Goal: Task Accomplishment & Management: Manage account settings

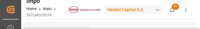
type input "Maersk"
type input "Maersk Line AS"
type input "1"
type input "46.08"
type input "20"
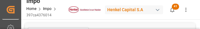
type input "26-08-2025"
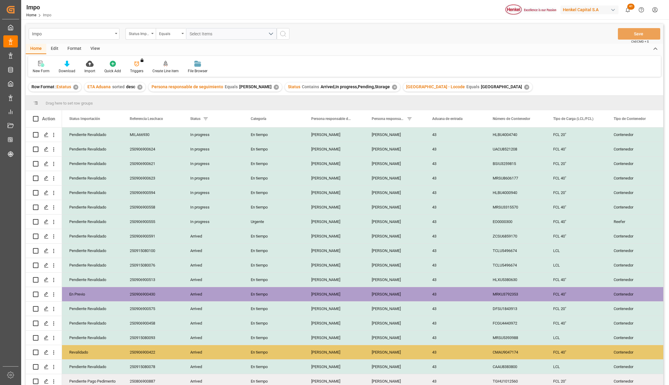
click at [93, 48] on div "View" at bounding box center [95, 49] width 18 height 10
click at [73, 66] on div at bounding box center [69, 63] width 30 height 6
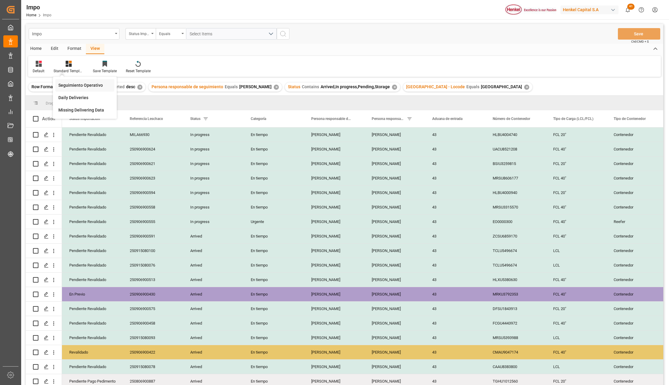
click at [75, 81] on div "Seguimiento Operativo" at bounding box center [84, 85] width 59 height 12
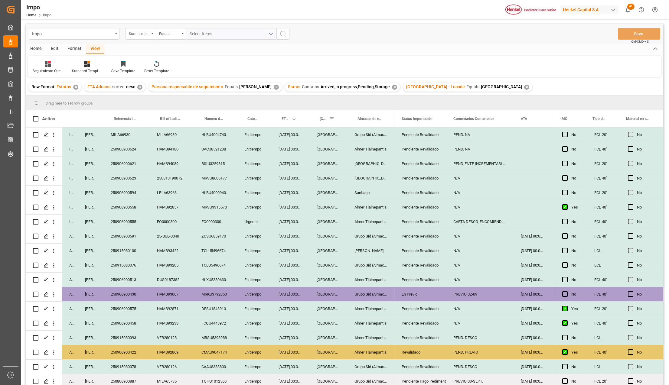
drag, startPoint x: 378, startPoint y: 327, endPoint x: 422, endPoint y: 323, distance: 44.4
click at [378, 327] on div "Almer Tlalnepantla" at bounding box center [370, 323] width 47 height 14
click at [423, 322] on div "Pendiente Revalidado" at bounding box center [420, 324] width 37 height 14
click at [432, 328] on icon "open menu" at bounding box center [434, 327] width 7 height 7
click at [417, 358] on div "Revalidado" at bounding box center [428, 365] width 57 height 21
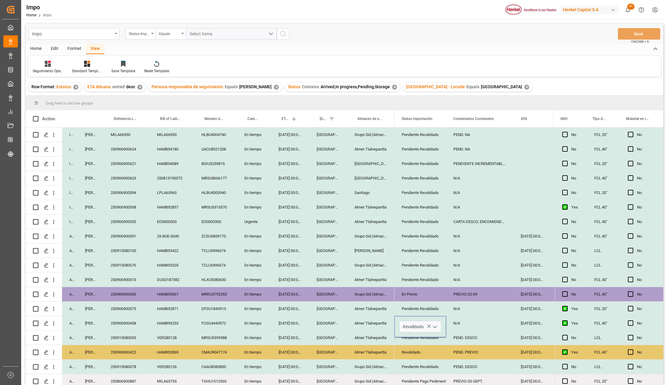
type input "Revalidado"
click at [419, 358] on div "Revalidado" at bounding box center [420, 353] width 37 height 14
click at [448, 328] on div "N/A" at bounding box center [479, 323] width 67 height 14
click at [457, 324] on div "N/A" at bounding box center [479, 323] width 67 height 14
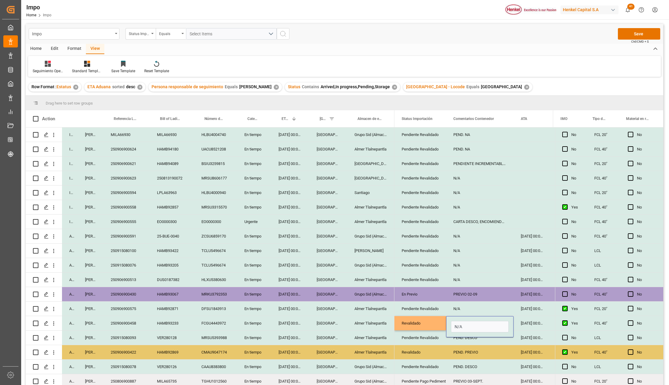
click at [457, 324] on input "N/A" at bounding box center [480, 326] width 58 height 11
type input "PREVIO 05-09"
click at [458, 324] on div "PREVIO 05-09" at bounding box center [479, 323] width 67 height 14
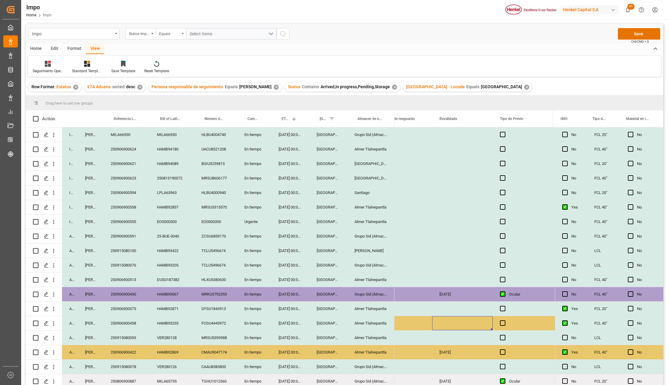
click at [458, 324] on div "Press SPACE to select this row." at bounding box center [462, 323] width 60 height 14
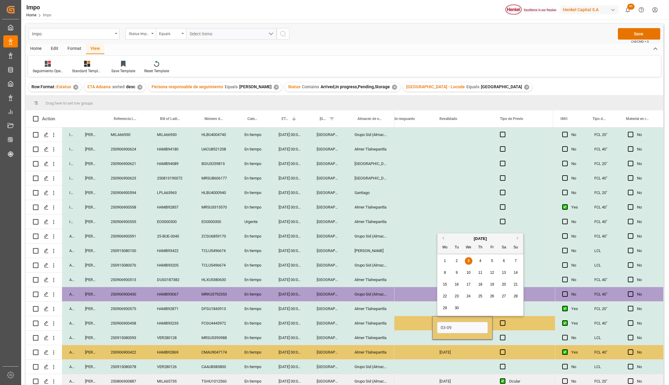
type input "[DATE]"
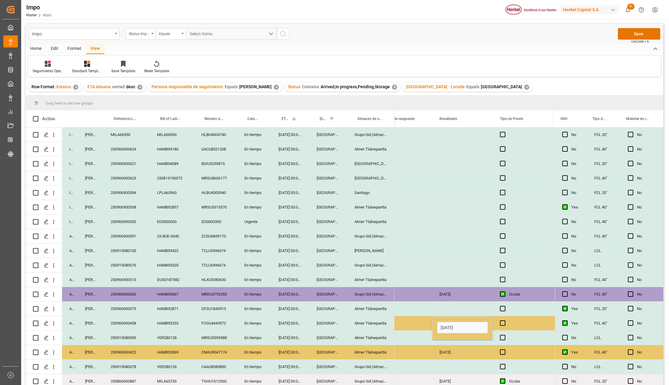
click at [482, 357] on div "[DATE]" at bounding box center [462, 352] width 60 height 14
click at [503, 322] on span "Press SPACE to select this row." at bounding box center [502, 323] width 5 height 5
click at [504, 321] on input "Press SPACE to select this row." at bounding box center [504, 321] width 0 height 0
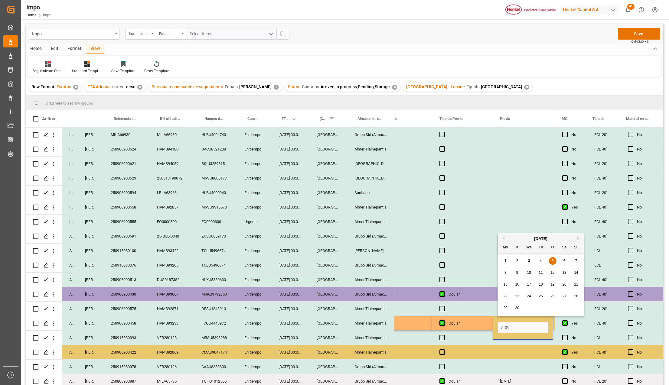
type input "[DATE]"
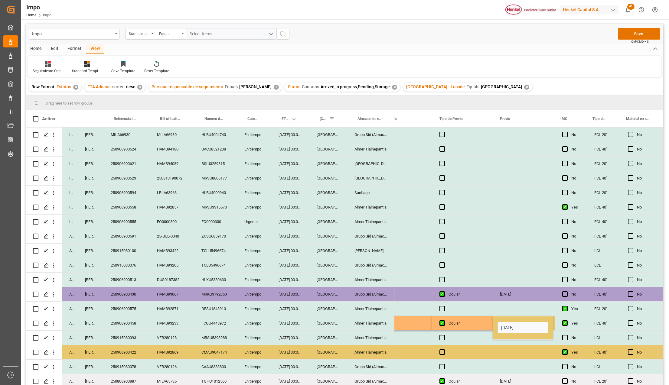
click at [494, 348] on div "Press SPACE to select this row." at bounding box center [523, 352] width 60 height 14
click at [631, 38] on button "Save" at bounding box center [639, 33] width 42 height 11
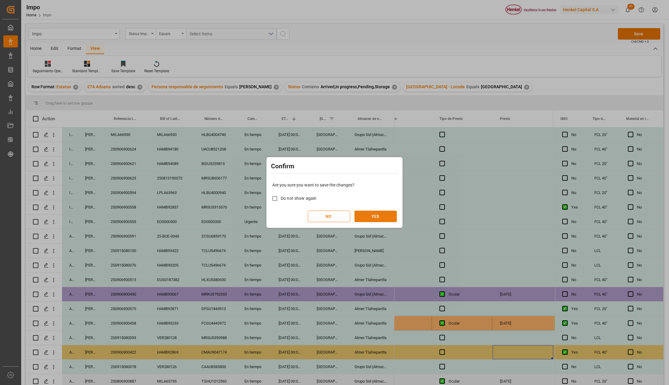
click at [384, 214] on button "YES" at bounding box center [375, 216] width 42 height 11
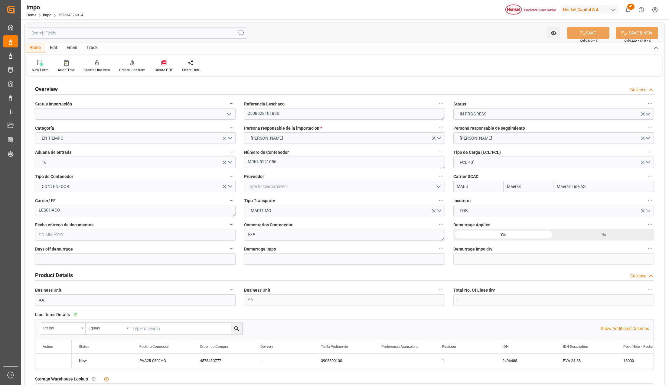
type input "Maersk"
type input "Maersk Line AS"
type input "1"
type input "46.08"
type input "20"
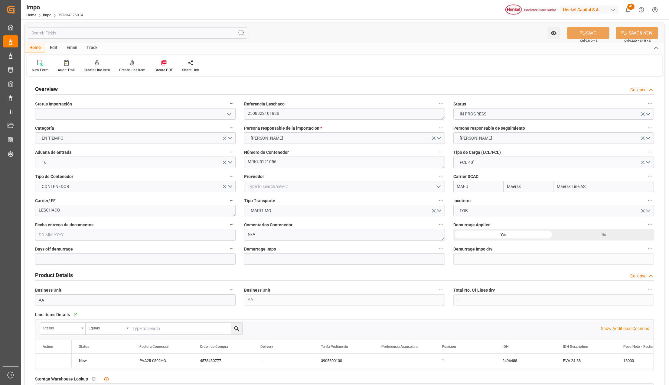
type input "26-08-2025"
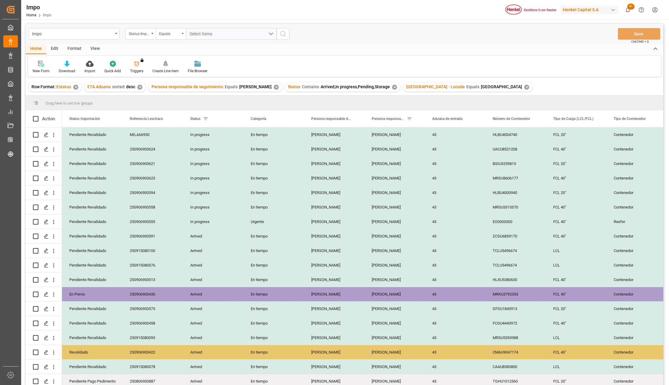
click at [524, 86] on div "✕" at bounding box center [526, 87] width 5 height 5
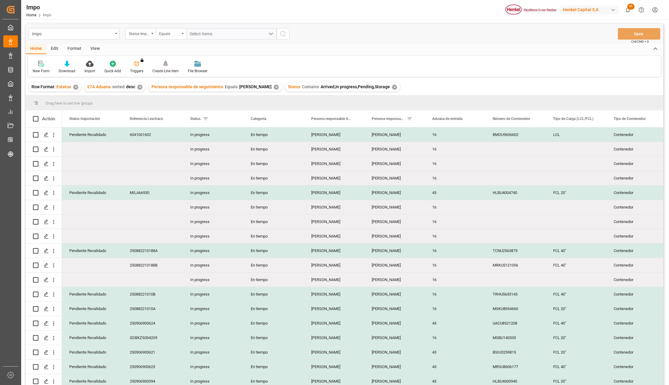
click at [99, 51] on div "View" at bounding box center [95, 49] width 18 height 10
click at [70, 66] on icon at bounding box center [69, 64] width 6 height 6
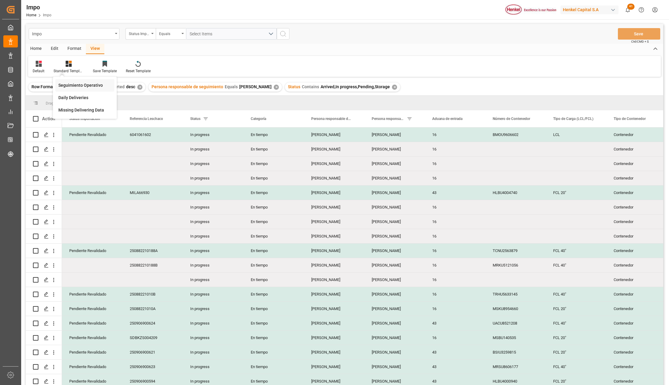
click at [75, 83] on div "Seguimiento Operativo" at bounding box center [84, 85] width 53 height 6
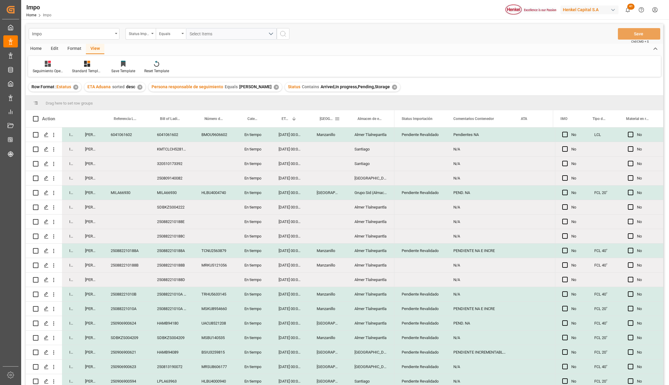
click at [338, 119] on span at bounding box center [337, 118] width 5 height 5
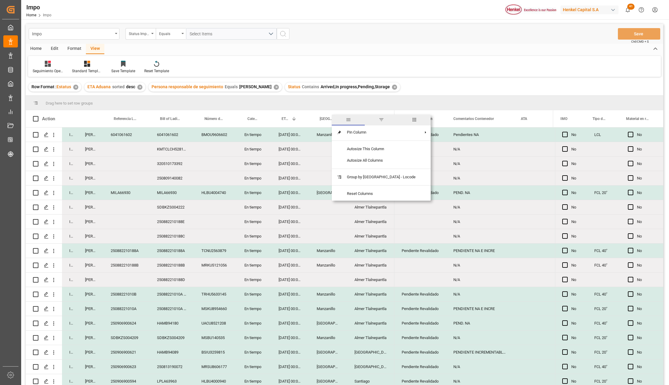
click at [379, 118] on span "filter" at bounding box center [381, 119] width 5 height 5
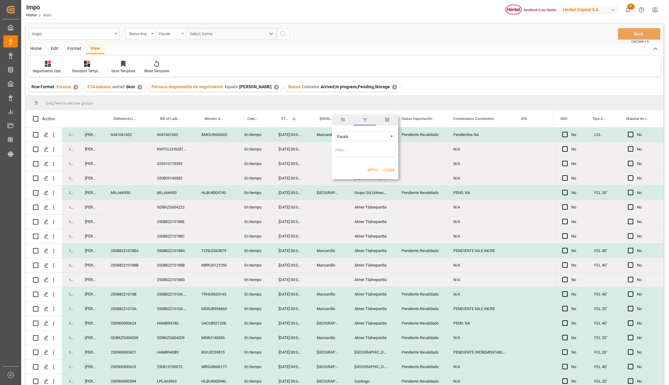
click at [368, 148] on input "Filter Value" at bounding box center [364, 151] width 59 height 12
click at [369, 148] on input "Manzanillo" at bounding box center [364, 151] width 59 height 12
type input "Manzanillo"
click at [346, 173] on div "Apply Clear" at bounding box center [365, 170] width 67 height 16
click at [371, 171] on button "Apply" at bounding box center [372, 170] width 11 height 6
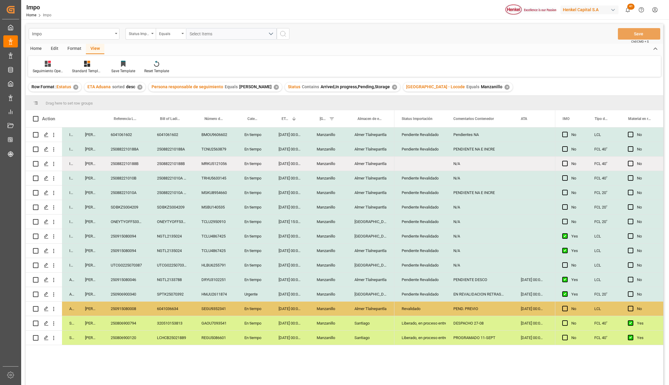
click at [426, 279] on div "Pendiente Revalidado" at bounding box center [420, 280] width 37 height 14
click at [434, 283] on icon "open menu" at bounding box center [434, 283] width 7 height 7
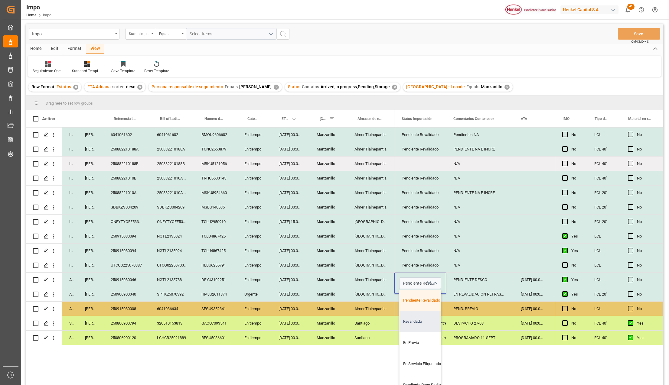
click at [415, 325] on div "Revalidado" at bounding box center [428, 321] width 57 height 21
type input "Revalidado"
click at [423, 332] on div "Liberado, en proceso entrega" at bounding box center [420, 338] width 37 height 14
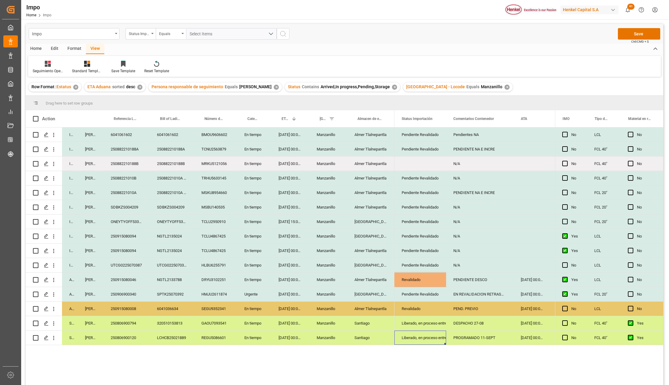
click at [450, 334] on div "PROGRAMADO 11-SEPT" at bounding box center [479, 338] width 67 height 14
click at [464, 280] on div "PENDIENTE DESCO" at bounding box center [479, 280] width 67 height 14
click at [464, 280] on input "PENDIENTE DESCO" at bounding box center [480, 283] width 58 height 11
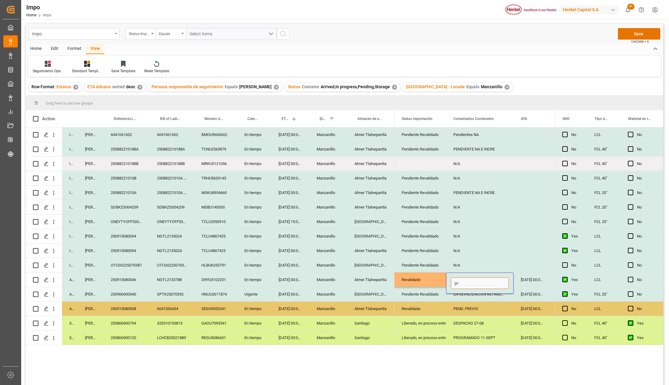
type input "p"
type input "PREVIO PEND."
click at [477, 277] on div "PREVIO PEND." at bounding box center [479, 280] width 67 height 14
drag, startPoint x: 477, startPoint y: 278, endPoint x: 452, endPoint y: 279, distance: 25.4
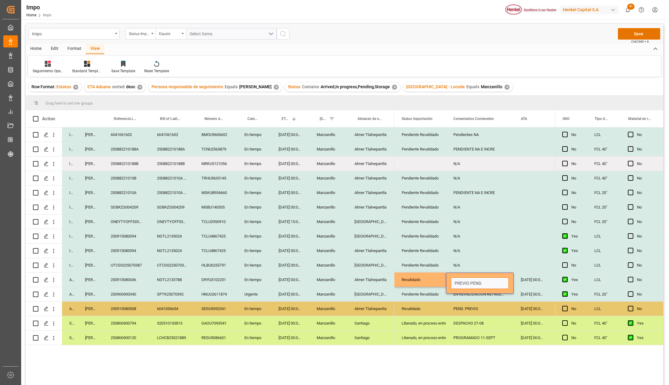
click at [452, 279] on input "PREVIO PEND." at bounding box center [480, 283] width 58 height 11
type input "PEND. PREVIO"
click at [647, 30] on button "Save" at bounding box center [639, 33] width 42 height 11
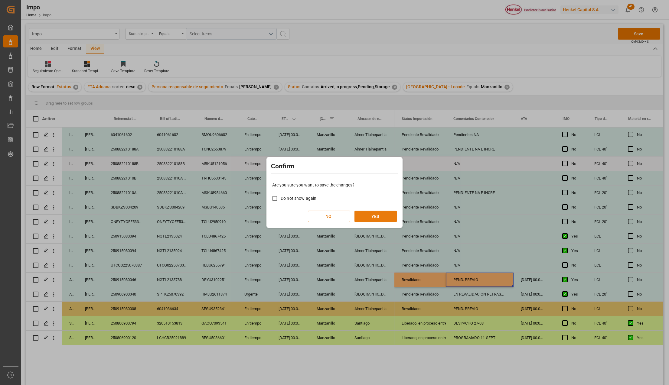
click at [378, 216] on button "YES" at bounding box center [375, 216] width 42 height 11
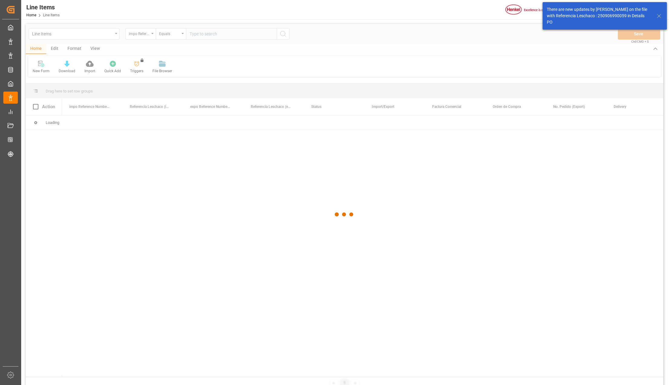
click at [152, 33] on div at bounding box center [345, 215] width 638 height 382
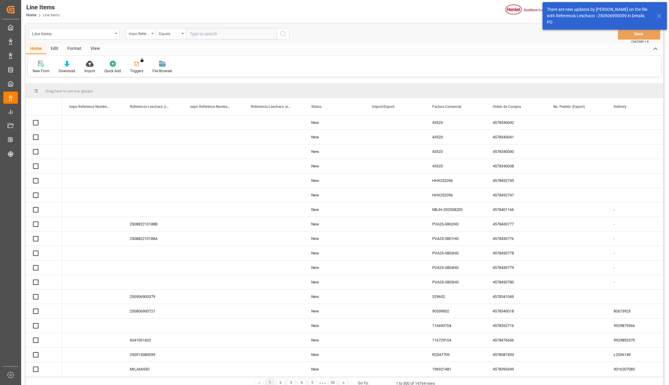
click at [657, 16] on icon at bounding box center [658, 15] width 7 height 7
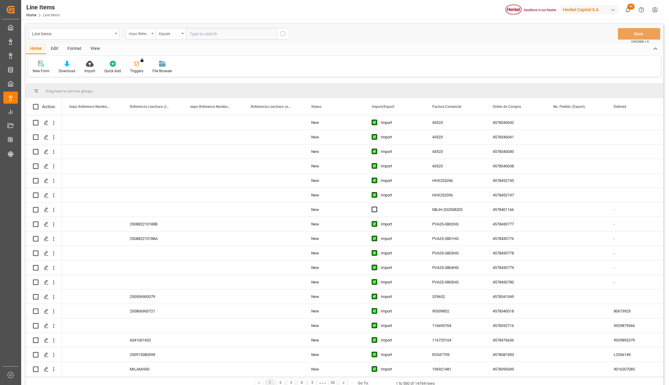
click at [150, 31] on div "impo Reference Number WF" at bounding box center [141, 33] width 30 height 11
click at [149, 48] on input "text" at bounding box center [170, 48] width 85 height 10
type input "idh"
click at [142, 60] on div "IDH" at bounding box center [171, 61] width 90 height 13
click at [192, 36] on input "text" at bounding box center [231, 33] width 91 height 11
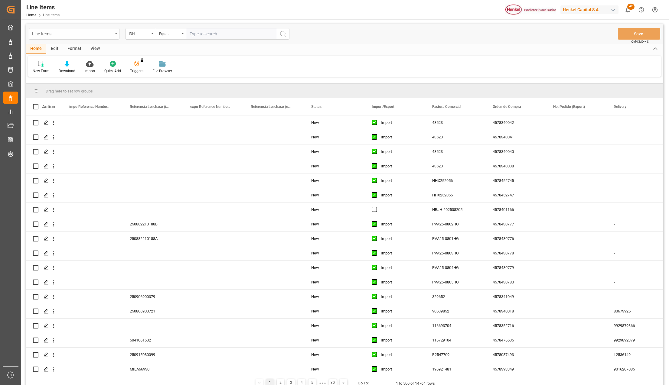
click at [107, 31] on div "Line Items" at bounding box center [72, 34] width 81 height 8
click at [52, 73] on div "Impo" at bounding box center [74, 74] width 90 height 13
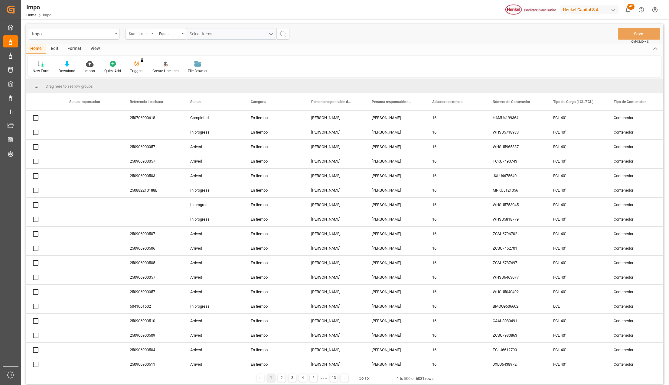
click at [153, 33] on icon "open menu" at bounding box center [152, 33] width 2 height 1
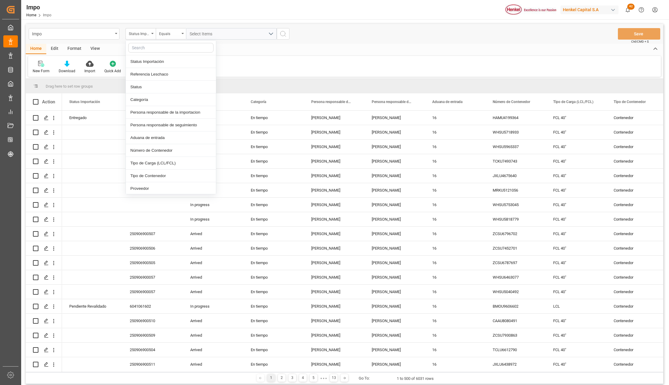
click at [142, 49] on input "text" at bounding box center [170, 48] width 85 height 10
type input "idh"
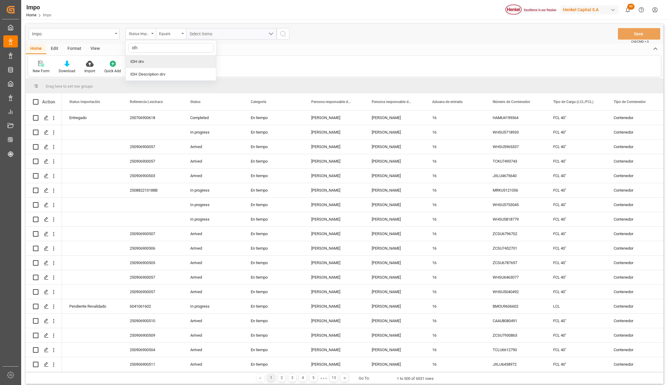
click at [141, 62] on div "IDH drv" at bounding box center [171, 61] width 90 height 13
click at [207, 33] on input "text" at bounding box center [231, 33] width 91 height 11
type input "270922"
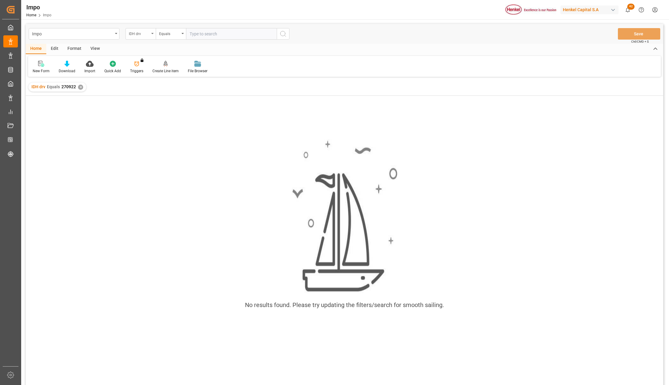
click at [149, 32] on div "IDH drv" at bounding box center [141, 33] width 30 height 11
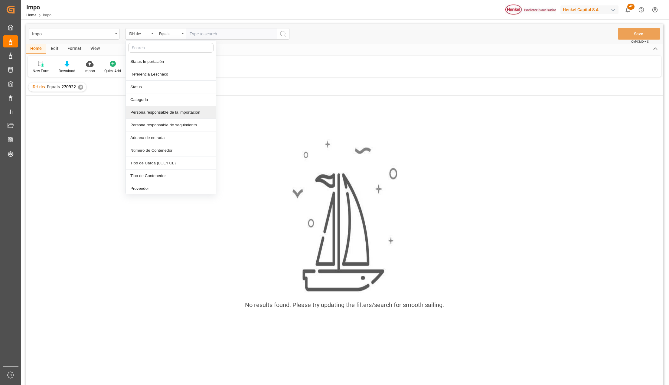
click at [90, 135] on div "No results found. Please try updating the filters/search for smooth sailing." at bounding box center [345, 228] width 638 height 186
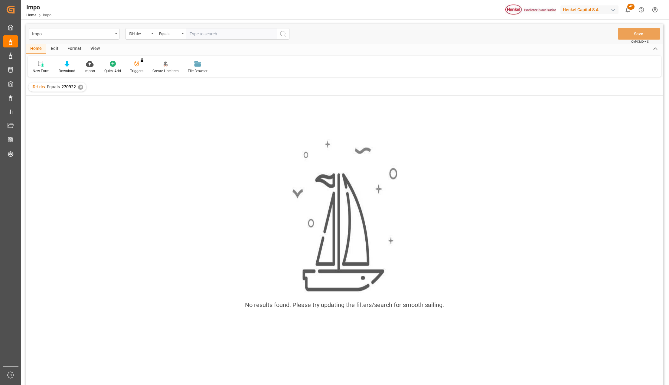
click at [194, 33] on input "text" at bounding box center [231, 33] width 91 height 11
paste input "270922"
type input "270922"
click at [80, 86] on div "✕" at bounding box center [80, 87] width 5 height 5
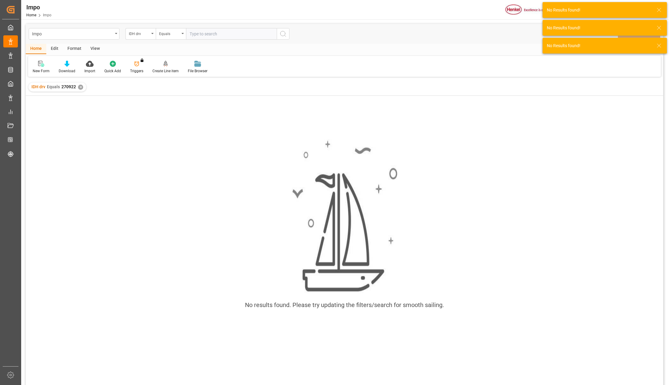
click at [99, 131] on div "No results found. Please try updating the filters/search for smooth sailing." at bounding box center [345, 248] width 638 height 305
click at [79, 85] on div "✕" at bounding box center [80, 87] width 5 height 5
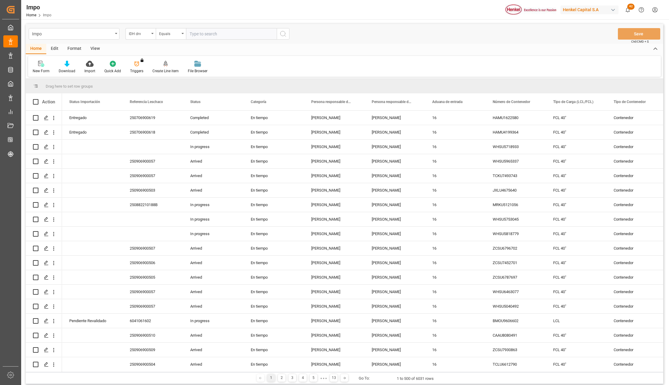
click at [215, 37] on input "text" at bounding box center [231, 33] width 91 height 11
paste input "270922"
type input "270922"
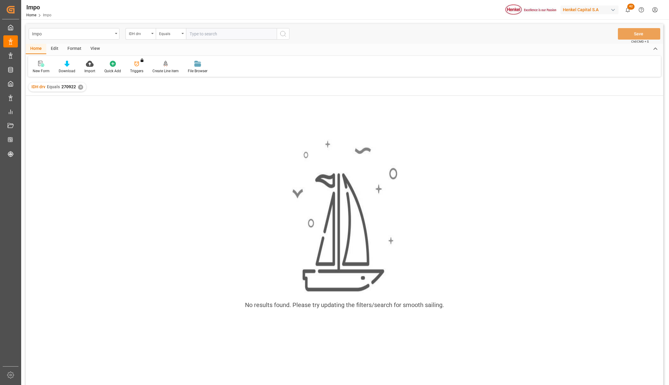
click at [194, 38] on input "text" at bounding box center [231, 33] width 91 height 11
paste input "1087986"
type input "1087986"
click at [80, 86] on div "✕" at bounding box center [80, 87] width 5 height 5
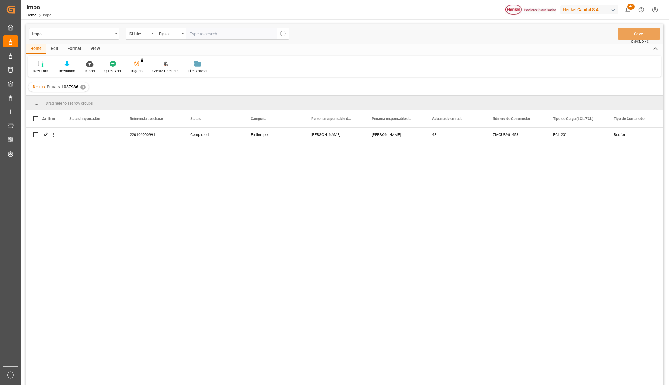
click at [91, 50] on div "View" at bounding box center [95, 49] width 18 height 10
click at [74, 64] on div at bounding box center [69, 63] width 30 height 6
click at [77, 79] on div "Seguimiento Operativo" at bounding box center [84, 85] width 59 height 12
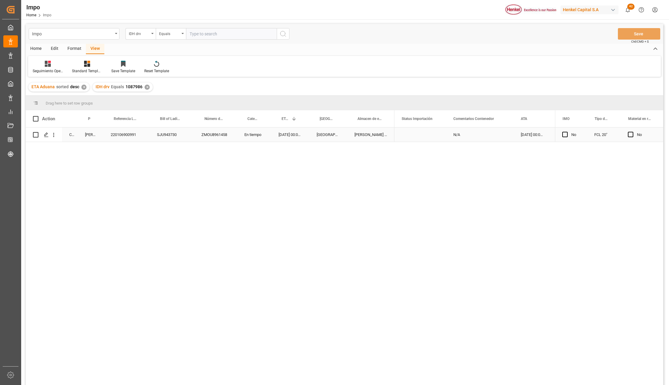
click at [127, 134] on div "220106900991" at bounding box center [126, 135] width 46 height 14
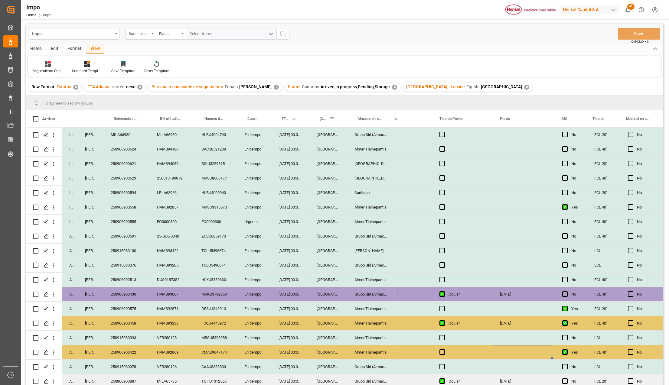
scroll to position [40, 0]
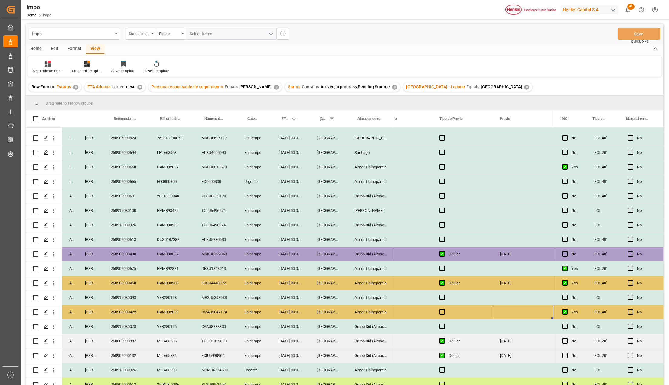
click at [172, 181] on div "EO0000300" at bounding box center [172, 182] width 44 height 14
click at [212, 182] on div "EO0000300" at bounding box center [215, 182] width 43 height 14
click at [269, 182] on div "Urgente" at bounding box center [254, 182] width 34 height 14
click at [332, 178] on div "[GEOGRAPHIC_DATA]" at bounding box center [328, 182] width 38 height 14
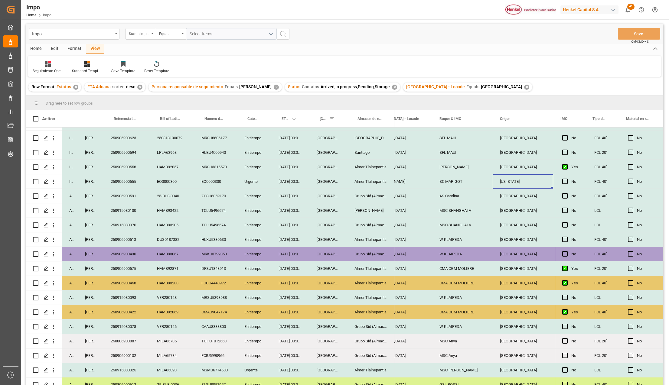
scroll to position [0, 0]
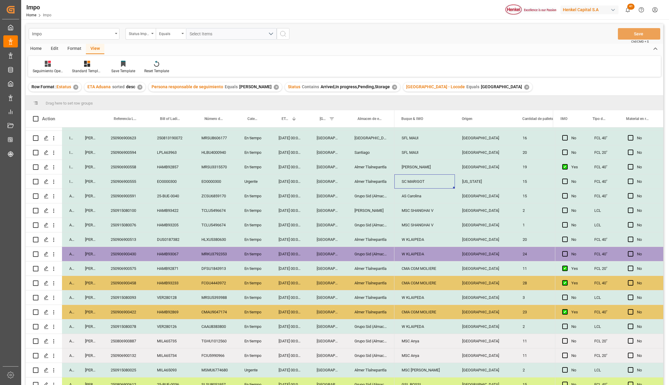
click at [132, 186] on div "250906900555" at bounding box center [126, 182] width 46 height 14
click at [158, 183] on div "EO0000300" at bounding box center [172, 182] width 44 height 14
click at [194, 180] on div "EO0000300" at bounding box center [215, 182] width 43 height 14
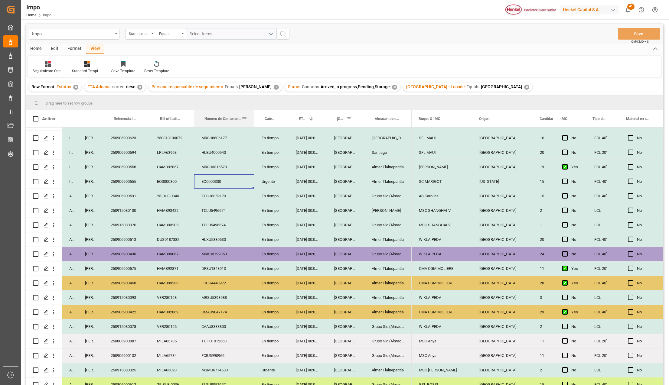
drag, startPoint x: 236, startPoint y: 112, endPoint x: 253, endPoint y: 118, distance: 18.2
click at [253, 118] on div at bounding box center [254, 118] width 2 height 17
click at [220, 181] on div "EO0000300" at bounding box center [224, 182] width 60 height 14
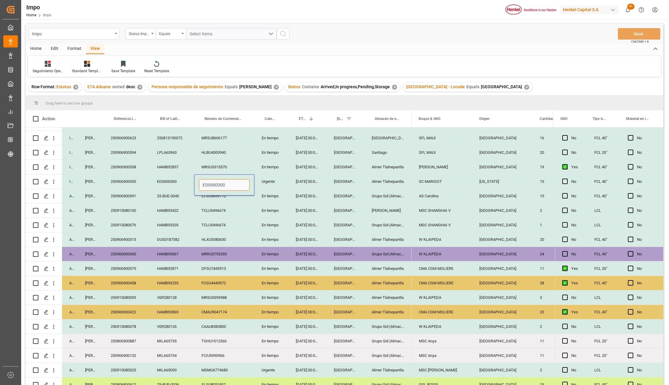
click at [220, 186] on input "EO0000300" at bounding box center [224, 184] width 51 height 11
type input "GMOU8878067"
click at [252, 237] on div "HLXU5380630" at bounding box center [224, 240] width 60 height 14
click at [622, 34] on button "Save" at bounding box center [639, 33] width 42 height 11
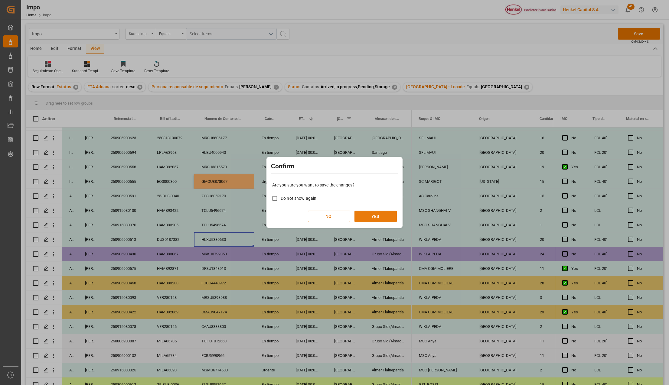
click at [390, 213] on button "YES" at bounding box center [375, 216] width 42 height 11
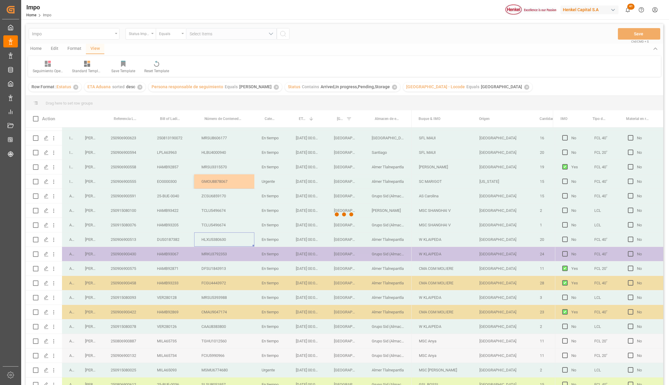
click at [232, 186] on div at bounding box center [345, 215] width 638 height 382
click at [344, 182] on div at bounding box center [345, 215] width 638 height 382
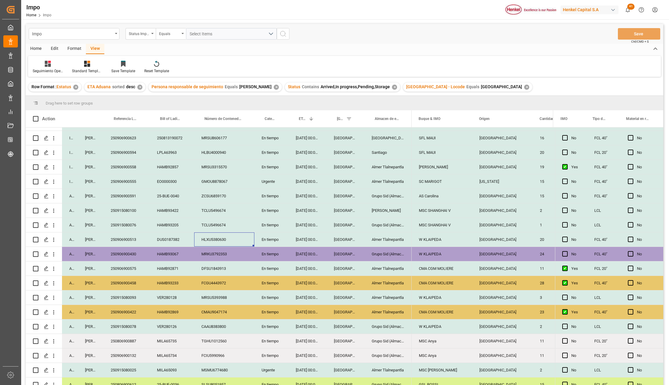
click at [209, 179] on div "GMOU8878067" at bounding box center [224, 182] width 60 height 14
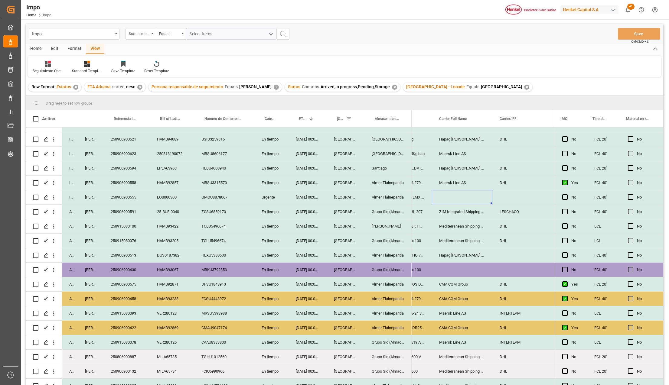
scroll to position [0, 0]
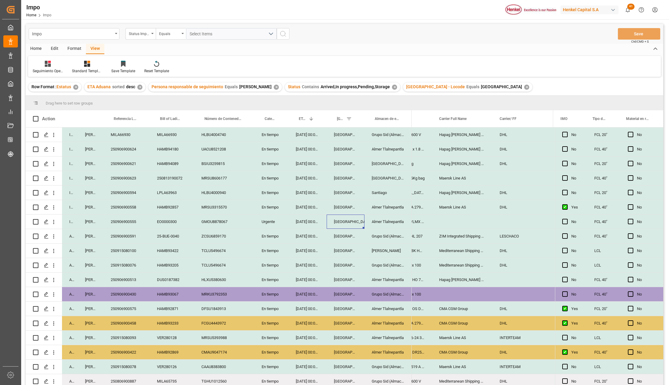
click at [351, 228] on div "[GEOGRAPHIC_DATA]" at bounding box center [346, 222] width 38 height 14
click at [153, 202] on div "HAMB92857" at bounding box center [172, 207] width 44 height 14
click at [185, 226] on div "EO0000300" at bounding box center [172, 222] width 44 height 14
click at [450, 222] on div "Press SPACE to select this row." at bounding box center [462, 222] width 60 height 14
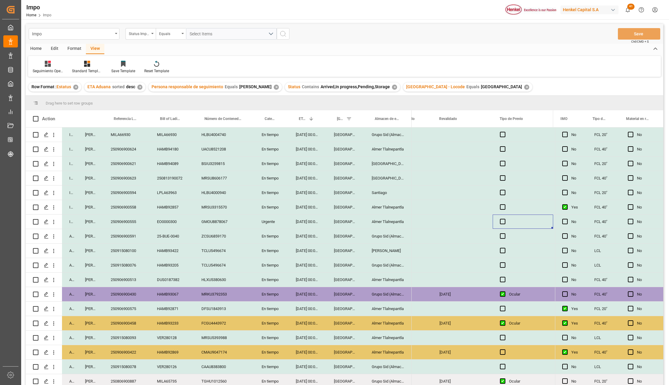
scroll to position [0, 1162]
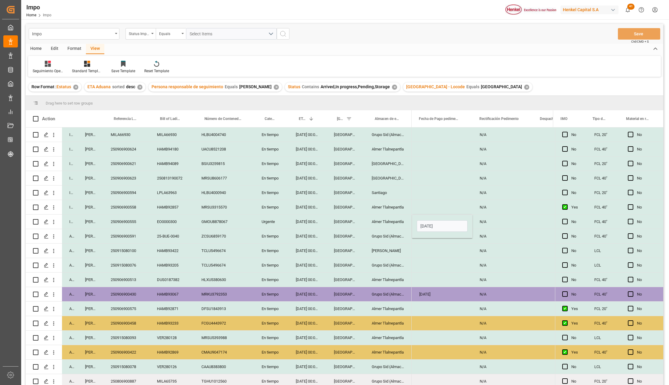
type input "[DATE]"
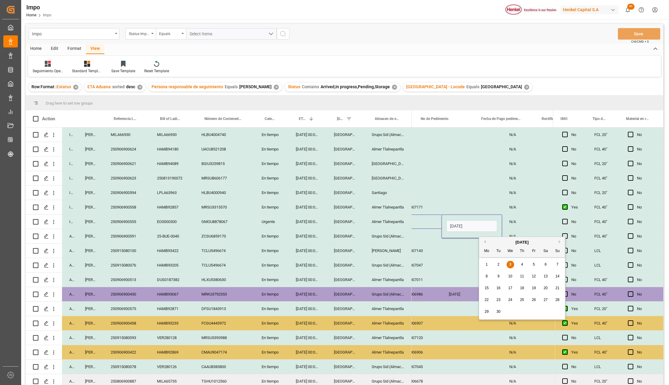
drag, startPoint x: 448, startPoint y: 226, endPoint x: 413, endPoint y: 226, distance: 35.1
click at [413, 226] on div "N/A 03-09-2025 N/A" at bounding box center [44, 222] width 2245 height 15
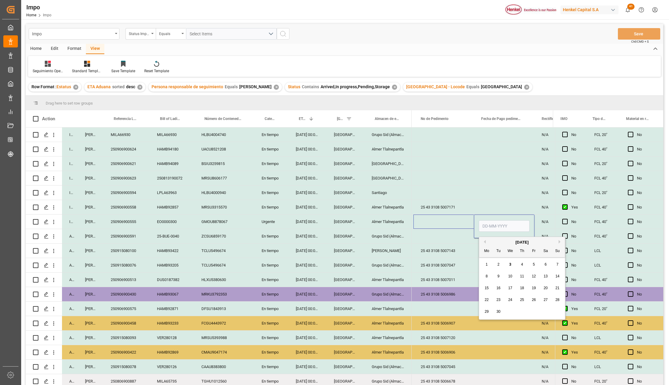
click at [436, 241] on div "Press SPACE to select this row." at bounding box center [443, 236] width 60 height 14
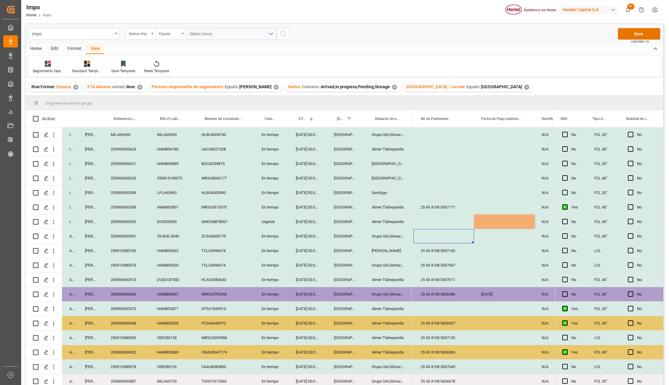
click at [437, 220] on div "Press SPACE to select this row." at bounding box center [443, 222] width 60 height 14
click at [438, 226] on input "Press SPACE to select this row." at bounding box center [443, 225] width 51 height 11
type input "25 43 3108 5007185"
click at [489, 250] on div "Press SPACE to select this row." at bounding box center [504, 251] width 60 height 14
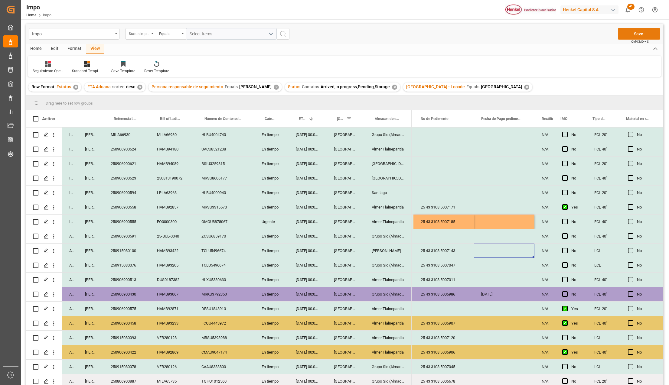
click at [623, 34] on button "Save" at bounding box center [639, 33] width 42 height 11
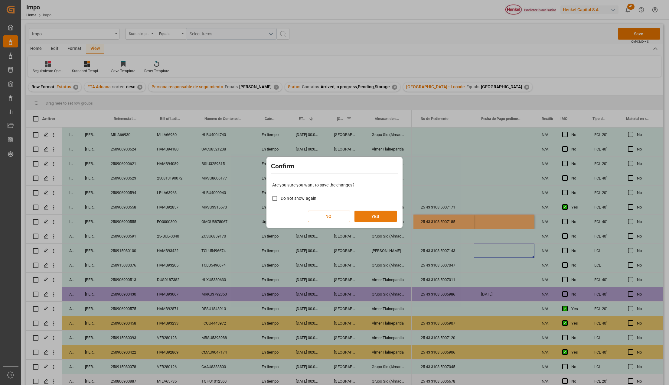
click at [379, 221] on button "YES" at bounding box center [375, 216] width 42 height 11
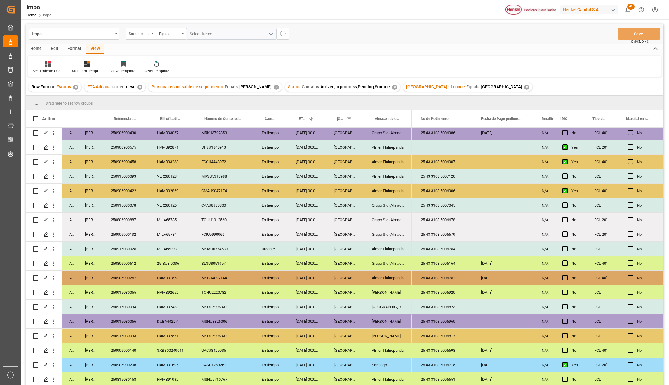
scroll to position [163, 0]
click at [224, 264] on div "SLSU8051957" at bounding box center [224, 263] width 60 height 14
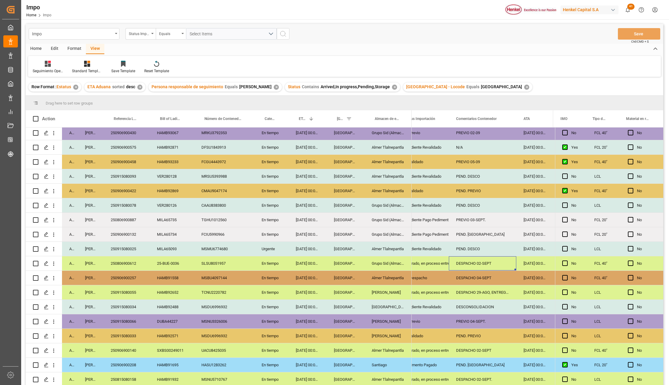
scroll to position [0, 0]
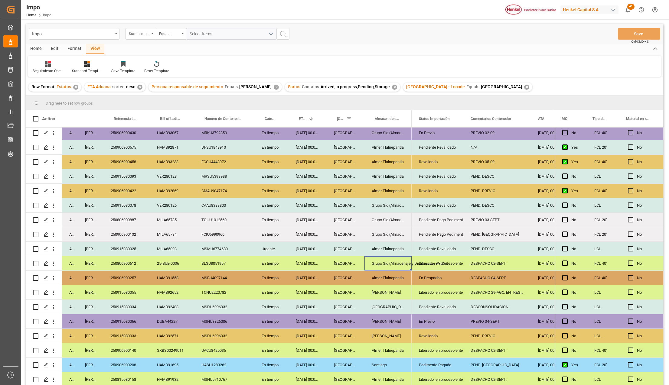
click at [138, 220] on div "250806900887" at bounding box center [126, 220] width 46 height 14
click at [427, 223] on div "Pendiente Pago Pedimento" at bounding box center [437, 220] width 37 height 14
click at [455, 221] on icon "open menu" at bounding box center [452, 223] width 7 height 7
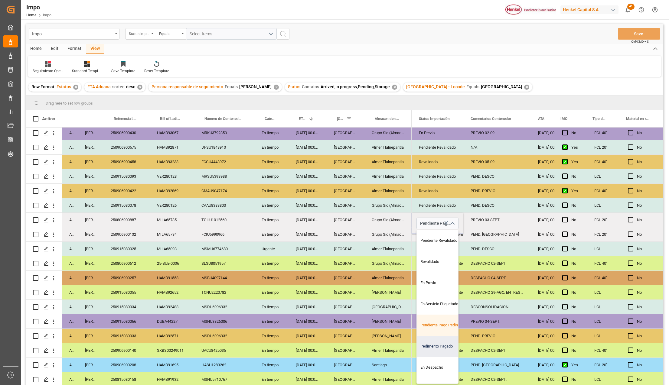
click at [439, 344] on div "Pedimento Pagado" at bounding box center [445, 346] width 57 height 21
type input "Pedimento Pagado"
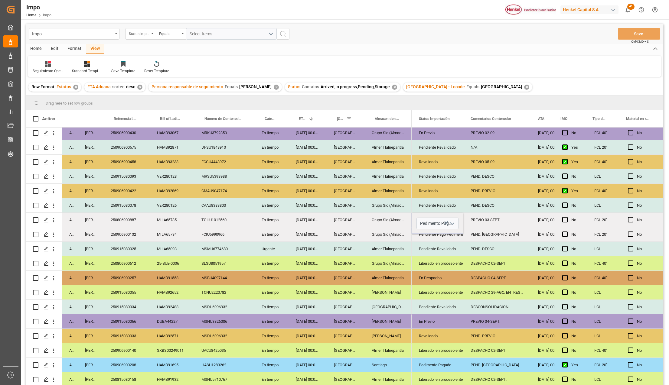
click at [470, 310] on div "DESCONSOLIDACION" at bounding box center [496, 307] width 67 height 14
click at [491, 218] on div "PREVIO 03-SEPT." at bounding box center [496, 220] width 67 height 14
click at [491, 218] on input "PREVIO 03-SEPT." at bounding box center [497, 223] width 58 height 11
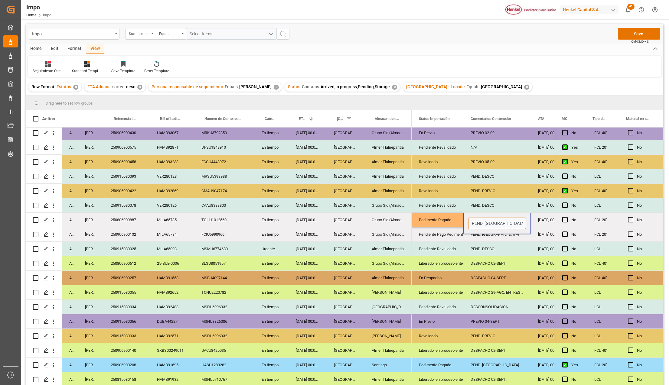
type input "PEND. [GEOGRAPHIC_DATA]"
click at [490, 218] on div "PEND. DESPACHO" at bounding box center [496, 220] width 67 height 14
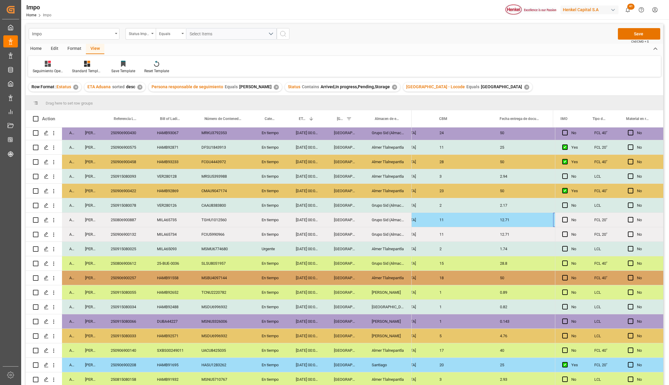
scroll to position [0, 920]
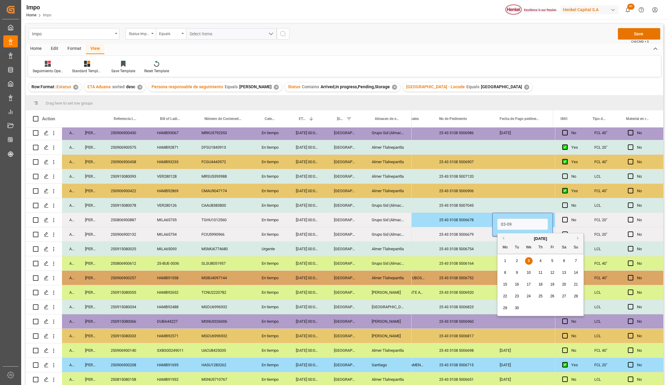
type input "03-09-2025"
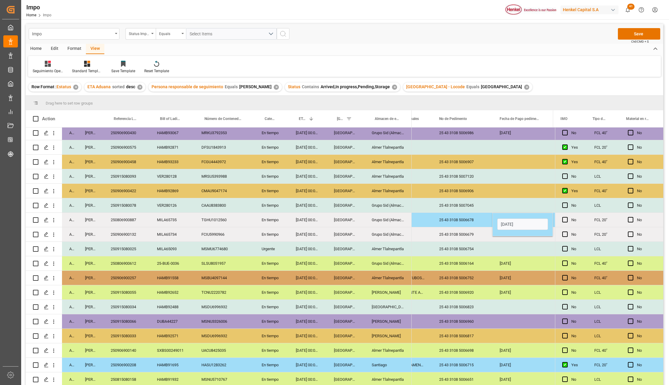
click at [483, 238] on div "25 43 3108 5006679" at bounding box center [462, 234] width 60 height 14
click at [495, 240] on div "CEM23-3583194 N/A 25 43 3108 5006679 N/A" at bounding box center [95, 234] width 2245 height 15
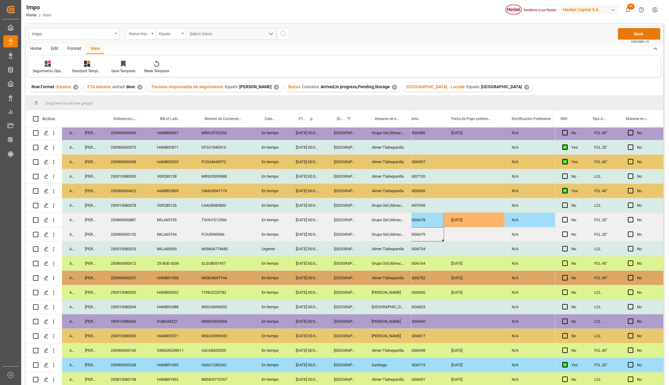
click at [628, 36] on button "Save" at bounding box center [639, 33] width 42 height 11
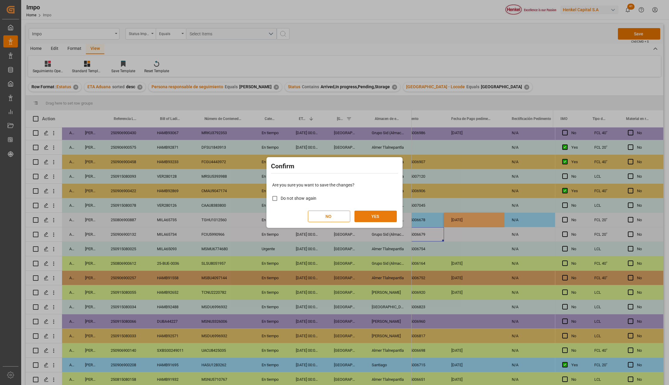
click at [365, 215] on button "YES" at bounding box center [375, 216] width 42 height 11
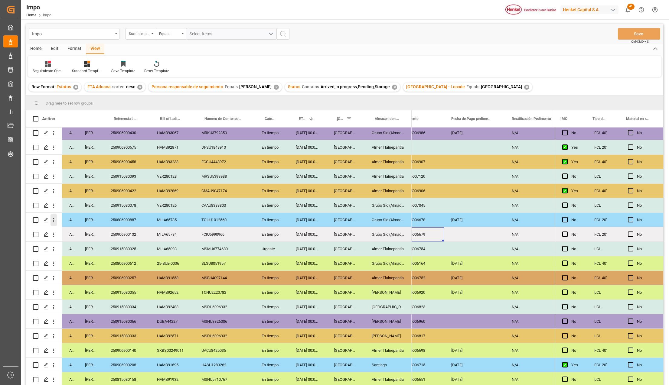
click at [55, 218] on icon "open menu" at bounding box center [54, 220] width 6 height 6
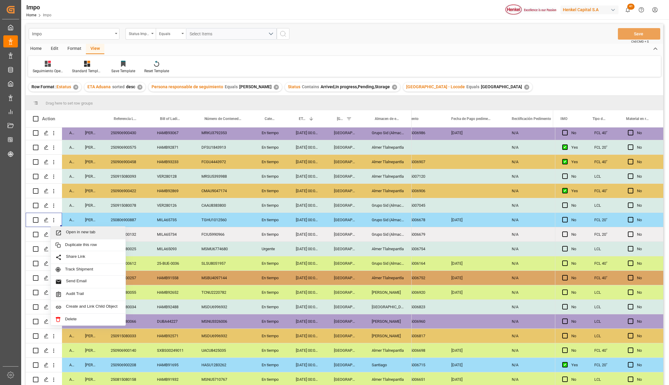
click at [60, 232] on icon "Press SPACE to select this row." at bounding box center [58, 233] width 6 height 6
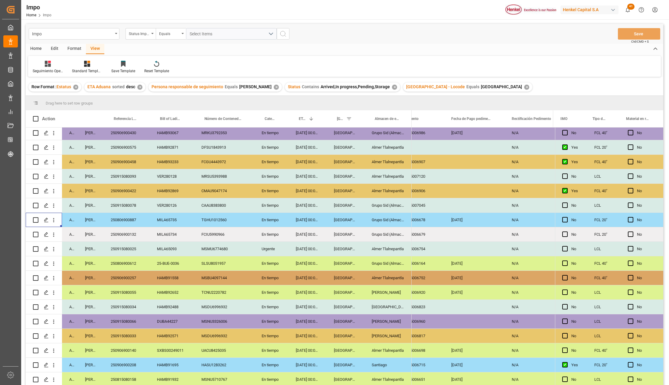
click at [198, 264] on div "SLSU8051957" at bounding box center [224, 263] width 60 height 14
click at [129, 229] on div "250906900132" at bounding box center [126, 234] width 46 height 14
click at [353, 235] on div "Veracruz" at bounding box center [346, 234] width 38 height 14
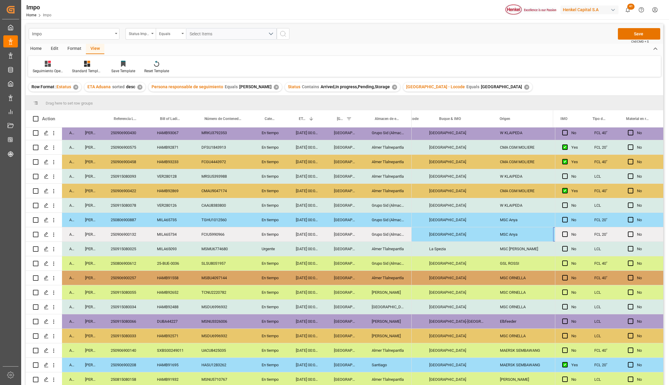
scroll to position [0, 678]
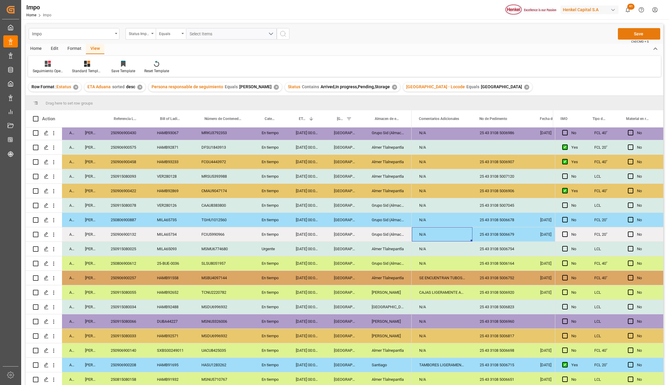
click at [639, 38] on button "Save" at bounding box center [639, 33] width 42 height 11
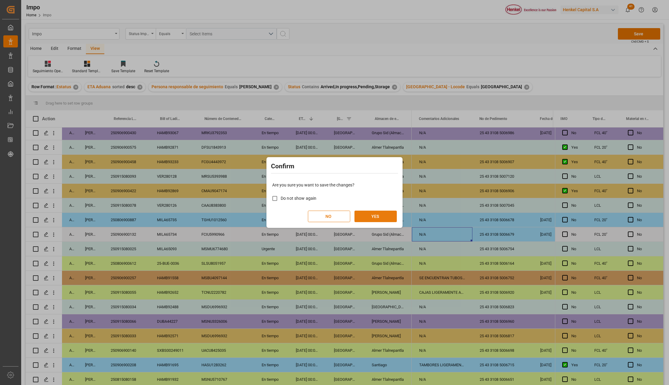
click at [391, 221] on button "YES" at bounding box center [375, 216] width 42 height 11
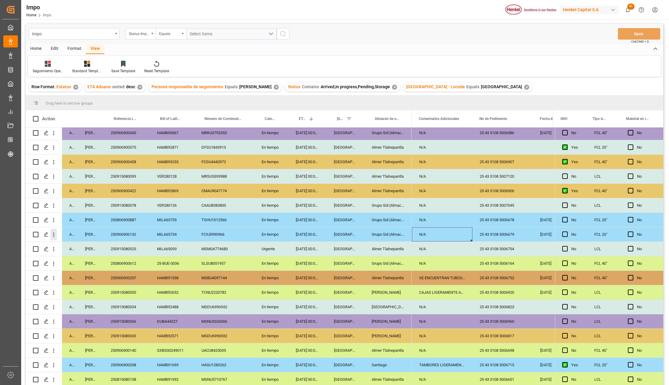
click at [55, 233] on icon "open menu" at bounding box center [54, 235] width 6 height 6
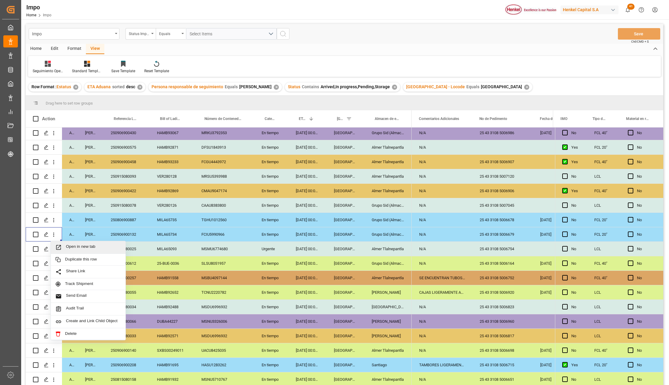
click at [61, 246] on icon "Press SPACE to select this row." at bounding box center [58, 247] width 5 height 5
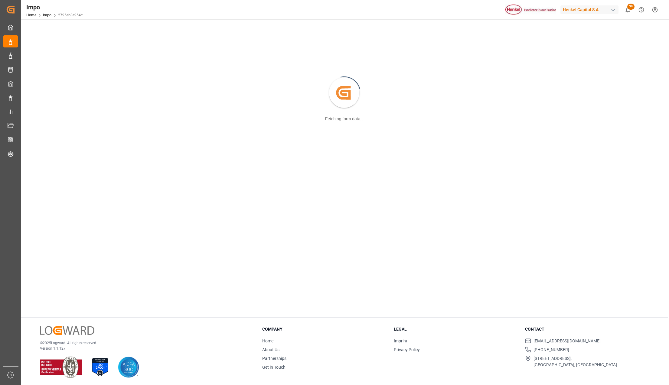
scroll to position [66, 0]
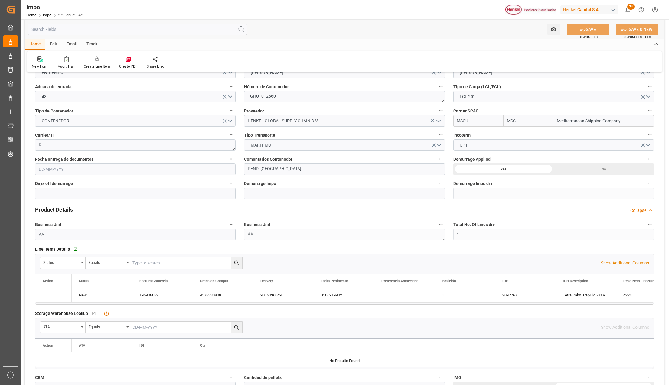
type input "MSC"
type input "Mediterranean Shipping Company"
type input "1"
type input "12.71"
type input "11"
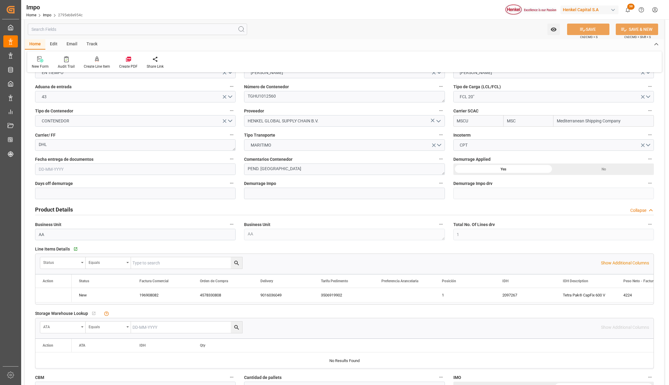
type input "[DATE]"
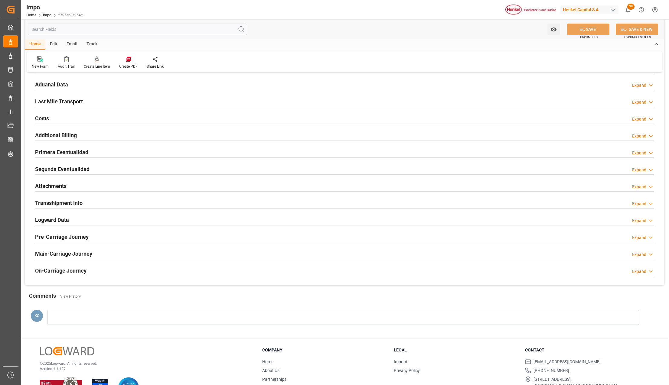
scroll to position [429, 0]
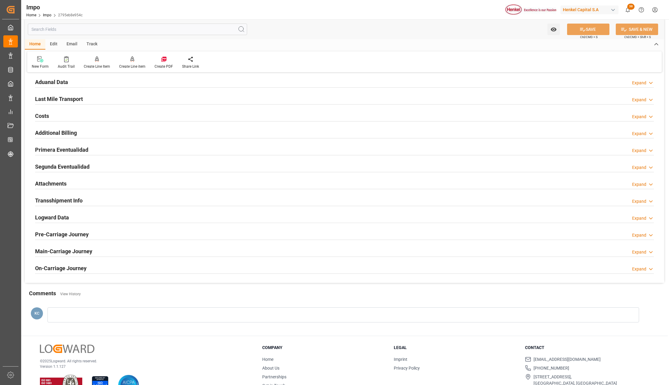
click at [47, 186] on h2 "Attachments" at bounding box center [50, 184] width 31 height 8
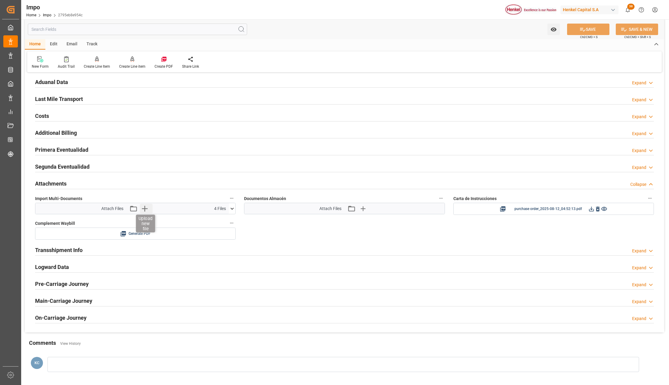
click at [142, 210] on icon "button" at bounding box center [145, 209] width 10 height 10
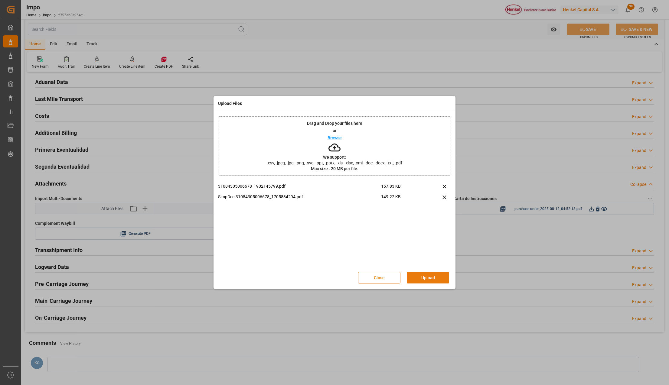
click at [418, 275] on button "Upload" at bounding box center [428, 277] width 42 height 11
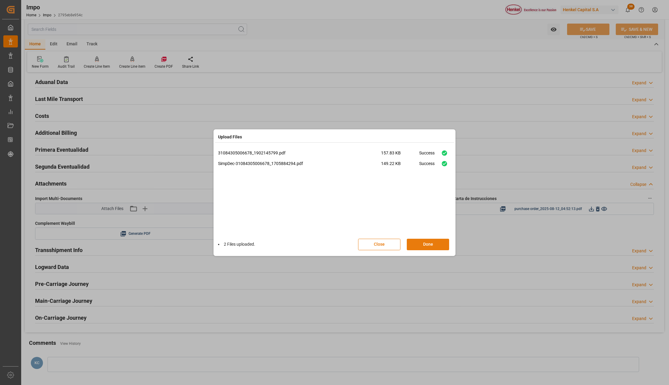
click at [422, 247] on button "Done" at bounding box center [428, 244] width 42 height 11
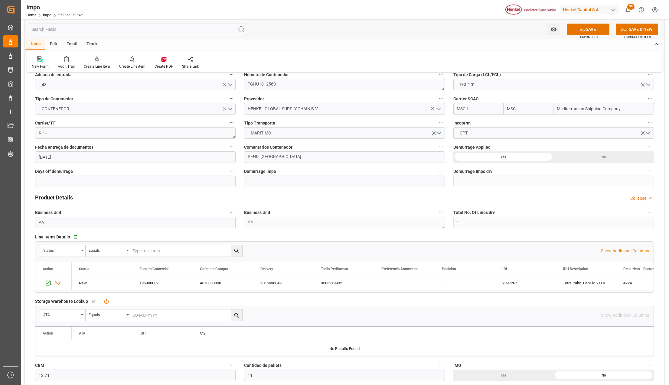
scroll to position [0, 0]
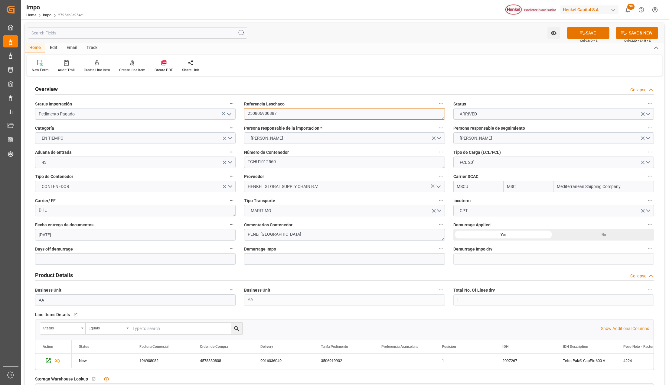
click at [269, 116] on textarea "250806900887" at bounding box center [344, 113] width 201 height 11
drag, startPoint x: 583, startPoint y: 35, endPoint x: 518, endPoint y: 180, distance: 158.8
click at [583, 34] on icon at bounding box center [583, 33] width 6 height 6
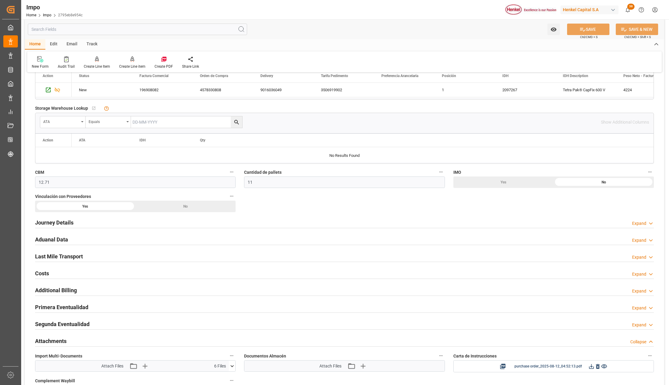
scroll to position [282, 0]
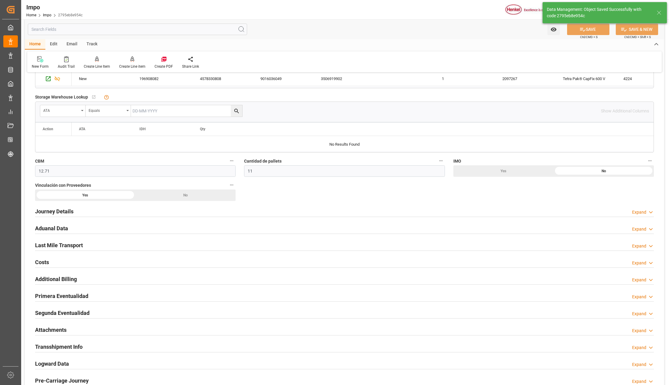
click at [49, 327] on div "Attachments" at bounding box center [50, 329] width 31 height 11
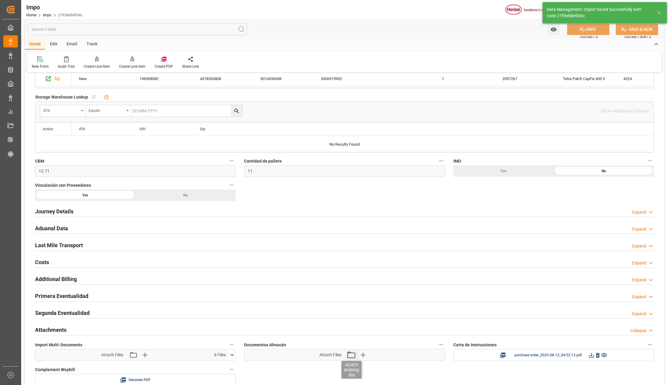
click at [349, 358] on icon "button" at bounding box center [351, 355] width 10 height 10
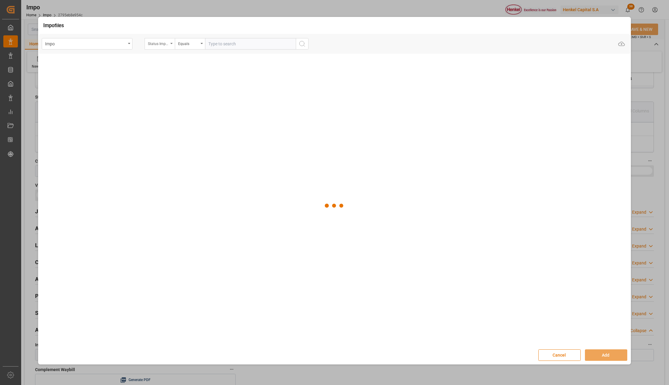
click at [174, 42] on div "Status Importación" at bounding box center [160, 43] width 30 height 11
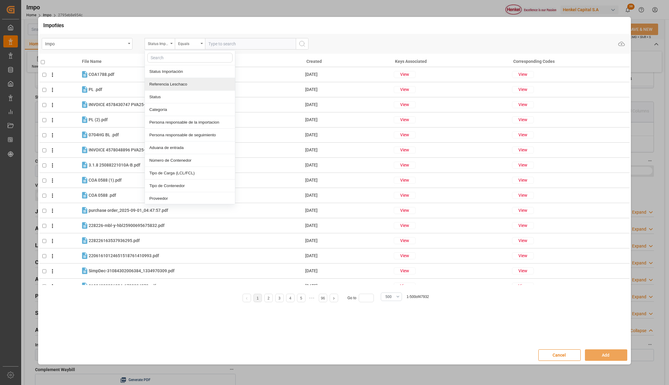
click at [170, 81] on div "Referencia Leschaco" at bounding box center [190, 84] width 90 height 13
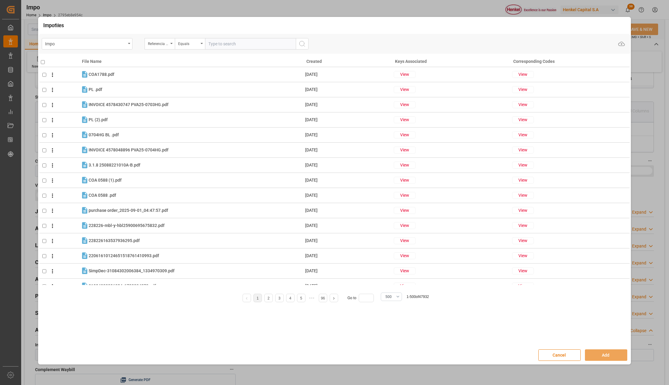
click at [222, 44] on input "text" at bounding box center [250, 43] width 91 height 11
paste input "250806900887"
type input "250806900887"
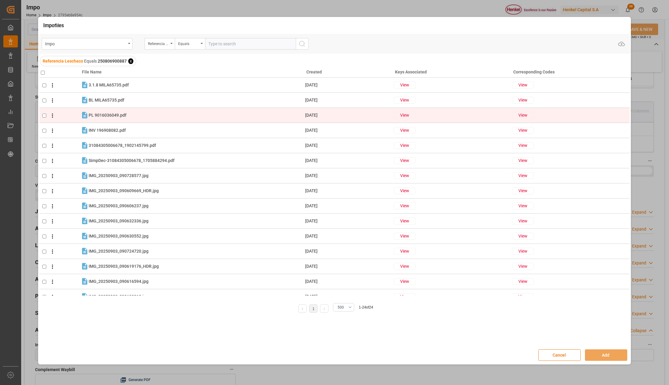
click at [44, 113] on td at bounding box center [59, 115] width 41 height 15
checkbox input "true"
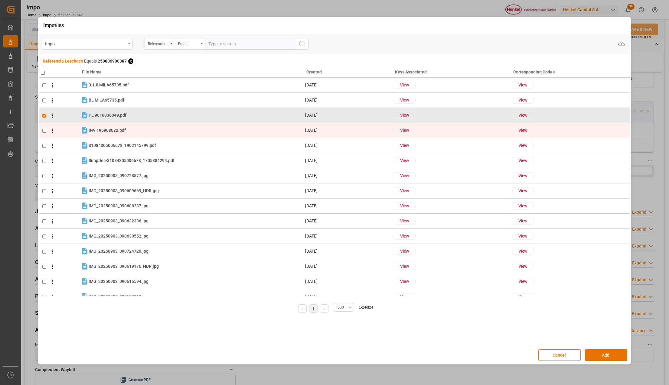
click at [44, 129] on input "checkbox" at bounding box center [44, 131] width 4 height 4
checkbox input "true"
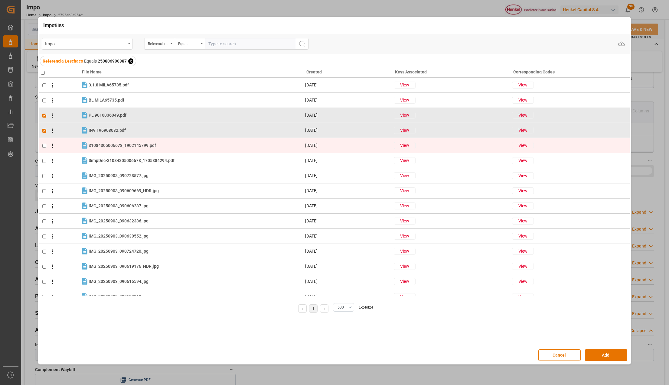
click at [43, 147] on input "checkbox" at bounding box center [44, 146] width 4 height 4
checkbox input "true"
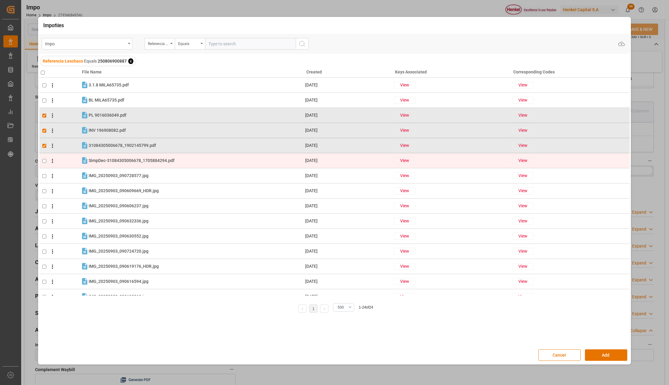
click at [44, 160] on input "checkbox" at bounding box center [44, 161] width 4 height 4
checkbox input "true"
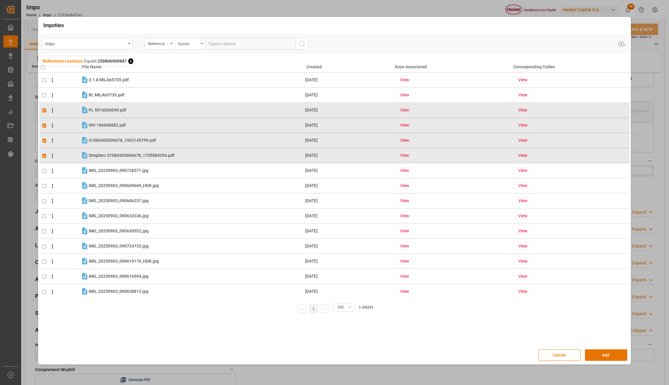
scroll to position [0, 0]
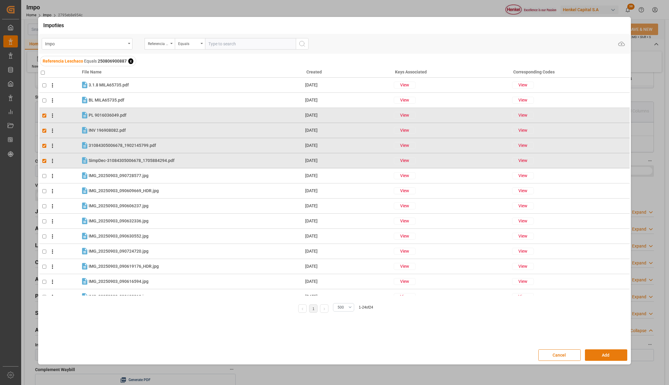
click at [607, 351] on button "Add" at bounding box center [606, 355] width 42 height 11
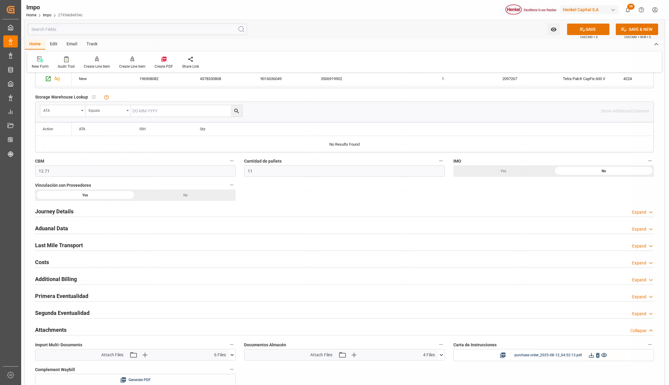
click at [591, 25] on button "SAVE" at bounding box center [588, 29] width 42 height 11
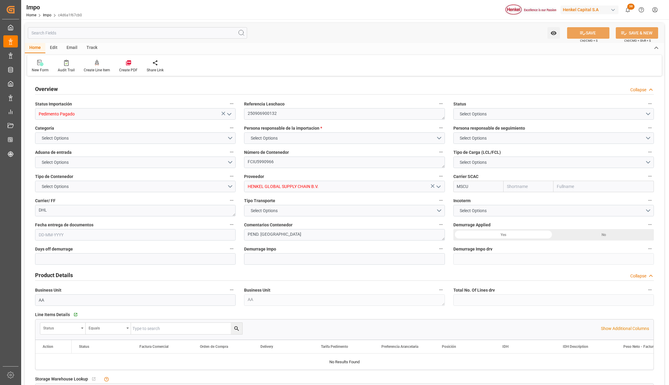
type input "MSC"
type input "Mediterranean Shipping Company"
type input "1"
type input "12.71"
type input "11"
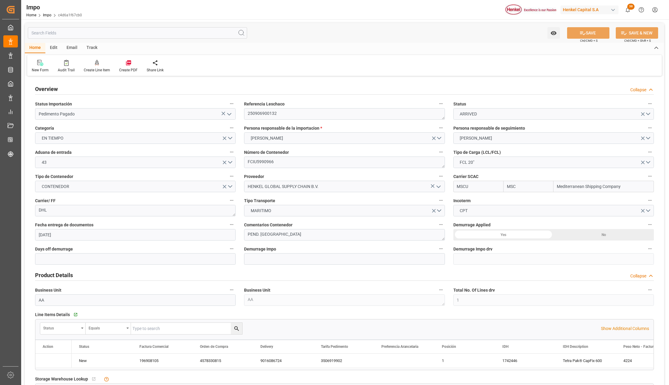
type input "[DATE]"
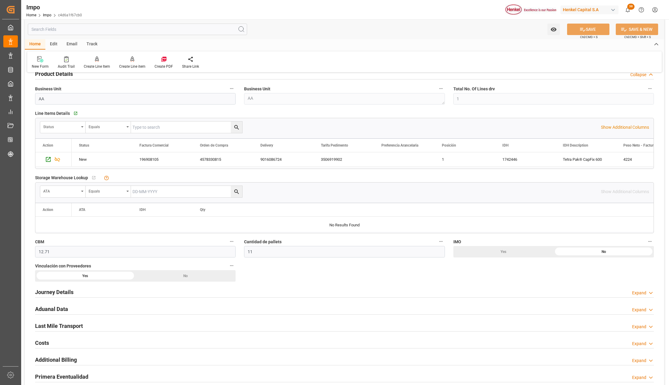
scroll to position [322, 0]
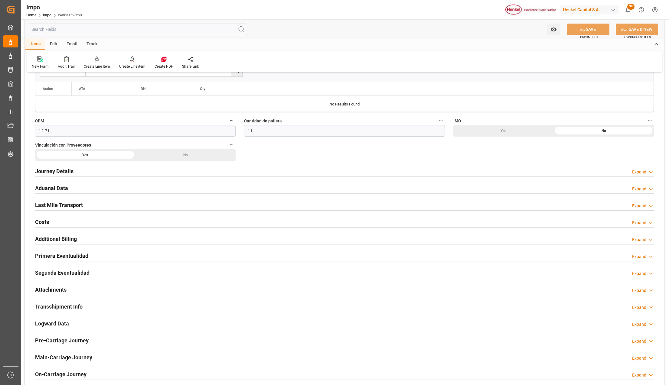
click at [50, 293] on h2 "Attachments" at bounding box center [50, 290] width 31 height 8
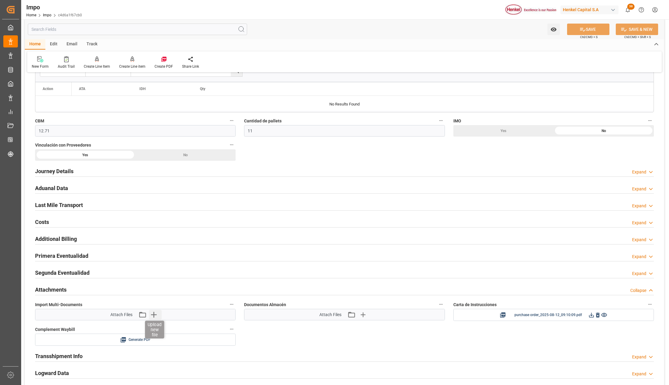
click at [151, 317] on icon "button" at bounding box center [154, 315] width 6 height 6
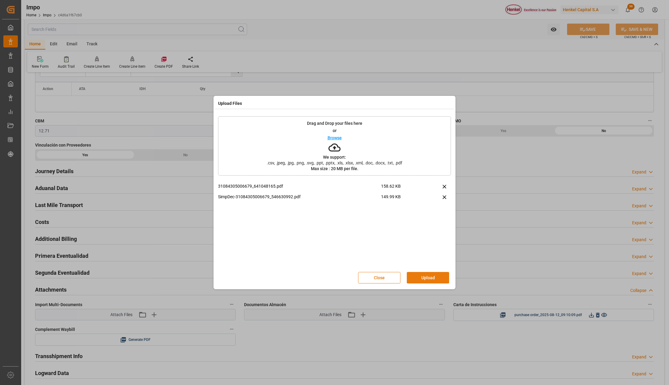
click at [425, 279] on button "Upload" at bounding box center [428, 277] width 42 height 11
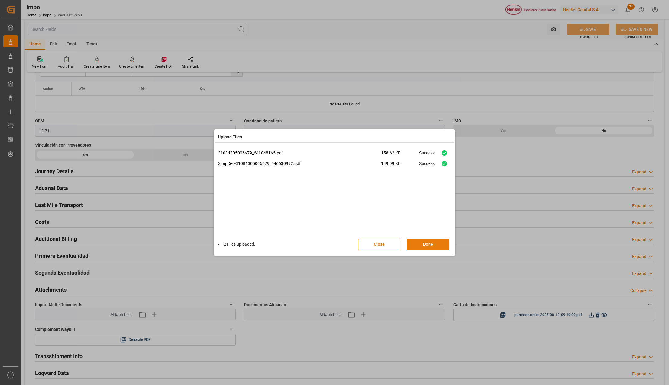
click at [445, 244] on button "Done" at bounding box center [428, 244] width 42 height 11
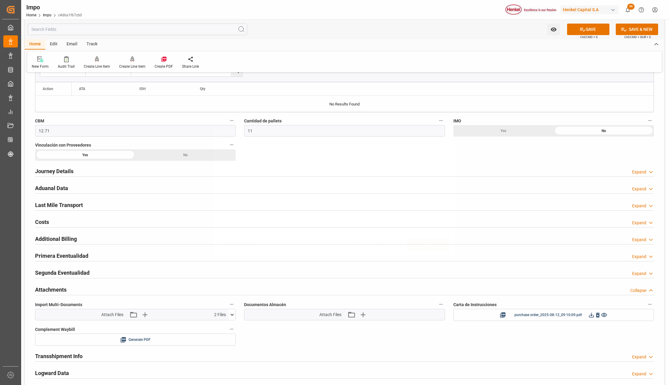
click at [584, 31] on button "SAVE" at bounding box center [588, 29] width 42 height 11
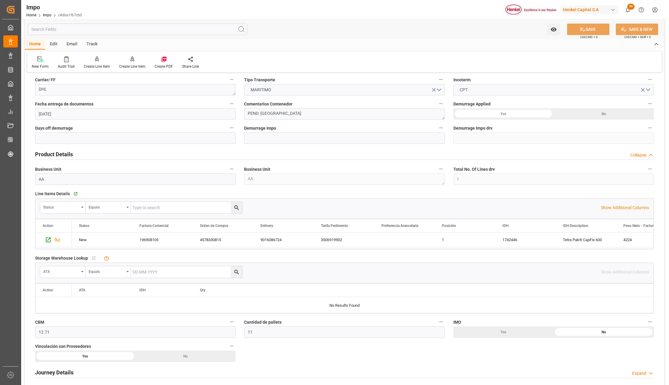
scroll to position [0, 0]
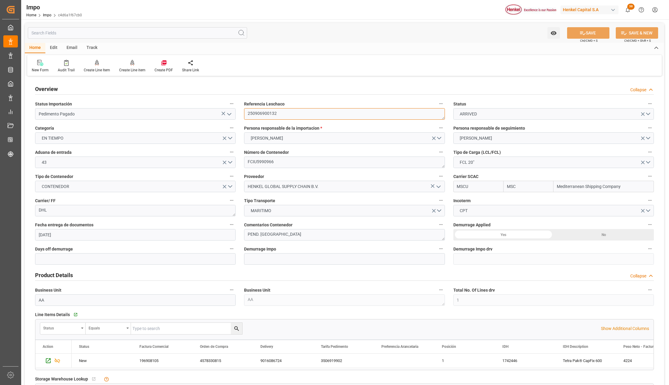
click at [264, 112] on textarea "250906900132" at bounding box center [344, 113] width 201 height 11
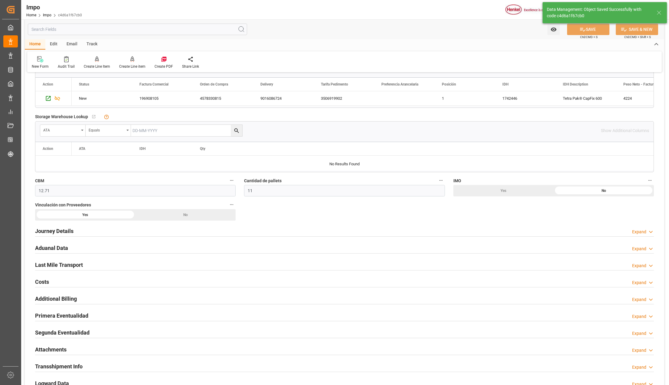
scroll to position [363, 0]
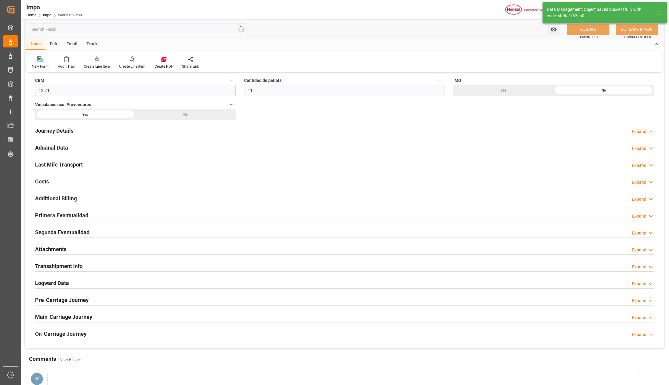
click at [41, 250] on h2 "Attachments" at bounding box center [50, 249] width 31 height 8
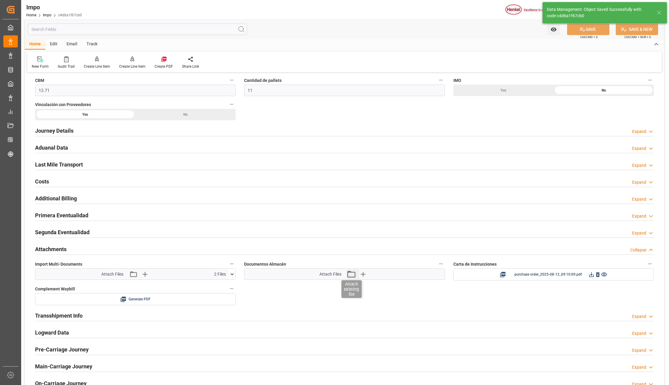
click at [349, 275] on icon "button" at bounding box center [351, 274] width 10 height 10
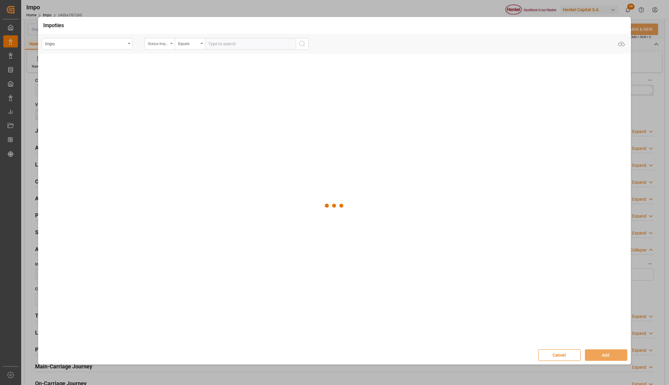
click at [170, 41] on div "Status Importación" at bounding box center [160, 43] width 30 height 11
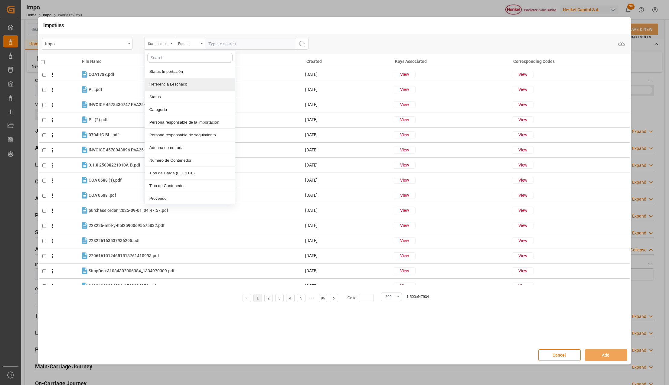
click at [171, 85] on div "Referencia Leschaco" at bounding box center [190, 84] width 90 height 13
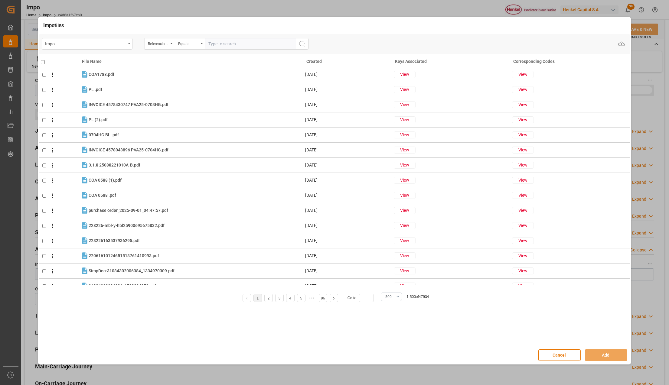
click at [224, 45] on input "text" at bounding box center [250, 43] width 91 height 11
paste input "250906900132"
type input "250906900132"
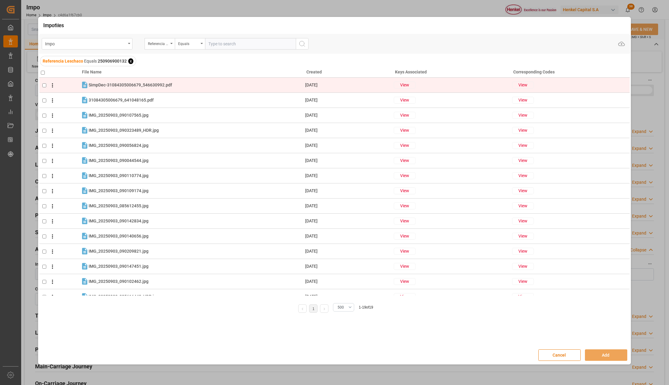
click at [44, 83] on input "checkbox" at bounding box center [44, 85] width 4 height 4
checkbox input "true"
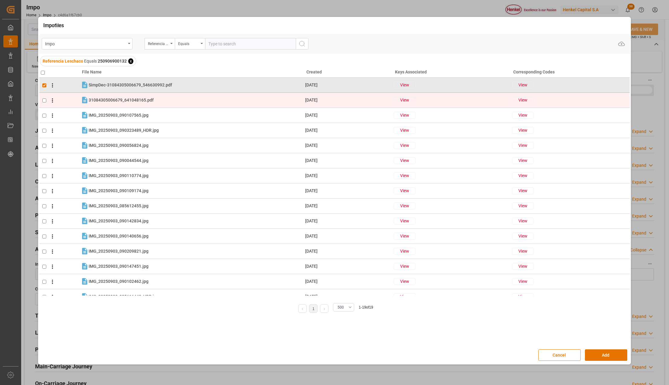
click at [45, 100] on input "checkbox" at bounding box center [44, 101] width 4 height 4
checkbox input "true"
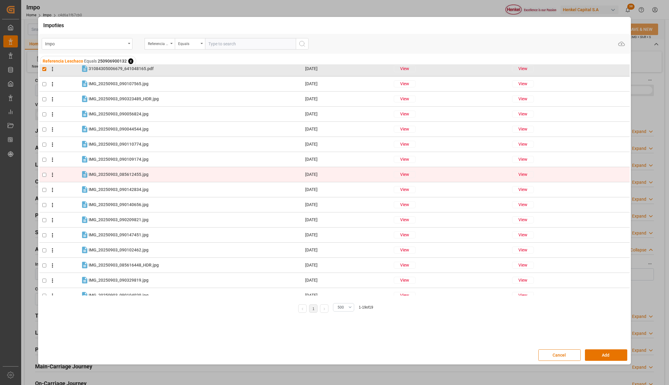
scroll to position [69, 0]
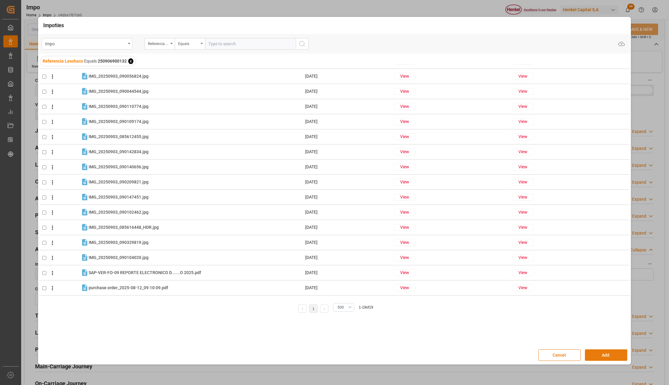
click at [589, 351] on button "Add" at bounding box center [606, 355] width 42 height 11
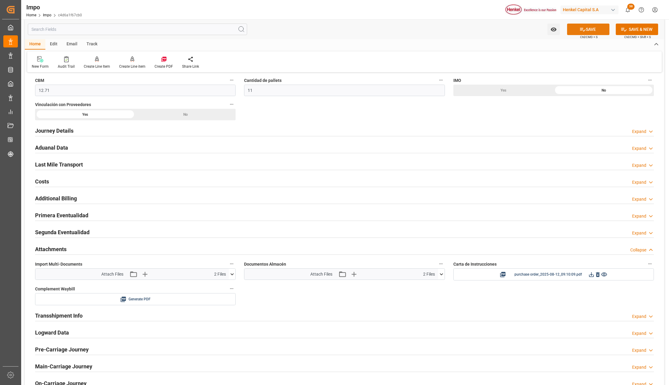
click at [588, 29] on button "SAVE" at bounding box center [588, 29] width 42 height 11
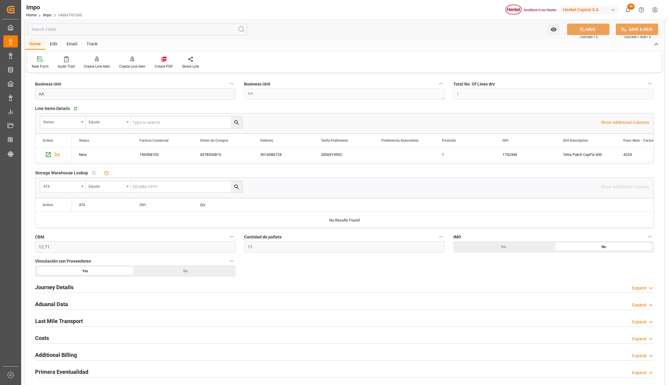
scroll to position [242, 0]
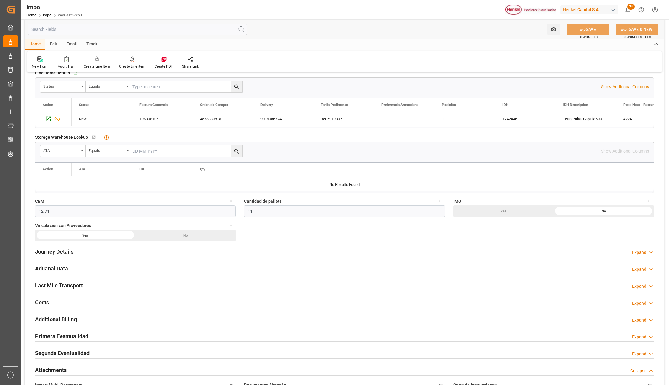
click at [42, 247] on div "Journey Details" at bounding box center [54, 251] width 38 height 11
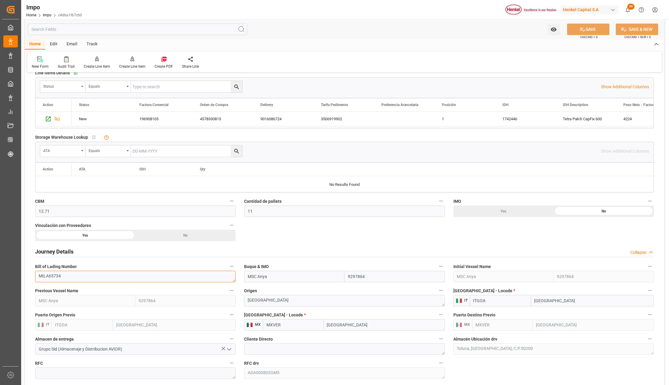
click at [55, 278] on textarea "MILA65734" at bounding box center [135, 276] width 201 height 11
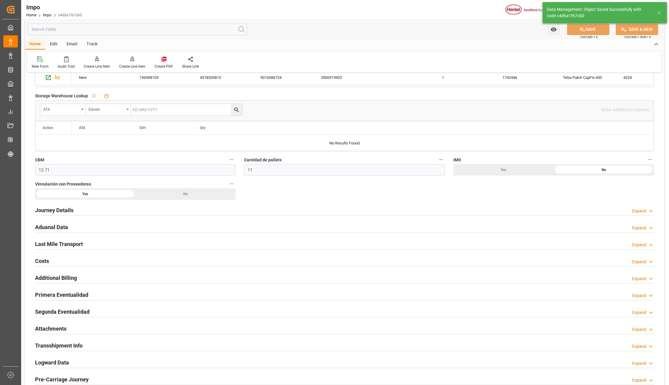
scroll to position [322, 0]
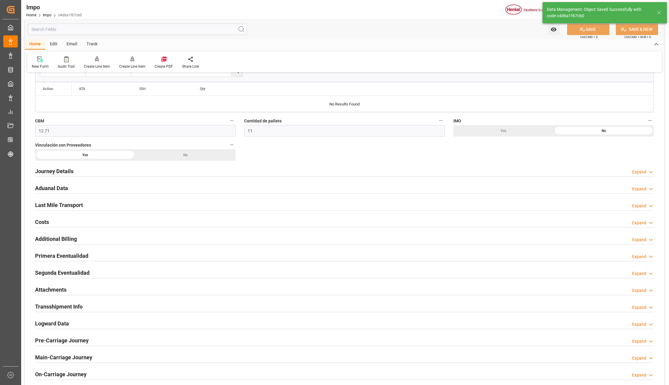
click at [47, 289] on h2 "Attachments" at bounding box center [50, 290] width 31 height 8
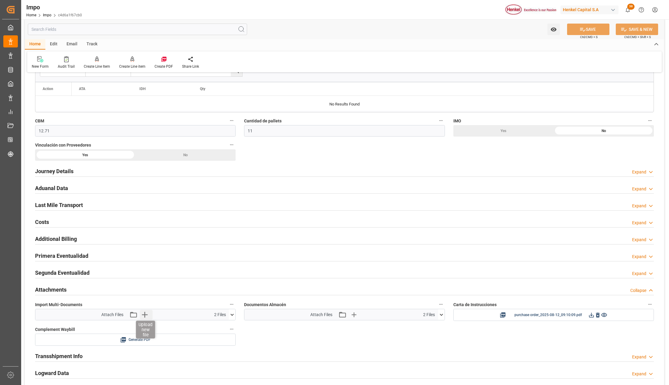
click at [145, 320] on icon "button" at bounding box center [145, 315] width 10 height 10
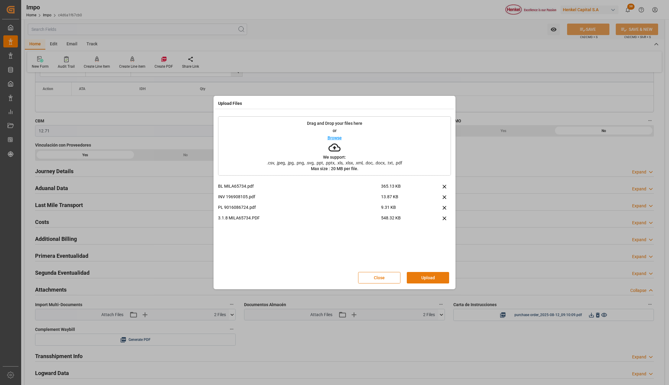
click at [428, 272] on div "Close Upload" at bounding box center [406, 277] width 97 height 11
click at [439, 278] on button "Upload" at bounding box center [428, 277] width 42 height 11
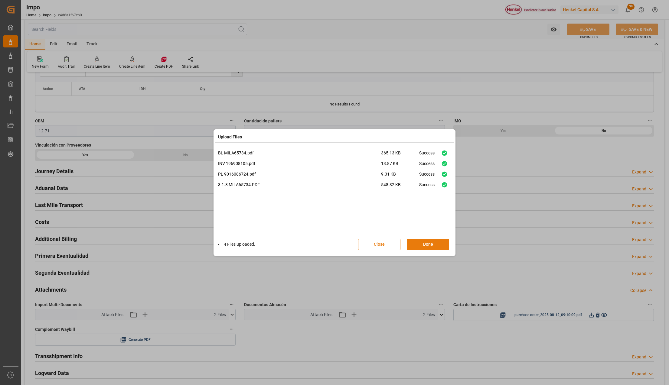
click at [429, 246] on button "Done" at bounding box center [428, 244] width 42 height 11
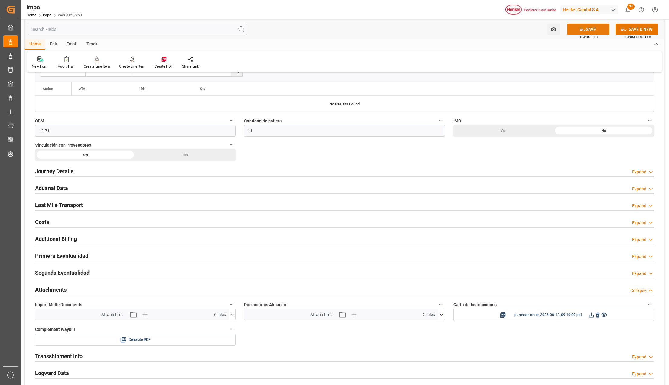
click at [598, 28] on button "SAVE" at bounding box center [588, 29] width 42 height 11
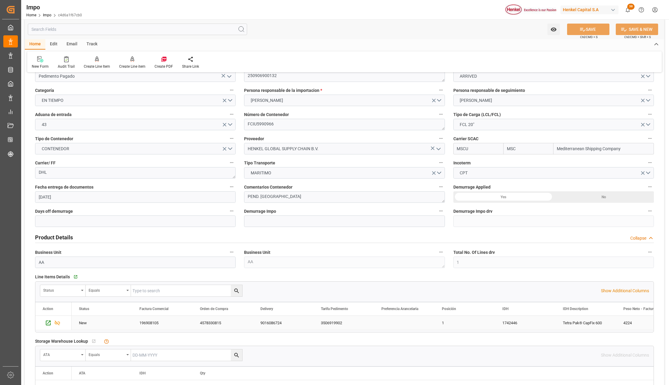
scroll to position [0, 0]
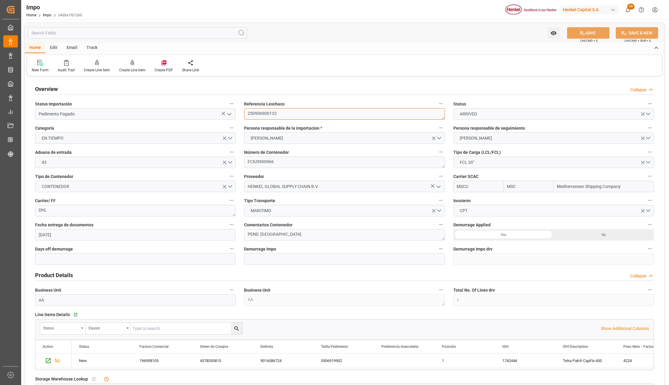
click at [260, 115] on textarea "250906900132" at bounding box center [344, 113] width 201 height 11
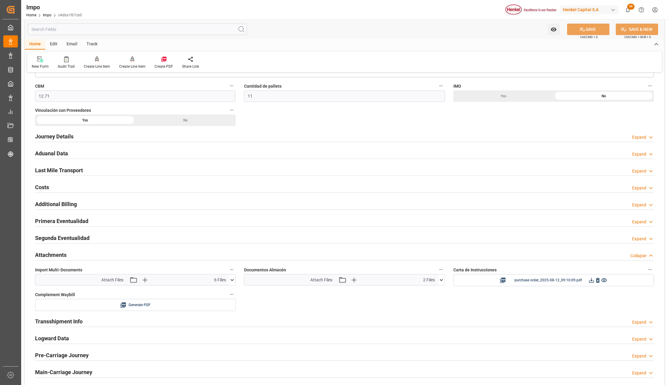
scroll to position [363, 0]
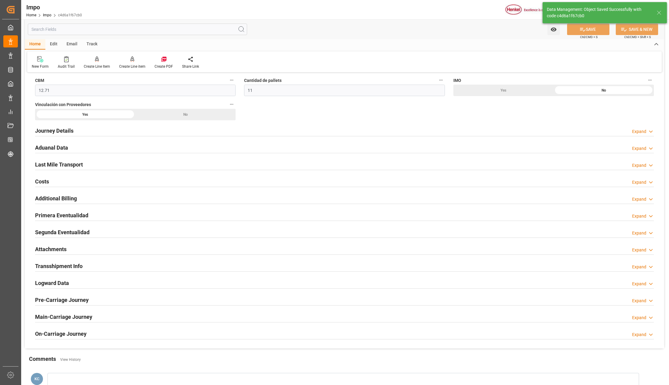
click at [47, 249] on h2 "Attachments" at bounding box center [50, 249] width 31 height 8
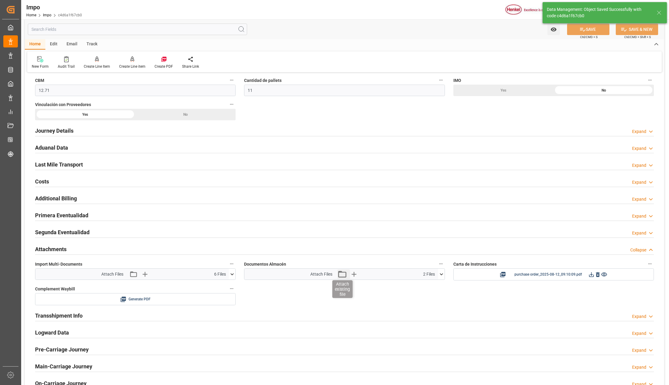
click at [343, 278] on icon "button" at bounding box center [342, 274] width 10 height 10
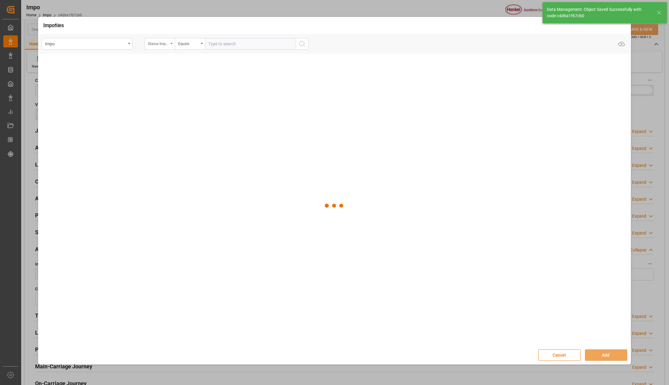
click at [171, 41] on div "Status Importación" at bounding box center [160, 43] width 30 height 11
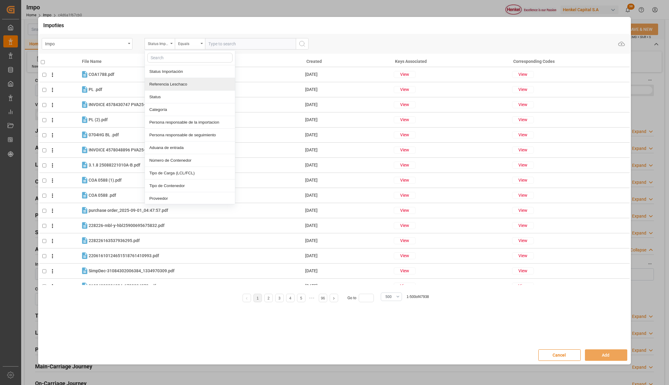
click at [165, 85] on div "Referencia Leschaco" at bounding box center [190, 84] width 90 height 13
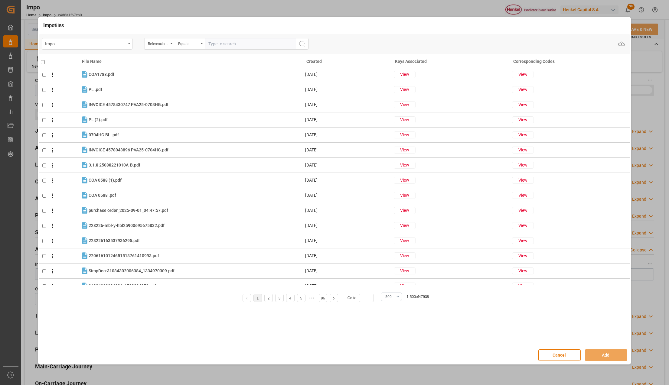
click at [224, 43] on input "text" at bounding box center [250, 43] width 91 height 11
paste input "250906900132"
type input "250906900132"
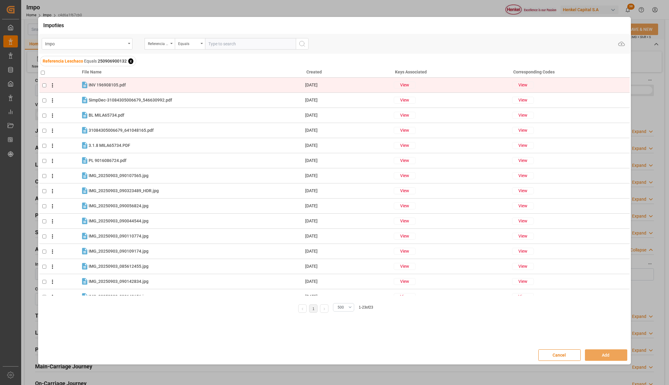
click at [44, 87] on input "checkbox" at bounding box center [44, 85] width 4 height 4
checkbox input "true"
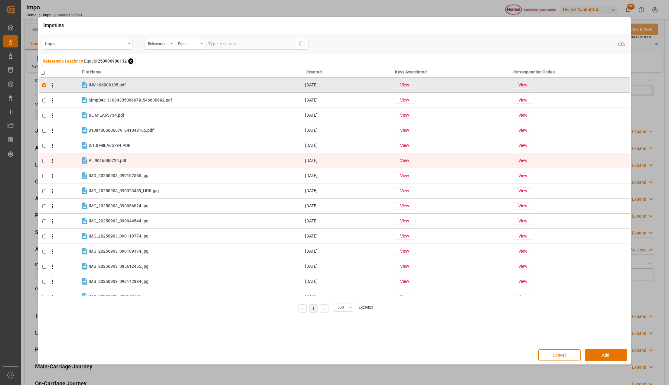
click at [45, 159] on input "checkbox" at bounding box center [44, 161] width 4 height 4
checkbox input "true"
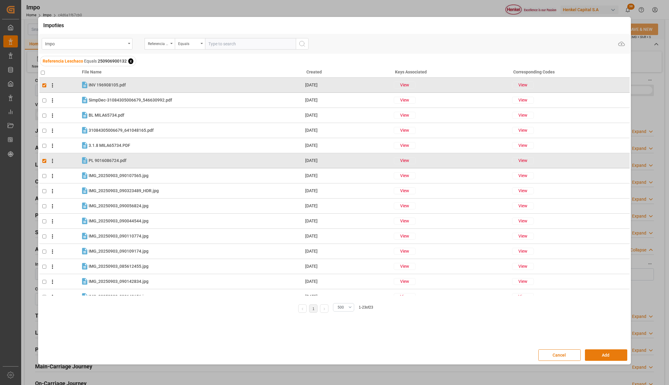
click at [610, 354] on button "Add" at bounding box center [606, 355] width 42 height 11
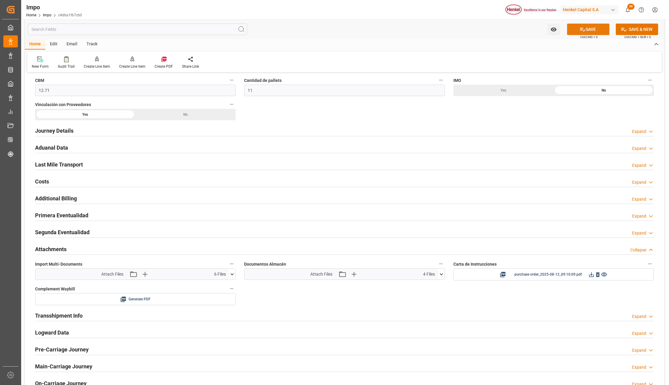
click at [603, 29] on button "SAVE" at bounding box center [588, 29] width 42 height 11
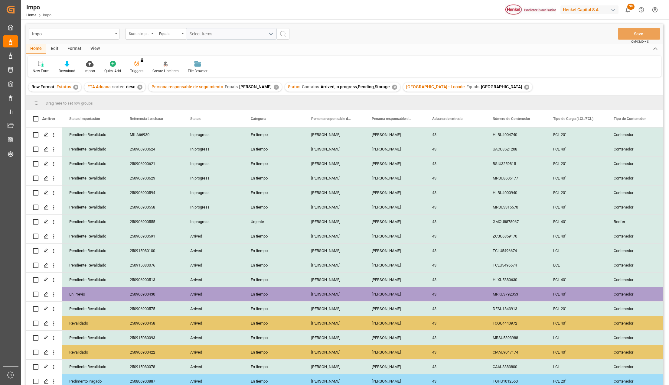
click at [93, 45] on div "View" at bounding box center [95, 49] width 18 height 10
click at [77, 64] on div at bounding box center [69, 63] width 30 height 6
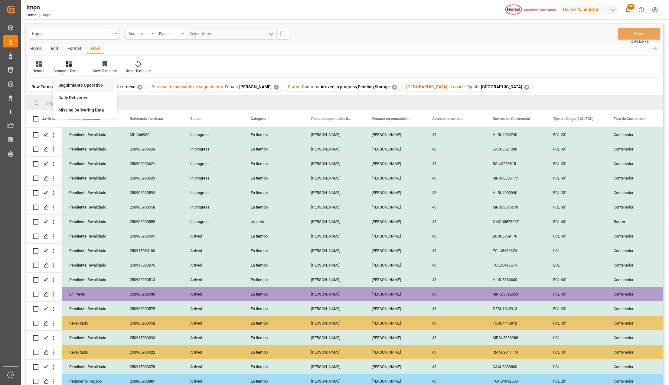
click at [80, 83] on div "Seguimiento Operativo" at bounding box center [84, 85] width 53 height 6
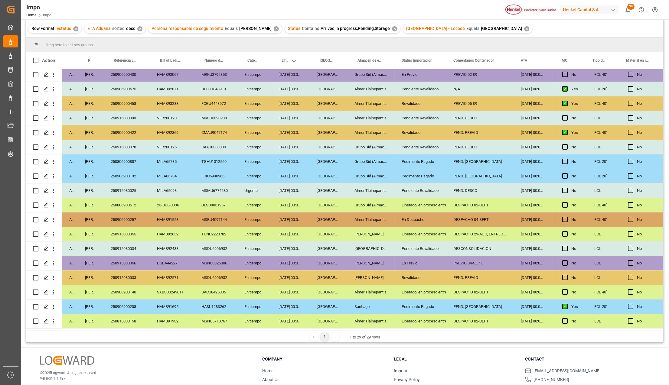
scroll to position [80, 0]
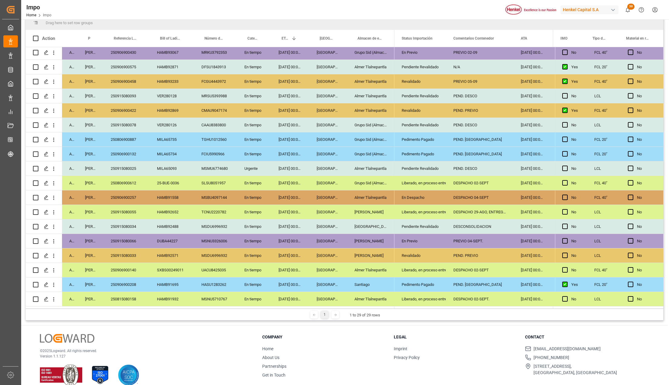
click at [470, 210] on div "DESPACHO 29-AGO, ENTREGA 05-SEPT" at bounding box center [479, 212] width 67 height 14
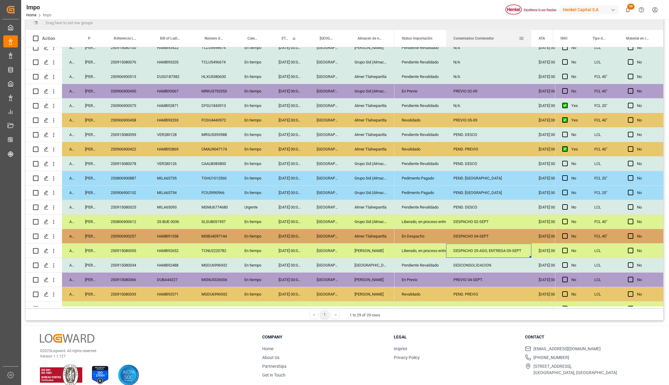
drag, startPoint x: 512, startPoint y: 31, endPoint x: 530, endPoint y: 37, distance: 18.7
click at [530, 37] on div at bounding box center [531, 38] width 2 height 17
click at [480, 247] on div "DESPACHO 29-AGO, ENTREGA 05-SEPT" at bounding box center [488, 251] width 85 height 14
click at [516, 253] on input "DESPACHO 29-AGO, ENTREGA 05-SEPT" at bounding box center [489, 254] width 76 height 11
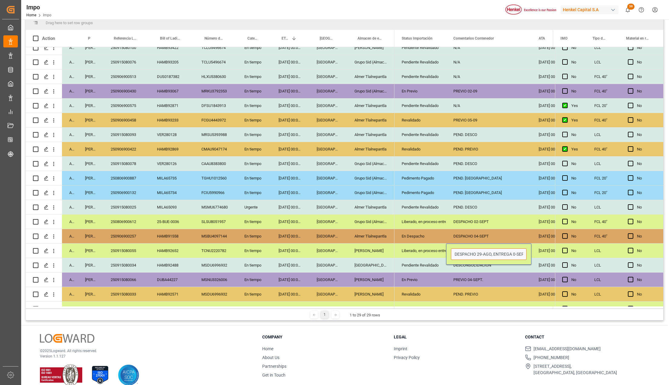
type input "DESPACHO 29-AGO, ENTREGA 04-SEPT"
click at [417, 247] on div "Liberado, en proceso entrega" at bounding box center [420, 251] width 37 height 14
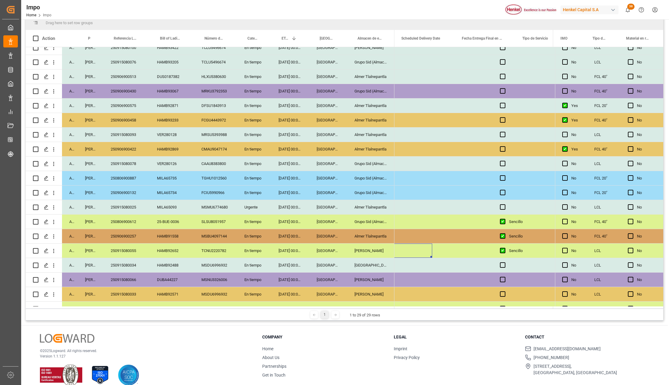
scroll to position [0, 1779]
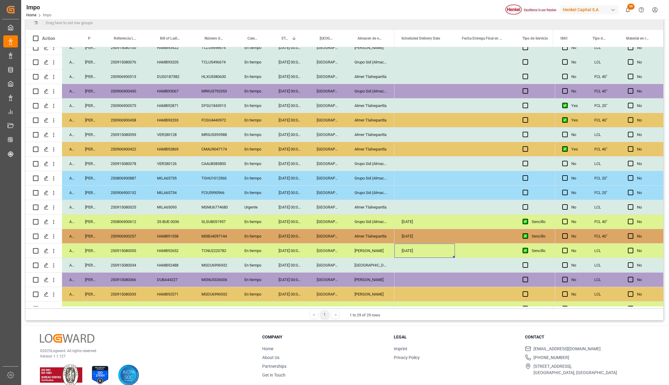
click at [417, 248] on div "05-09-2025" at bounding box center [424, 251] width 60 height 14
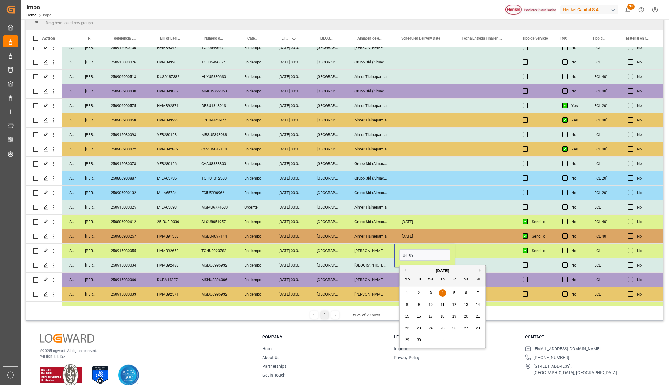
type input "04-09-2025"
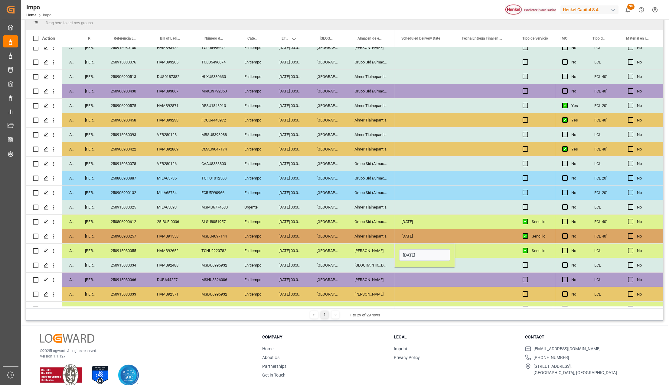
click at [425, 280] on div "Press SPACE to select this row." at bounding box center [424, 280] width 60 height 14
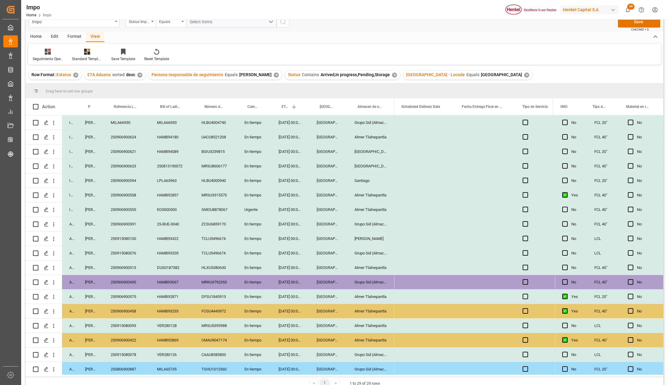
scroll to position [0, 0]
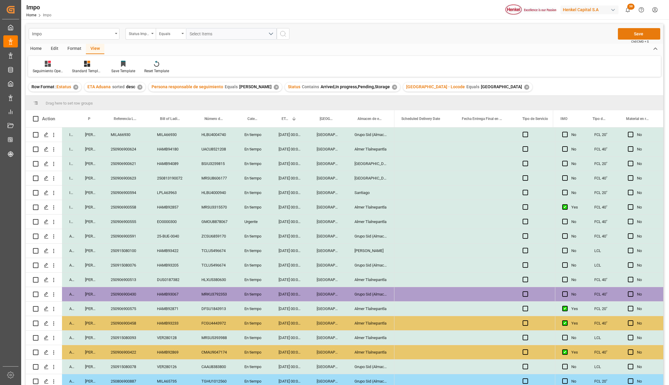
click at [643, 33] on button "Save" at bounding box center [639, 33] width 42 height 11
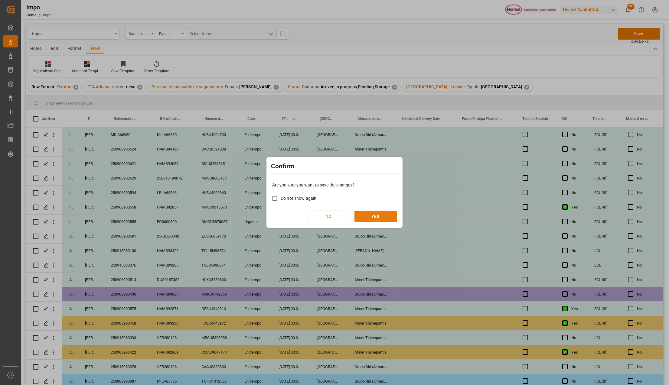
click at [374, 213] on button "YES" at bounding box center [375, 216] width 42 height 11
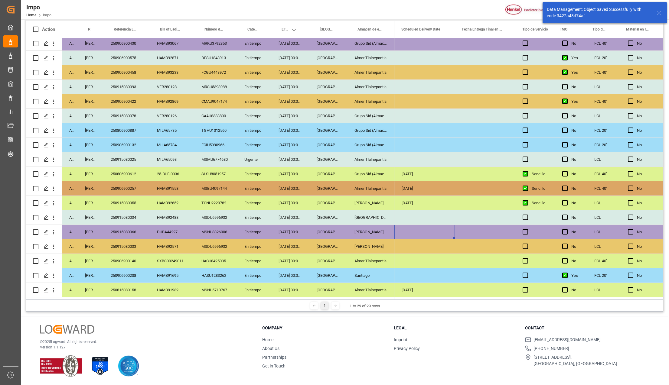
scroll to position [163, 0]
click at [378, 211] on div "[GEOGRAPHIC_DATA]" at bounding box center [370, 218] width 47 height 14
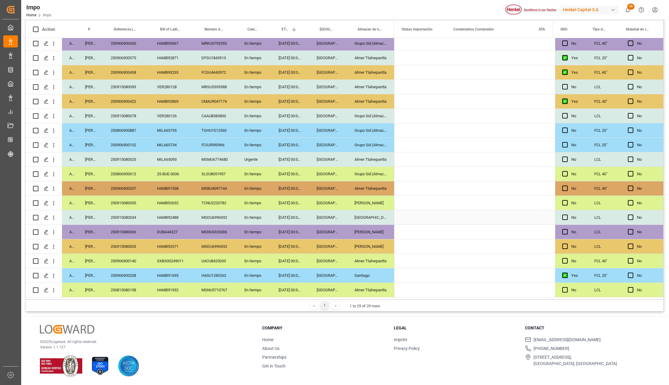
scroll to position [0, 0]
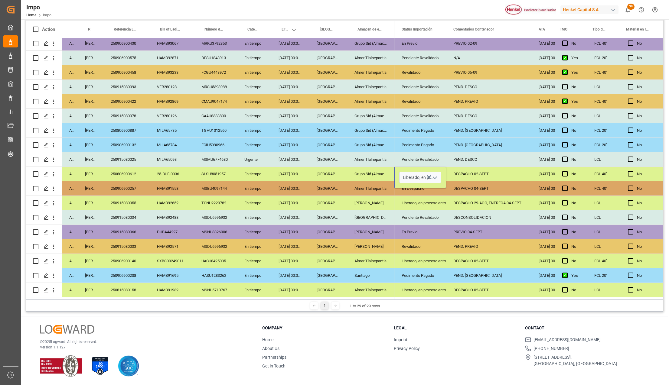
click at [437, 175] on icon "open menu" at bounding box center [434, 177] width 7 height 7
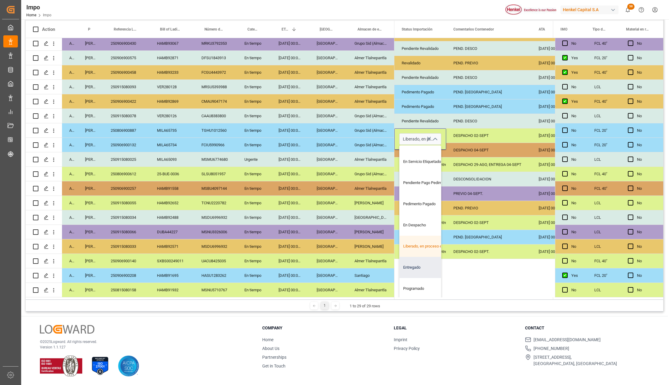
click at [418, 260] on div "Entregado" at bounding box center [428, 267] width 57 height 21
type input "Entregado"
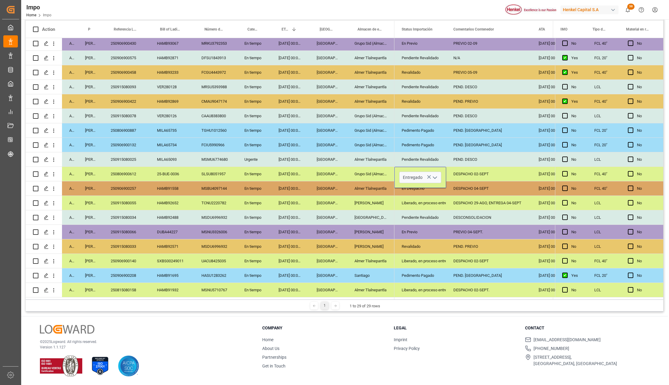
click at [437, 251] on div "Revalidado" at bounding box center [420, 247] width 37 height 14
click at [468, 171] on div "DESPACHO 02-SEPT" at bounding box center [488, 174] width 85 height 14
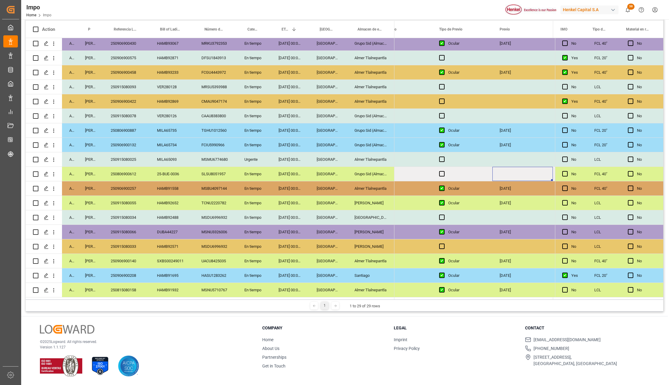
click at [439, 172] on div "Press SPACE to select this row." at bounding box center [462, 174] width 60 height 14
click at [119, 171] on div "250806900612" at bounding box center [126, 174] width 46 height 14
click at [371, 172] on div "Grupo Sid (Almacenaje y Distribucion AVIOR)" at bounding box center [370, 174] width 47 height 14
click at [442, 172] on span "Press SPACE to select this row." at bounding box center [441, 173] width 5 height 5
click at [444, 171] on input "Press SPACE to select this row." at bounding box center [444, 171] width 0 height 0
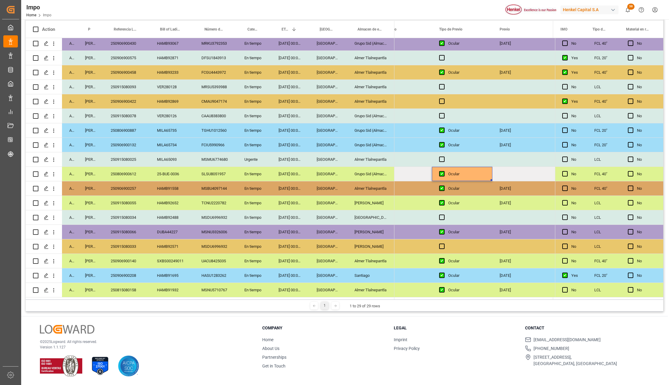
click at [504, 173] on div "Press SPACE to select this row." at bounding box center [522, 174] width 60 height 14
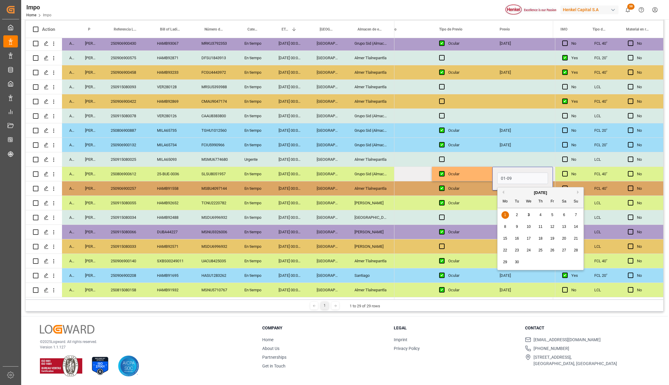
type input "01-09-2025"
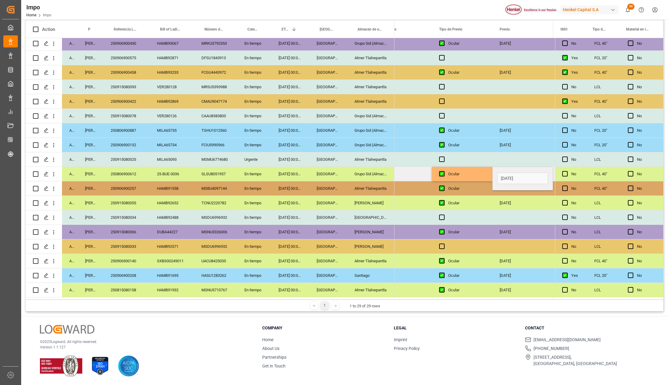
click at [491, 199] on div "Ocular" at bounding box center [462, 203] width 60 height 14
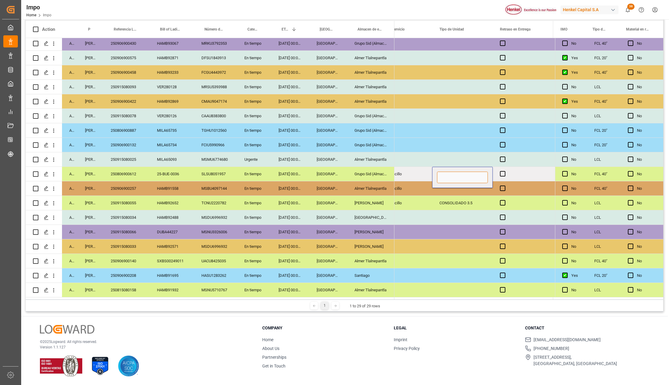
click at [463, 175] on input "Press SPACE to select this row." at bounding box center [462, 177] width 51 height 11
type input "c"
type input "CONTENEDOR"
click at [453, 228] on div "Press SPACE to select this row." at bounding box center [462, 232] width 60 height 14
click at [455, 172] on div "CONTENEDOR" at bounding box center [462, 174] width 60 height 14
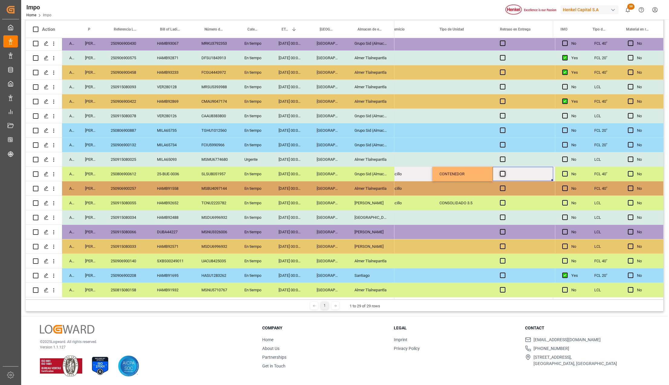
click at [501, 171] on span "Press SPACE to select this row." at bounding box center [502, 173] width 5 height 5
click at [504, 171] on input "Press SPACE to select this row." at bounding box center [504, 171] width 0 height 0
click at [501, 171] on span "Press SPACE to select this row." at bounding box center [502, 173] width 5 height 5
click at [504, 171] on input "Press SPACE to select this row." at bounding box center [504, 171] width 0 height 0
click at [477, 171] on div "CONTENEDOR" at bounding box center [462, 174] width 60 height 14
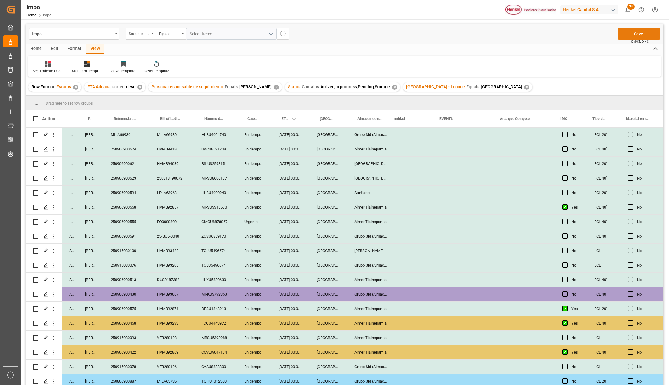
click at [638, 33] on button "Save" at bounding box center [639, 33] width 42 height 11
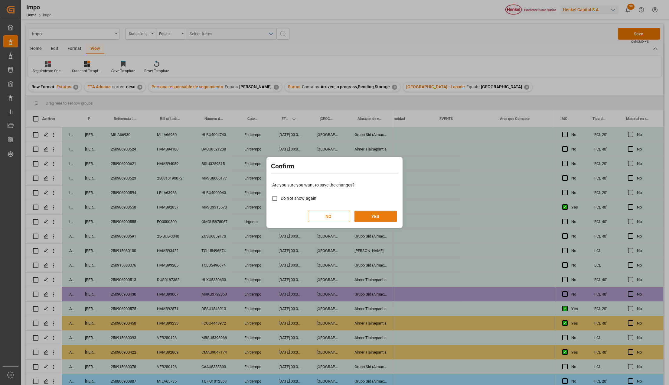
click at [376, 214] on button "YES" at bounding box center [375, 216] width 42 height 11
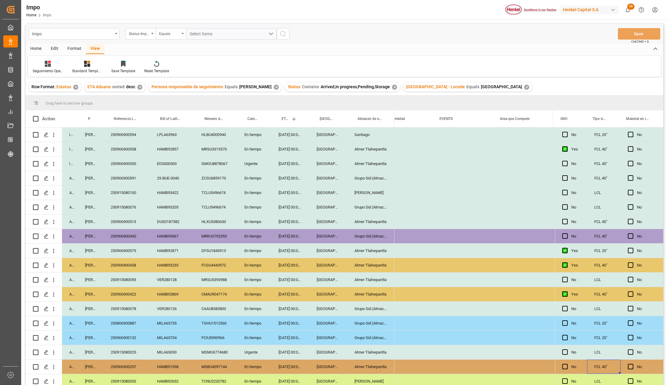
scroll to position [149, 0]
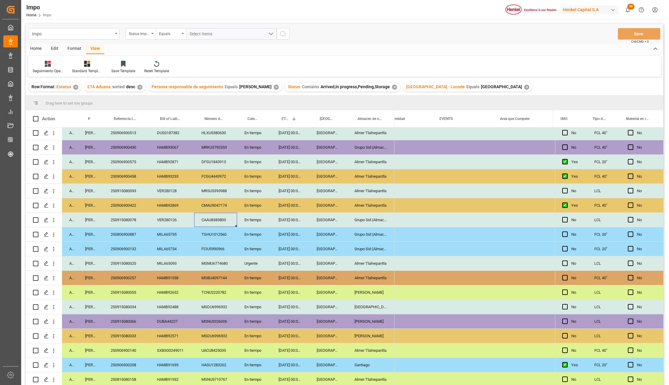
click at [208, 220] on div "CAAU8383800" at bounding box center [215, 220] width 43 height 14
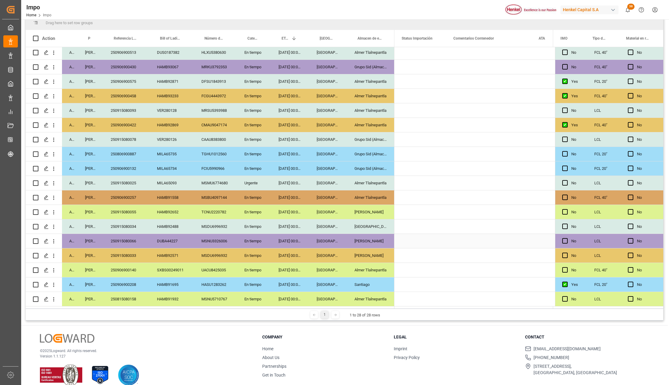
scroll to position [0, 0]
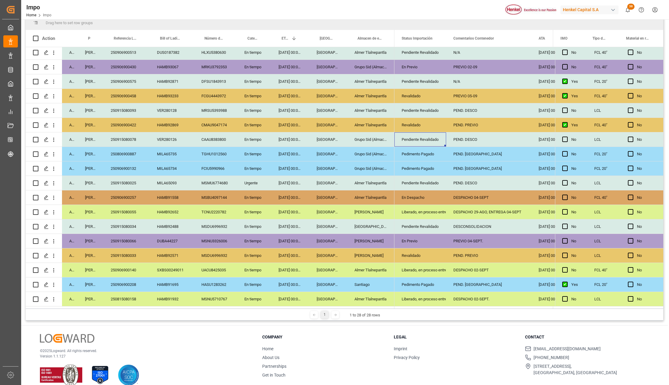
click at [427, 209] on div "Liberado, en proceso entrega" at bounding box center [420, 212] width 37 height 14
click at [415, 198] on div "En Despacho" at bounding box center [420, 198] width 37 height 14
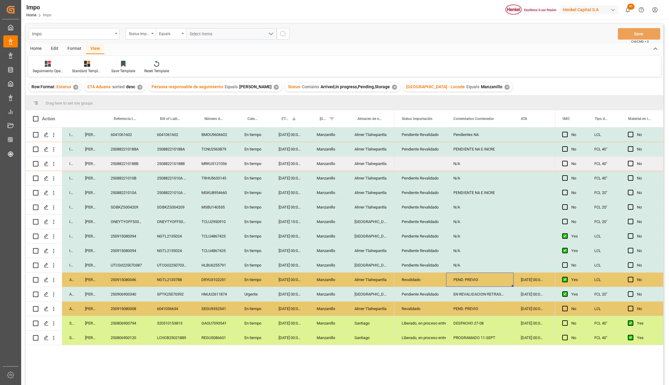
drag, startPoint x: 47, startPoint y: 50, endPoint x: 56, endPoint y: 50, distance: 8.5
click at [47, 50] on div "Edit" at bounding box center [54, 49] width 17 height 10
click at [148, 62] on icon at bounding box center [147, 64] width 6 height 6
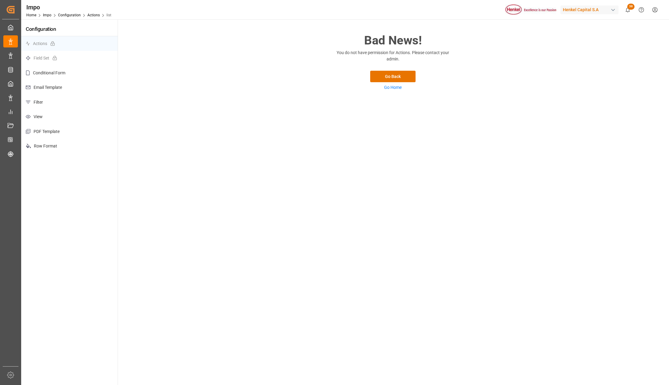
click at [38, 144] on p "Row Format" at bounding box center [69, 146] width 96 height 15
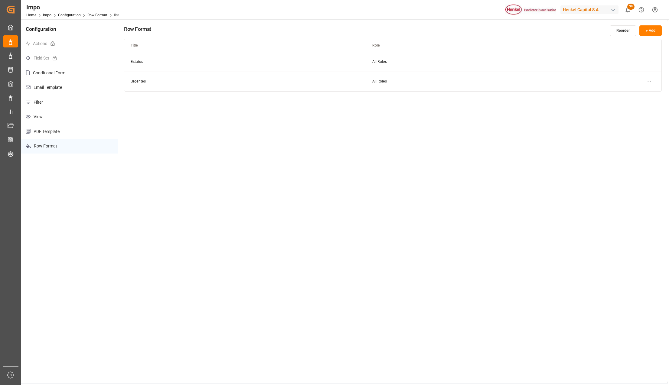
click at [647, 62] on html "Created by potrace 1.15, written by [PERSON_NAME] [DATE]-[DATE] Created by potr…" at bounding box center [334, 192] width 669 height 385
click at [636, 72] on div "Edit" at bounding box center [637, 74] width 31 height 8
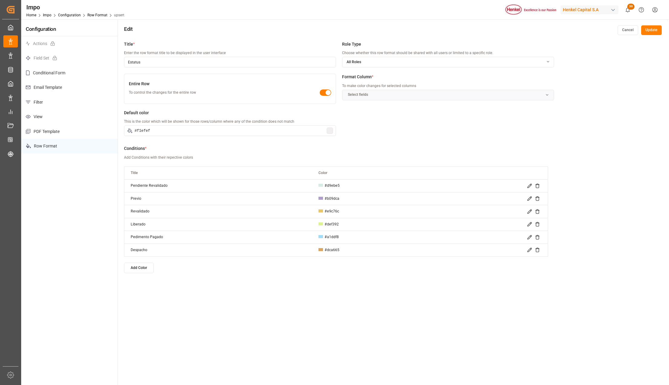
click at [529, 185] on icon at bounding box center [529, 186] width 5 height 5
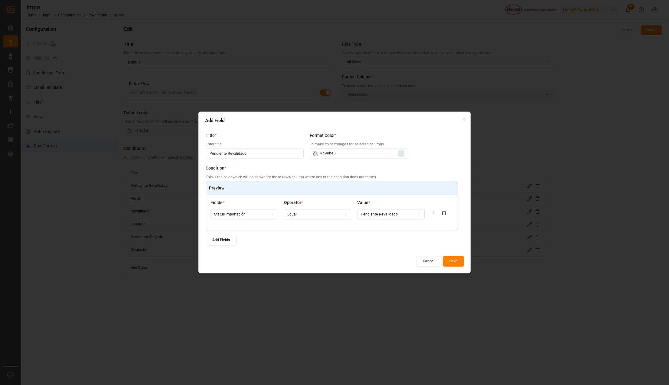
click at [403, 154] on div at bounding box center [401, 154] width 6 height 6
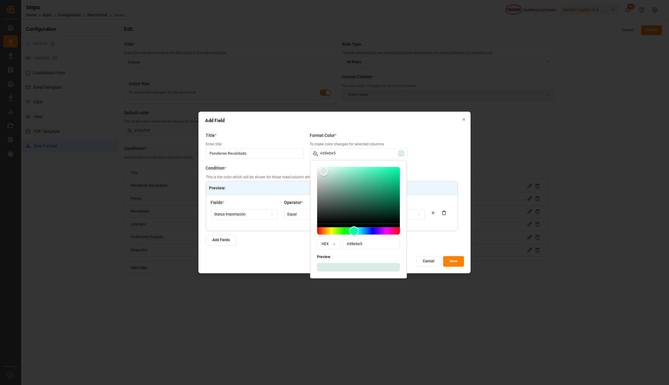
type input "#d8ebe6"
type input "#d8ebe5"
type input "#d8ebe2"
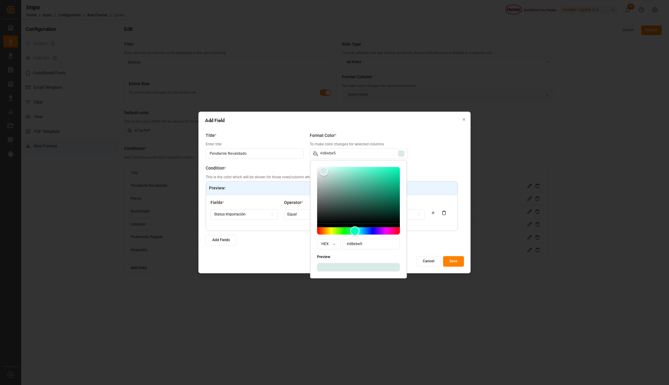
type input "#d8ebe2"
type input "#d8ebe1"
type input "#d8ebdf"
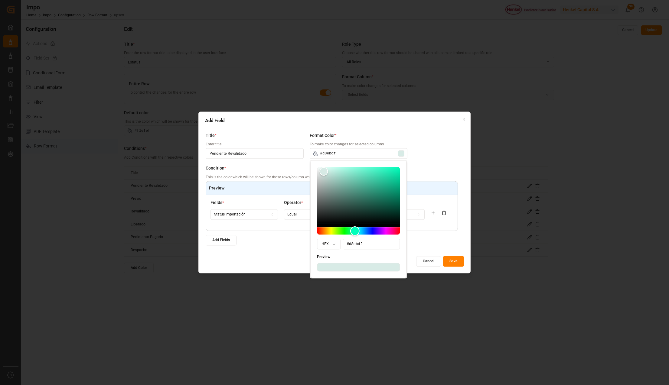
type input "#d8ebde"
type input "#d8ebdc"
type input "#d8ebda"
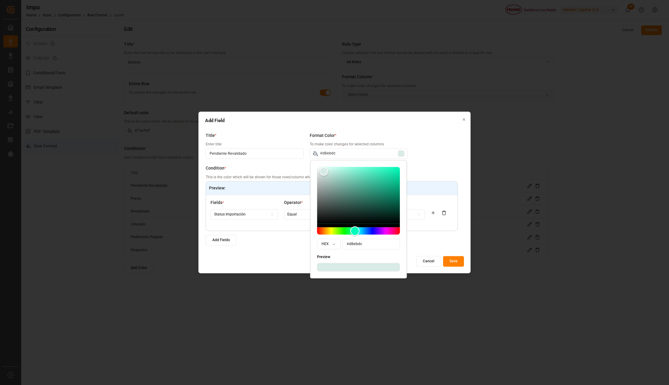
type input "#d8ebda"
type input "#d8ebd9"
type input "#d8ebd8"
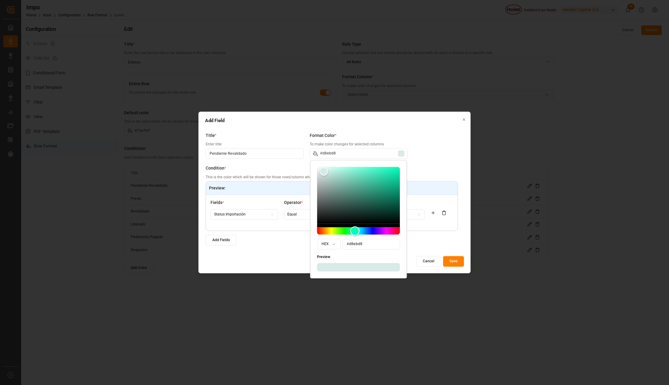
type input "#d9ebd8"
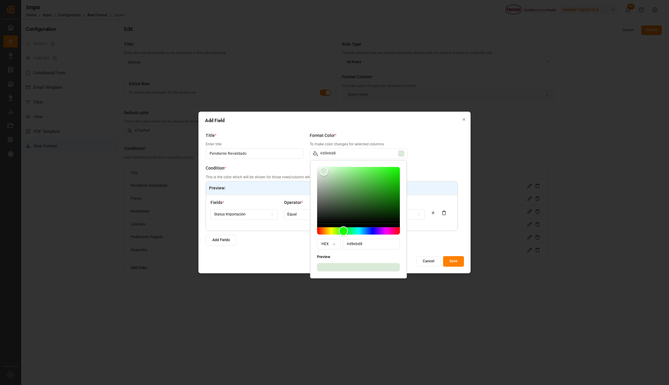
type input "#dbebd8"
type input "#ddebd8"
type input "#dfebd8"
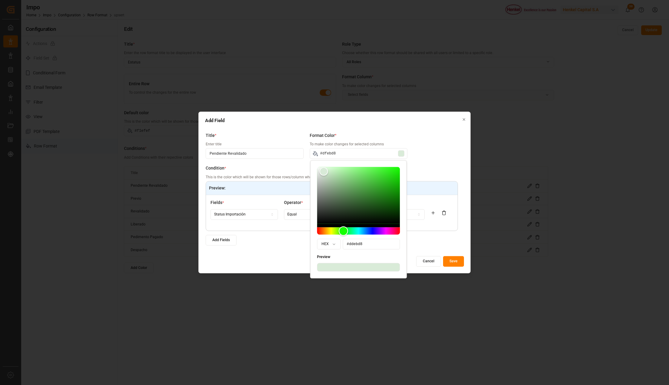
type input "#dfebd8"
type input "#e1ebd8"
type input "#e5ebd8"
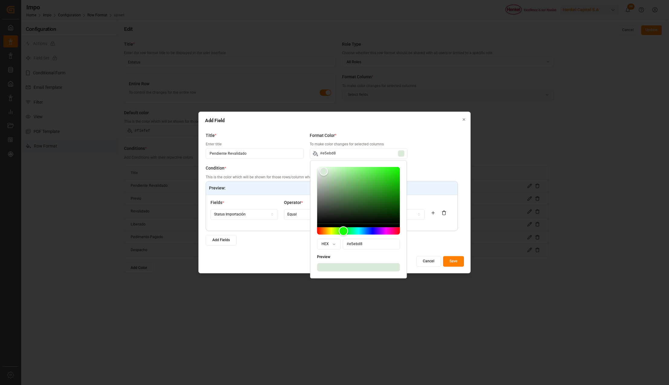
type input "#e6ebd8"
type input "#e7ebd8"
type input "#e8ebd8"
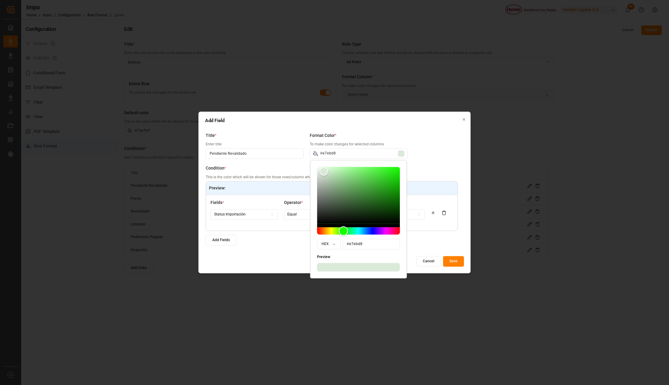
type input "#e8ebd8"
type input "#e9ebd8"
type input "#eaebd8"
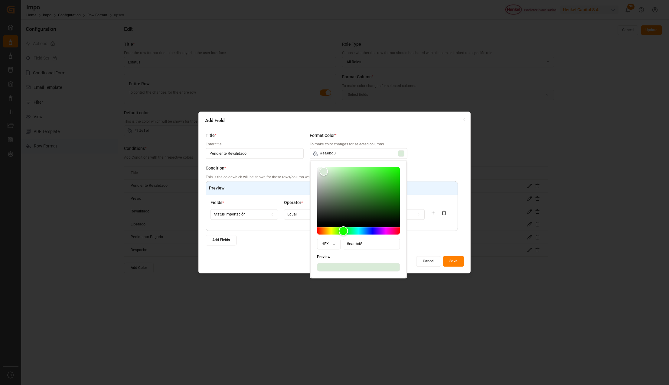
type input "#ebead8"
type input "#ebe9d8"
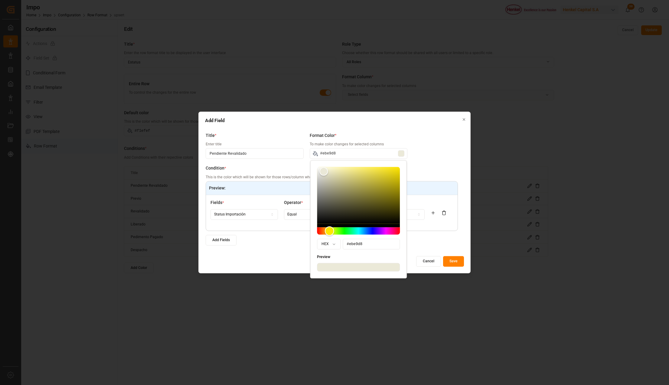
type input "#ebe8d8"
type input "#ebe7d8"
type input "#ebe6d8"
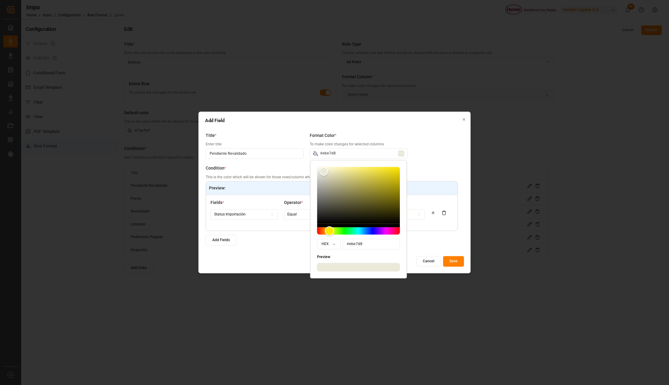
type input "#ebe6d8"
type input "#ebe5d8"
type input "#ebe4d8"
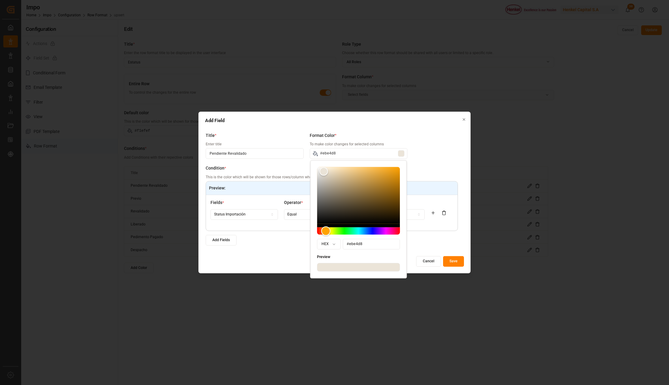
type input "#ebe3d8"
type input "#ebe2d8"
type input "#ebe1d8"
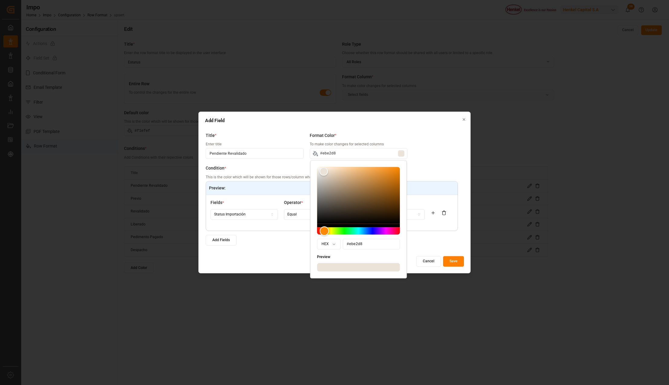
type input "#ebe1d8"
drag, startPoint x: 355, startPoint y: 230, endPoint x: 324, endPoint y: 232, distance: 31.2
click at [324, 232] on div "Hue" at bounding box center [323, 231] width 9 height 9
type input "#f0e5dc"
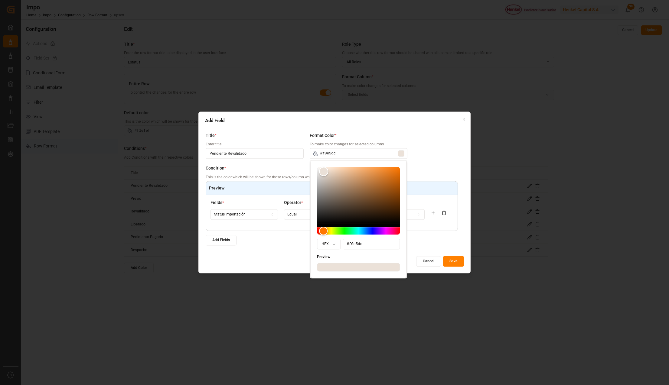
type input "#f0e4da"
type input "#f0e3d8"
type input "#f0e3d7"
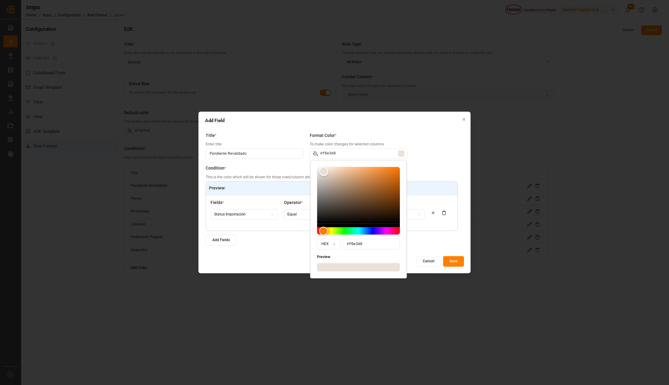
type input "#f0e3d7"
type input "#f0e1d5"
type input "#f3e3d6"
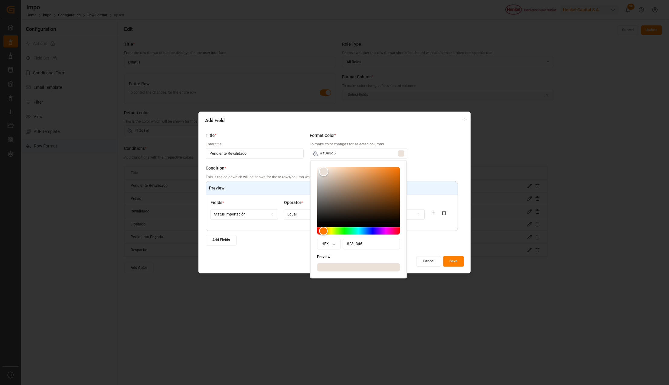
type input "#f3e3d5"
type input "#f4e3d5"
type input "#f4e3d4"
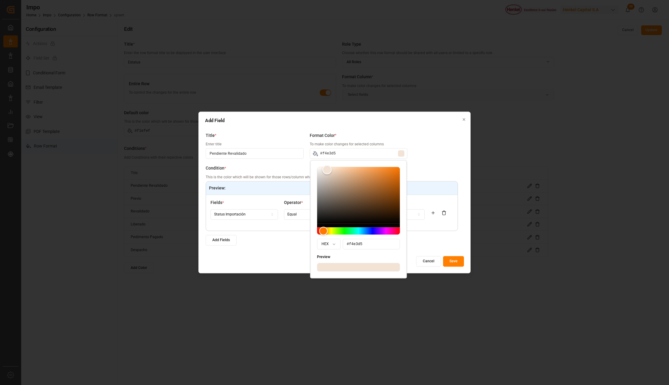
type input "#f4e3d4"
type input "#f6e4d4"
type input "#f6e3d2"
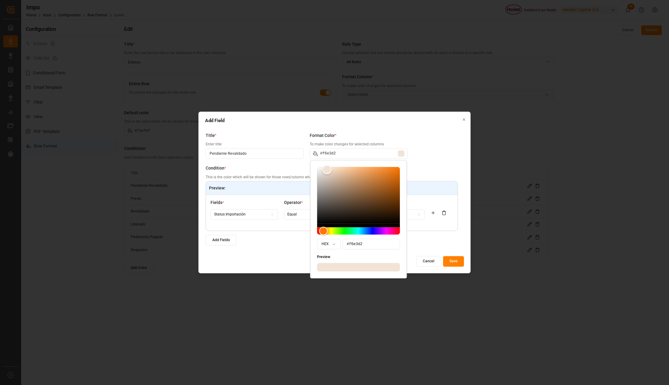
type input "#f6e2d1"
type input "#f8e3d1"
type input "#f8e3d0"
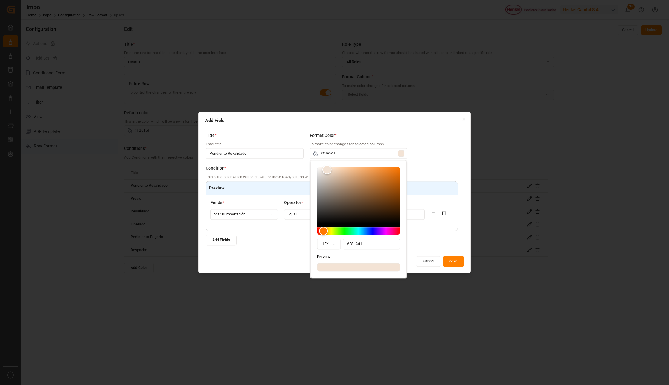
type input "#f8e3d0"
type input "#f8e2cf"
type input "#f8e1cd"
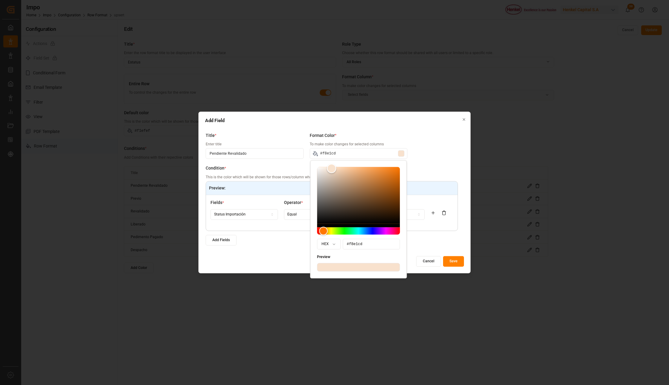
type input "#f8e0cc"
type input "#f8ddc5"
type input "#f6d9c0"
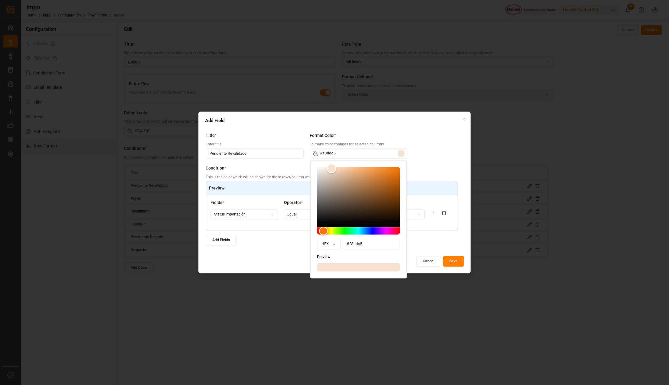
type input "#f6d9c0"
type input "#f6d5b8"
type input "#f4d1b4"
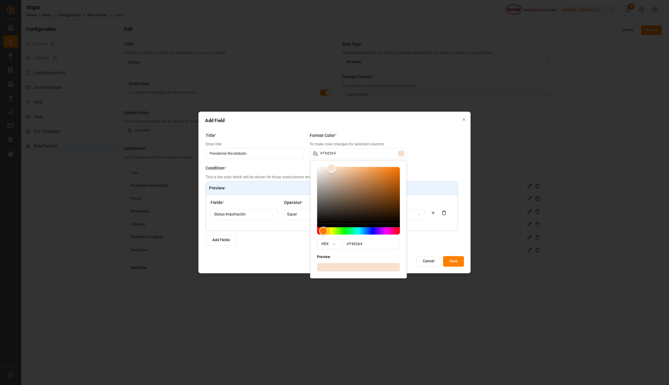
type input "#f0ccad"
type input "#f0caaa"
type input "#f0c9a7"
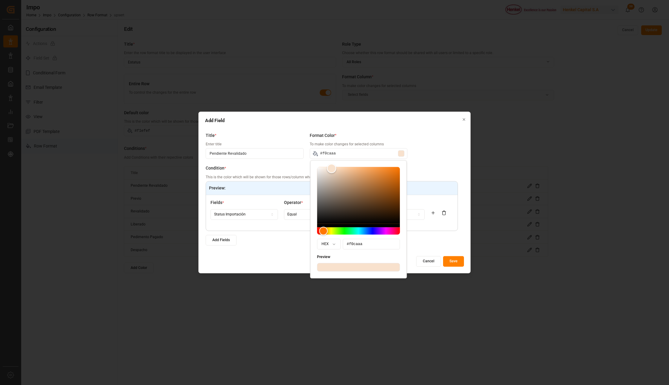
type input "#f0c9a7"
type input "#f0c8a6"
type input "#f0c8a5"
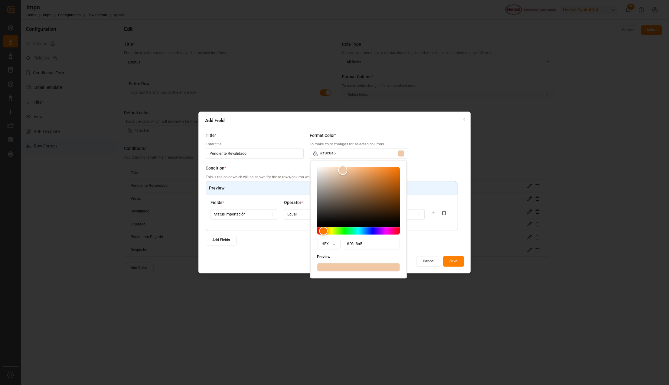
type input "#f0c7a3"
type input "#f0c6a3"
type input "#f0c5a0"
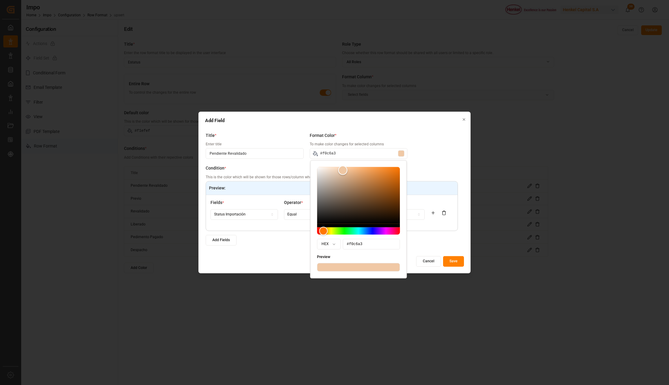
type input "#f0c5a0"
type input "#f0c59f"
type input "#f0c49e"
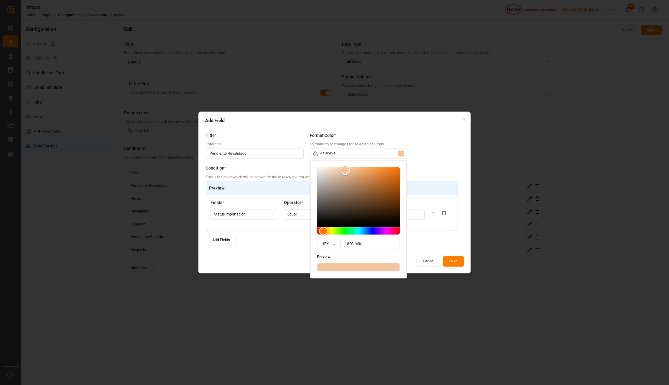
type input "#f0c39c"
type input "#f0c199"
type input "#f0c198"
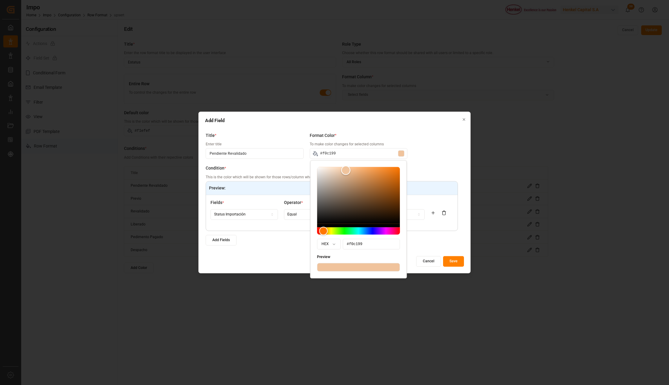
type input "#f0c198"
type input "#f0c097"
type input "#f0bf95"
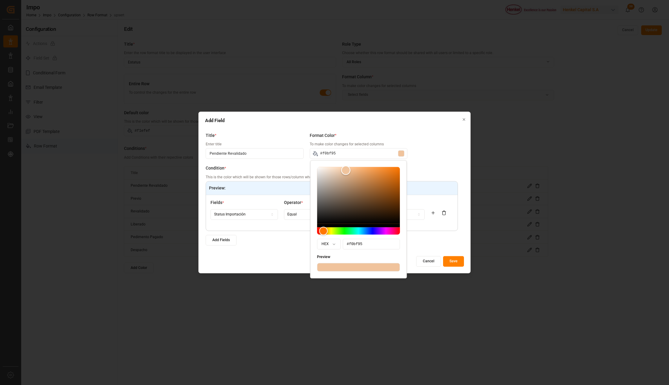
type input "#f0be94"
type input "#f0bd92"
type input "#f0bd91"
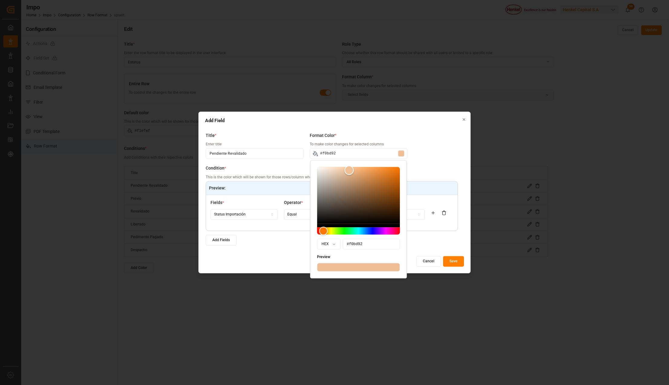
type input "#f0bd91"
type input "#f0bc90"
type input "#f0bc8e"
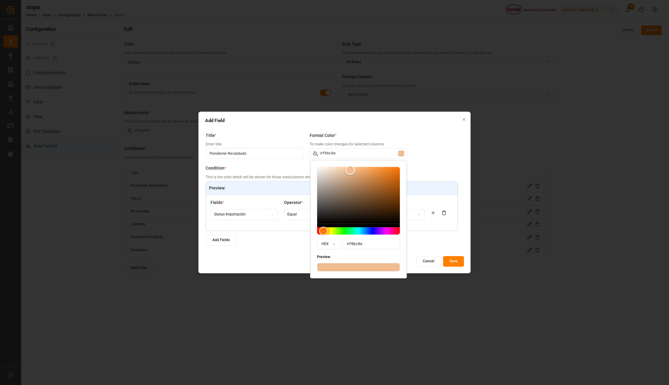
type input "#f0bb8d"
type input "#f0ba8b"
type input "#f0b989"
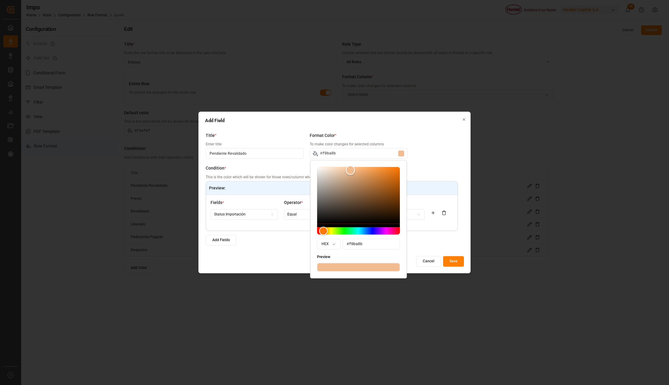
type input "#f0b989"
type input "#f0b887"
type input "#f0b786"
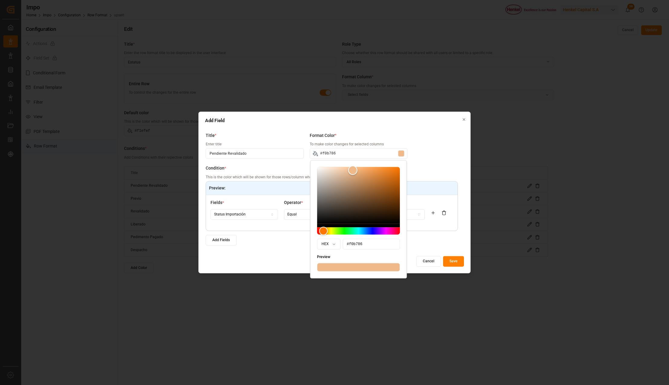
type input "#f3b987"
type input "#f3b885"
type input "#f3b784"
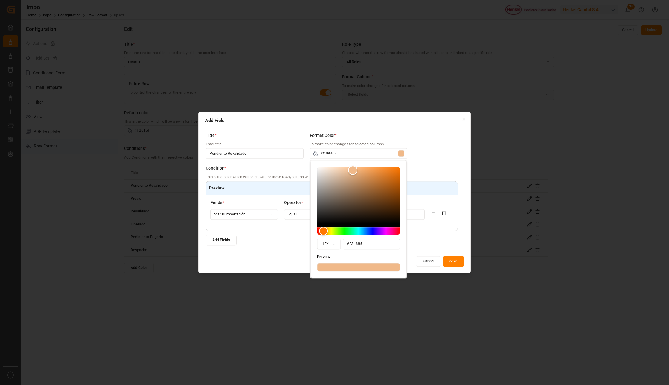
type input "#f3b784"
type input "#f3b783"
type input "#f3b682"
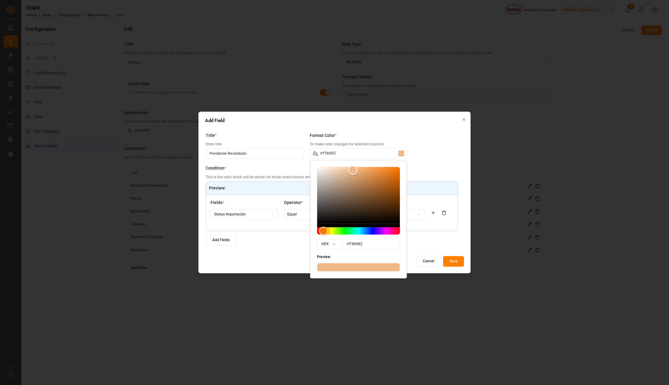
type input "#f3b580"
type input "#f3b47d"
type input "#f3b37c"
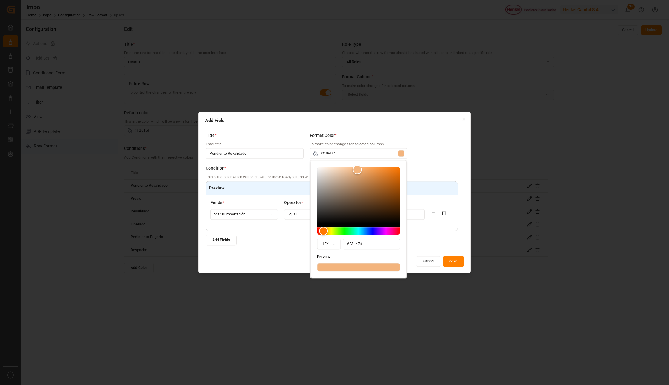
type input "#f3b37c"
type input "#f3b179"
type input "#f3af75"
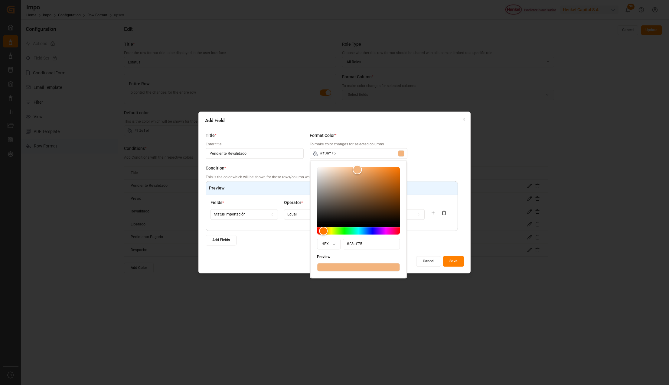
type input "#f3ae73"
type input "#f3ac70"
type input "#f3ab6e"
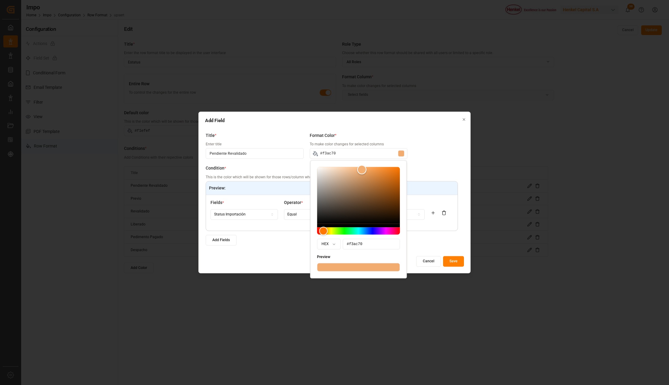
type input "#f3ab6e"
type input "#f3aa6c"
type input "#f3aa6b"
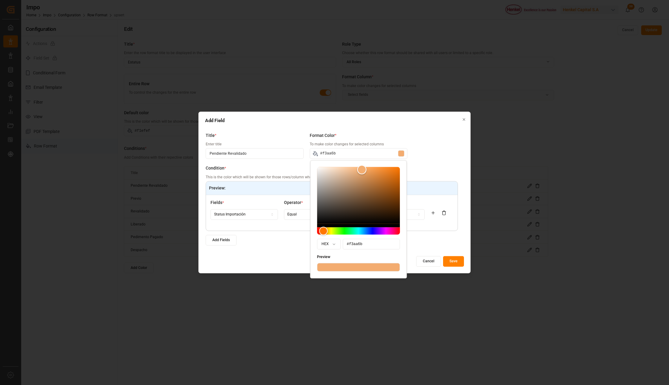
type input "#f3a969"
type input "#f3a868"
type input "#f3a867"
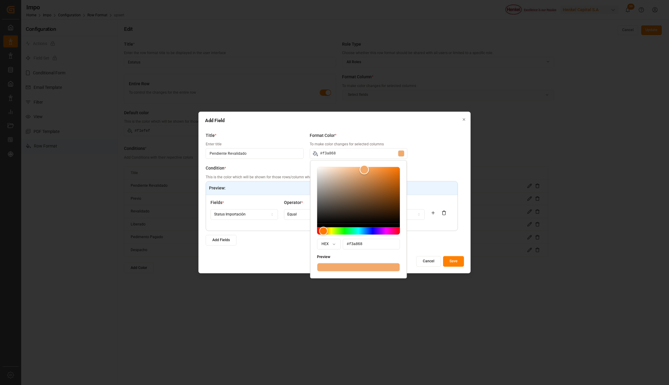
type input "#f3a867"
type input "#f3a765"
type input "#f3a867"
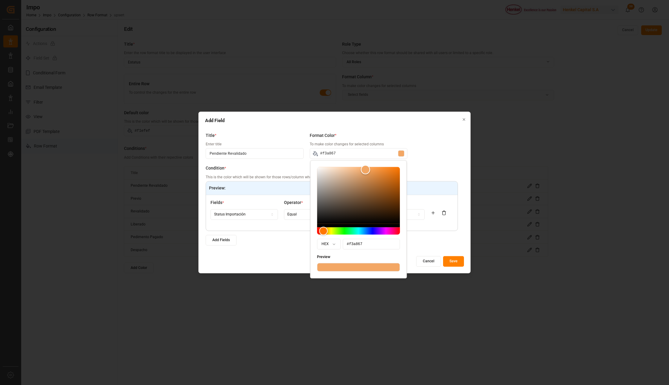
type input "#f3a868"
type input "#f3a969"
type input "#f3aa6b"
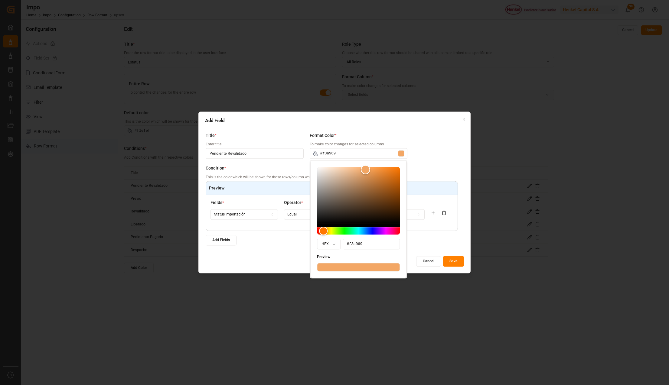
type input "#f3aa6b"
drag, startPoint x: 325, startPoint y: 171, endPoint x: 357, endPoint y: 170, distance: 32.1
click at [357, 170] on div "Color" at bounding box center [356, 169] width 9 height 9
click at [422, 237] on div "Add Fields" at bounding box center [332, 240] width 252 height 11
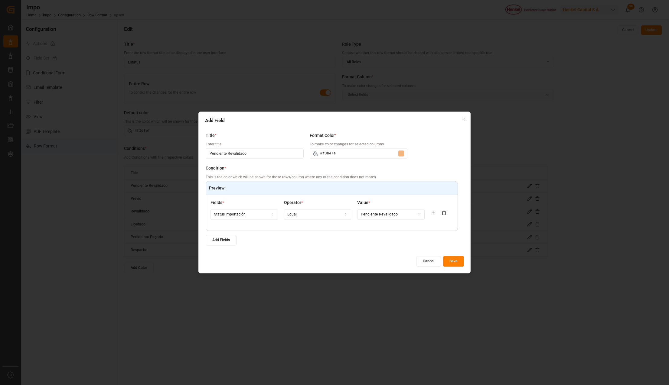
click at [457, 261] on button "Save" at bounding box center [453, 261] width 21 height 11
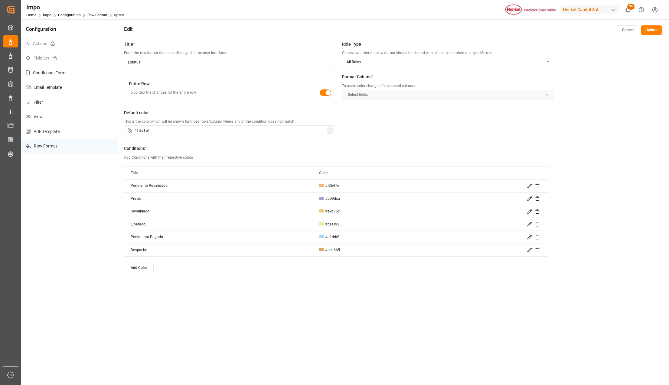
click at [660, 28] on button "Update" at bounding box center [651, 30] width 21 height 10
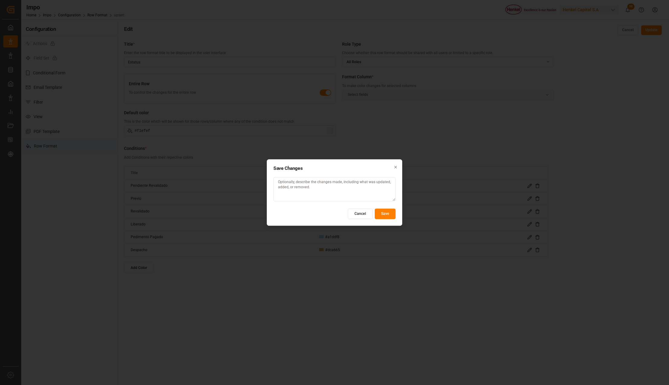
click at [381, 214] on button "Save" at bounding box center [385, 214] width 21 height 11
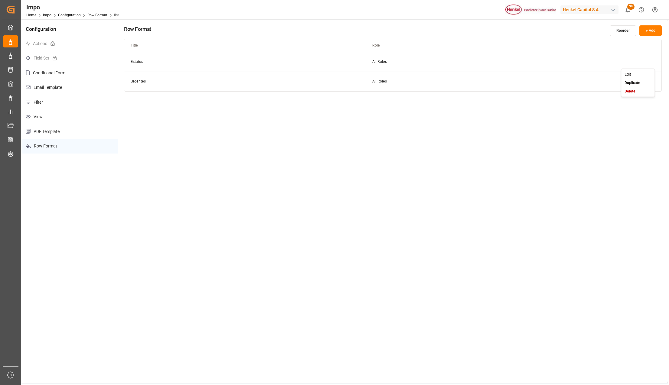
click at [645, 60] on html "Created by potrace 1.15, written by [PERSON_NAME] [DATE]-[DATE] Created by potr…" at bounding box center [334, 192] width 669 height 385
click at [635, 70] on div "Edit" at bounding box center [637, 74] width 31 height 8
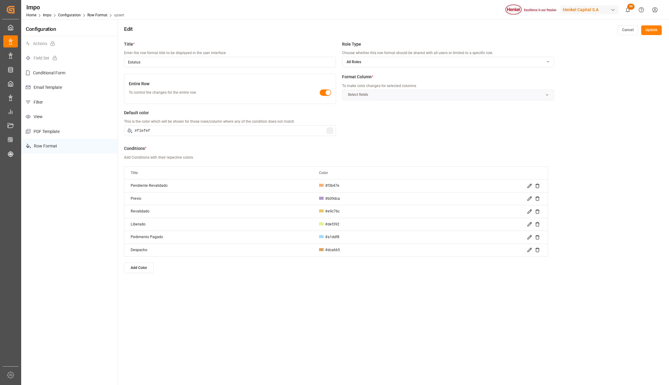
click at [528, 185] on icon at bounding box center [529, 186] width 5 height 5
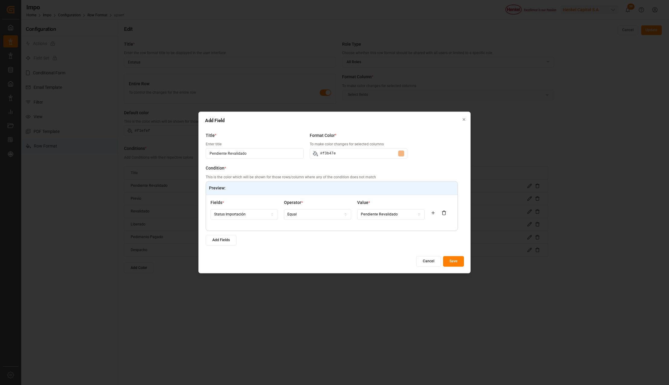
click at [402, 155] on div at bounding box center [401, 154] width 6 height 6
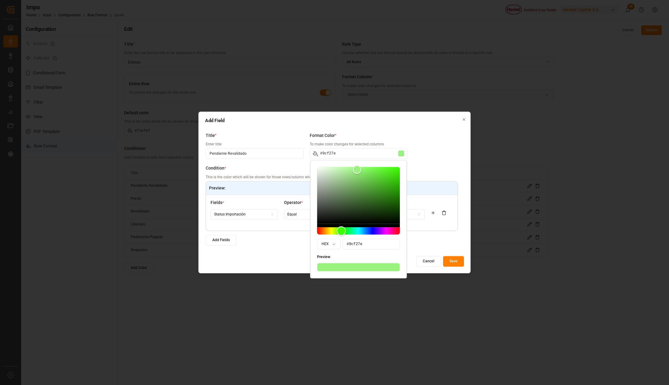
drag, startPoint x: 324, startPoint y: 230, endPoint x: 341, endPoint y: 236, distance: 17.8
click at [341, 236] on div "Hue" at bounding box center [341, 231] width 9 height 9
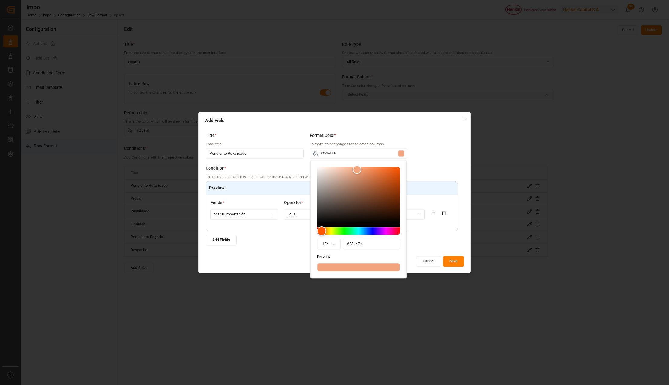
drag, startPoint x: 340, startPoint y: 230, endPoint x: 322, endPoint y: 169, distance: 63.7
click at [322, 169] on div at bounding box center [358, 201] width 83 height 68
drag, startPoint x: 356, startPoint y: 171, endPoint x: 328, endPoint y: 172, distance: 27.9
click at [328, 172] on div "Color" at bounding box center [327, 172] width 9 height 9
click at [420, 152] on div "Title * Enter title Pendiente Revalidado Format Color * To make color changes f…" at bounding box center [334, 190] width 259 height 123
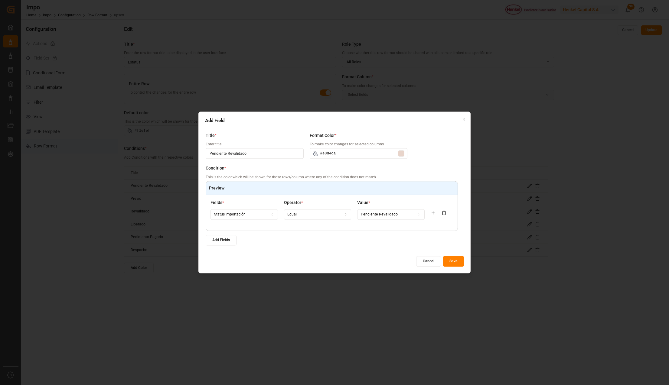
click at [454, 258] on button "Save" at bounding box center [453, 261] width 21 height 11
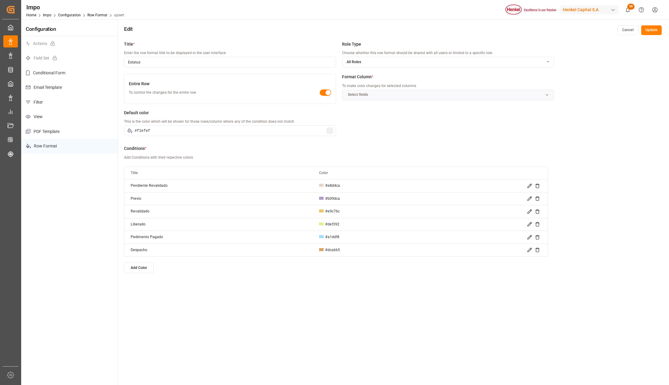
click at [329, 129] on div at bounding box center [330, 131] width 6 height 6
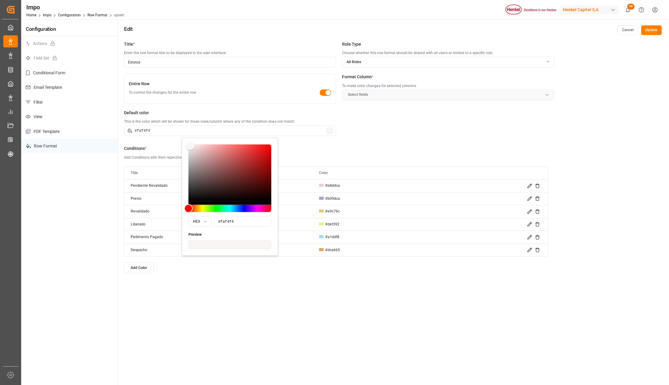
drag, startPoint x: 190, startPoint y: 149, endPoint x: 191, endPoint y: 146, distance: 3.1
click at [191, 146] on div "Color" at bounding box center [190, 145] width 8 height 8
click at [253, 288] on div "Title * Enter the row format title to be displayed in the user interface Estatu…" at bounding box center [393, 230] width 550 height 385
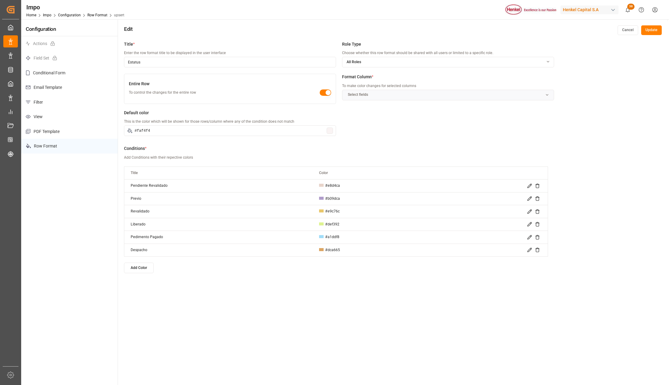
click at [654, 31] on button "Update" at bounding box center [651, 30] width 21 height 10
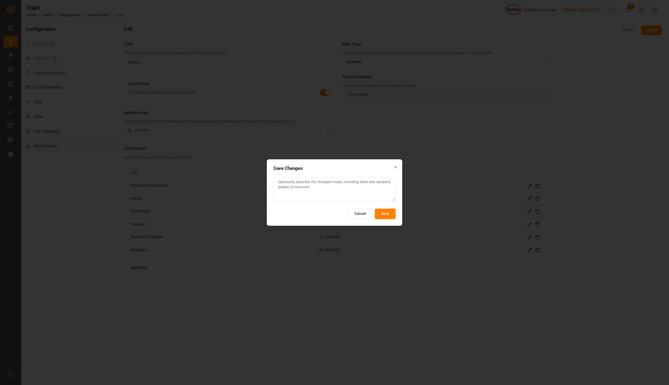
click at [387, 212] on button "Save" at bounding box center [385, 214] width 21 height 11
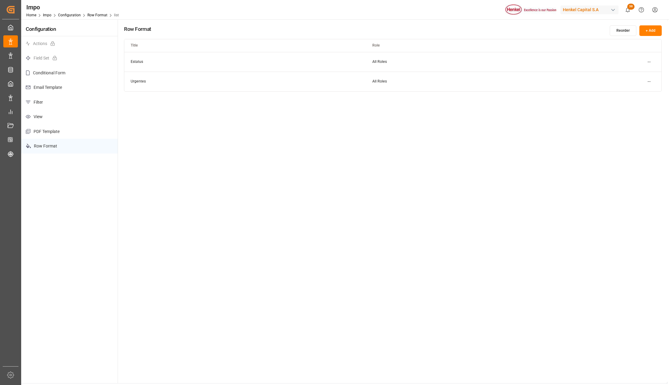
click at [647, 60] on html "Created by potrace 1.15, written by [PERSON_NAME] [DATE]-[DATE] Created by potr…" at bounding box center [334, 192] width 669 height 385
click at [632, 73] on div "Edit" at bounding box center [637, 74] width 31 height 8
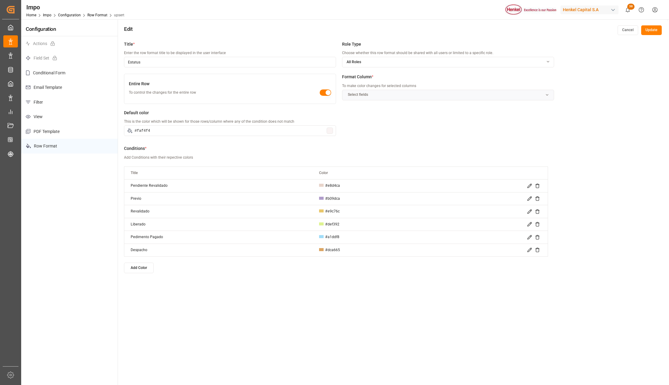
click at [530, 184] on icon at bounding box center [529, 186] width 5 height 5
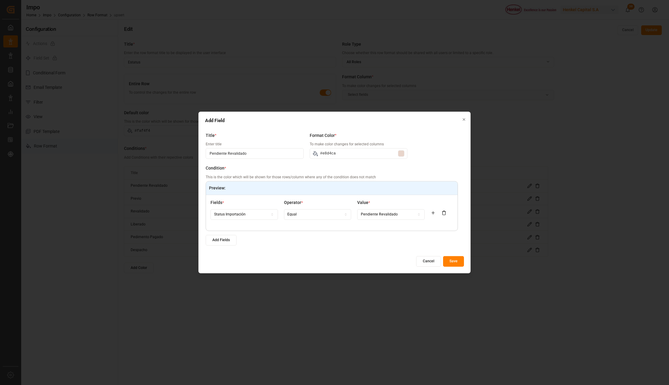
click at [401, 151] on div at bounding box center [401, 154] width 6 height 6
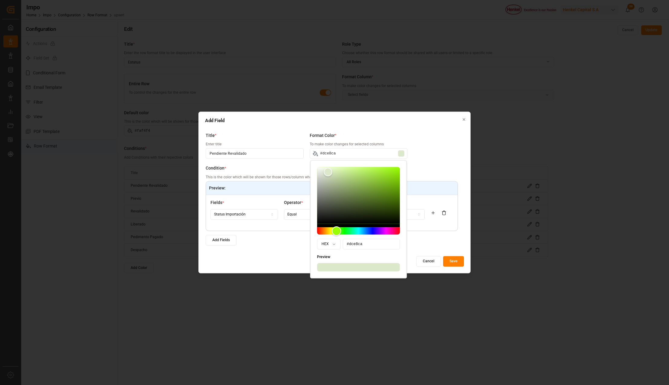
drag, startPoint x: 324, startPoint y: 232, endPoint x: 337, endPoint y: 233, distance: 12.4
click at [337, 233] on div "Hue" at bounding box center [336, 231] width 9 height 9
drag, startPoint x: 328, startPoint y: 171, endPoint x: 337, endPoint y: 172, distance: 8.9
click at [337, 172] on div "Color" at bounding box center [336, 171] width 9 height 9
click at [446, 165] on div "Title * Enter title Pendiente Revalidado Format Color * To make color changes f…" at bounding box center [334, 190] width 259 height 123
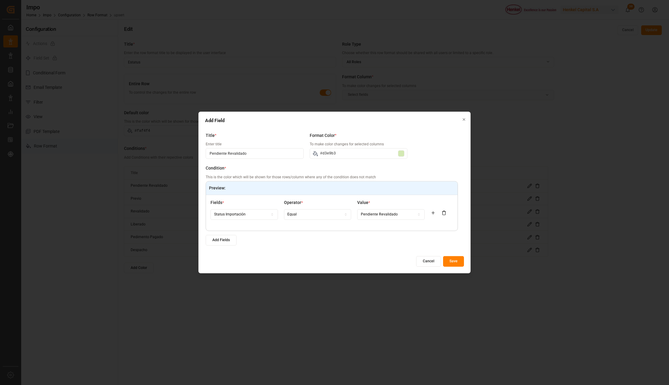
click at [454, 262] on button "Save" at bounding box center [453, 261] width 21 height 11
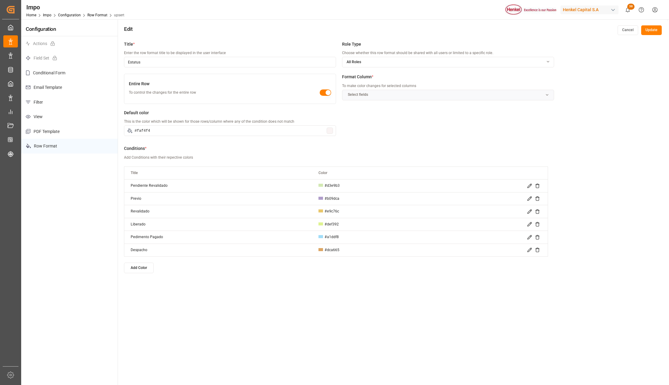
click at [656, 29] on button "Update" at bounding box center [651, 30] width 21 height 10
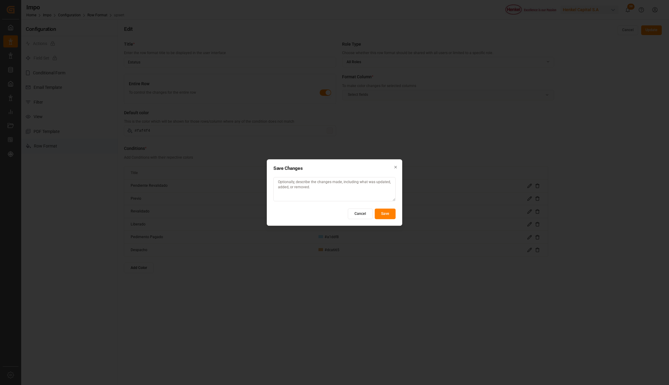
click at [391, 211] on button "Save" at bounding box center [385, 214] width 21 height 11
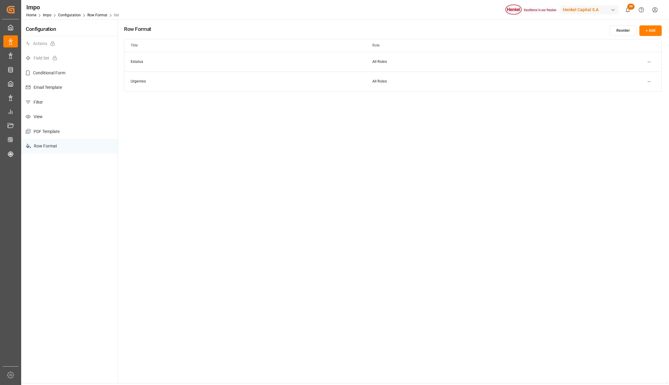
click at [647, 61] on html "Created by potrace 1.15, written by [PERSON_NAME] [DATE]-[DATE] Created by potr…" at bounding box center [334, 192] width 669 height 385
click at [624, 74] on div "Edit" at bounding box center [637, 74] width 31 height 8
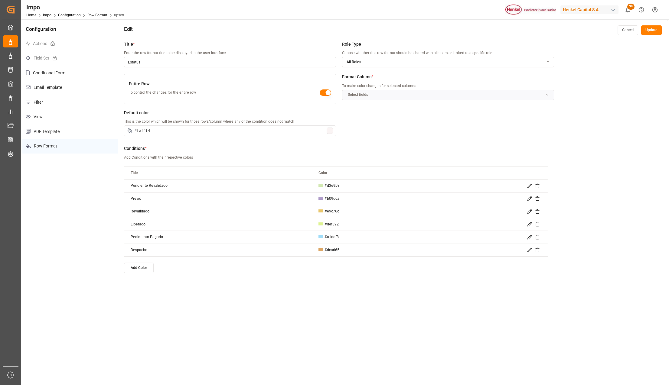
click at [529, 185] on icon at bounding box center [529, 186] width 5 height 5
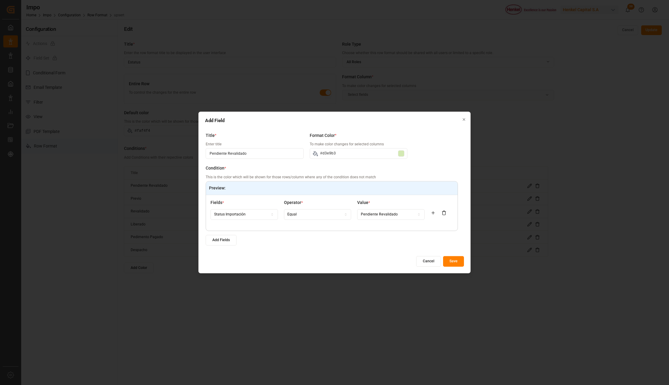
click at [399, 152] on div at bounding box center [401, 154] width 6 height 6
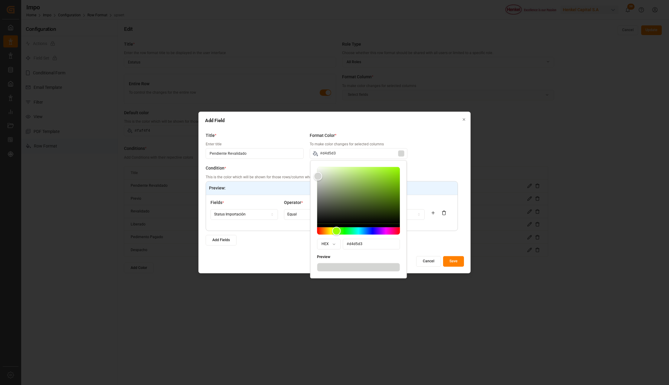
drag, startPoint x: 336, startPoint y: 172, endPoint x: 318, endPoint y: 177, distance: 18.0
click at [318, 177] on div "Color" at bounding box center [318, 176] width 8 height 8
click at [419, 170] on label "Condition *" at bounding box center [332, 168] width 252 height 6
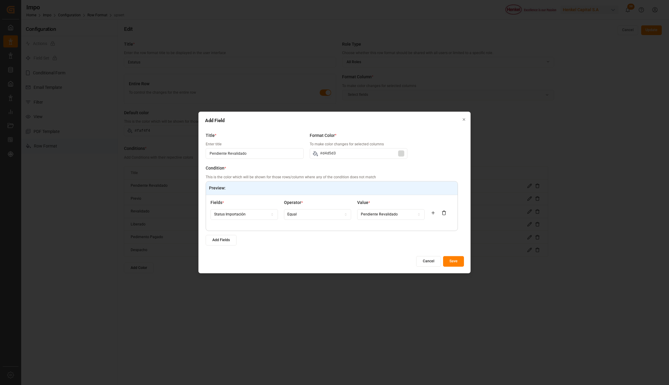
click at [455, 262] on button "Save" at bounding box center [453, 261] width 21 height 11
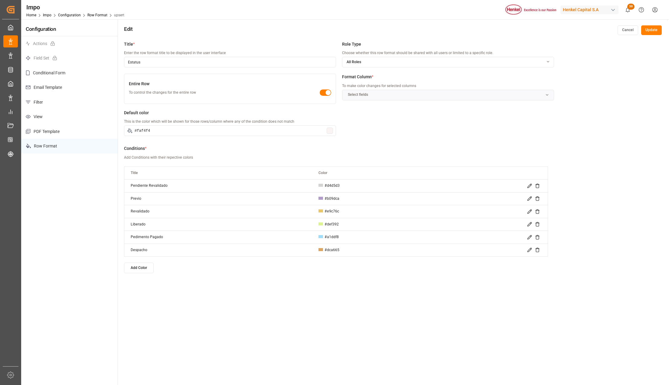
click at [640, 31] on div "Cancel Update" at bounding box center [640, 30] width 44 height 10
click at [647, 29] on button "Update" at bounding box center [651, 30] width 21 height 10
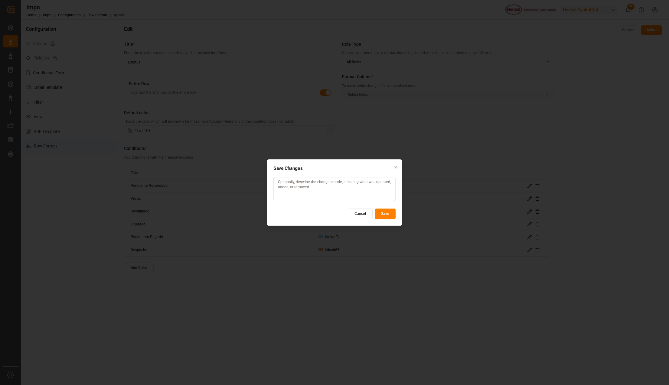
click at [384, 212] on button "Save" at bounding box center [385, 214] width 21 height 11
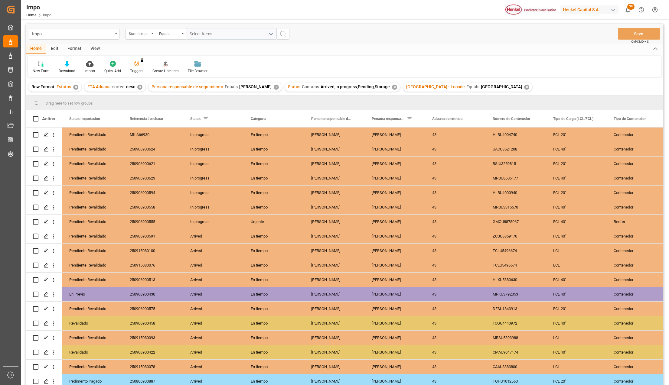
click at [95, 47] on div "View" at bounding box center [95, 49] width 18 height 10
click at [71, 65] on icon at bounding box center [69, 64] width 6 height 6
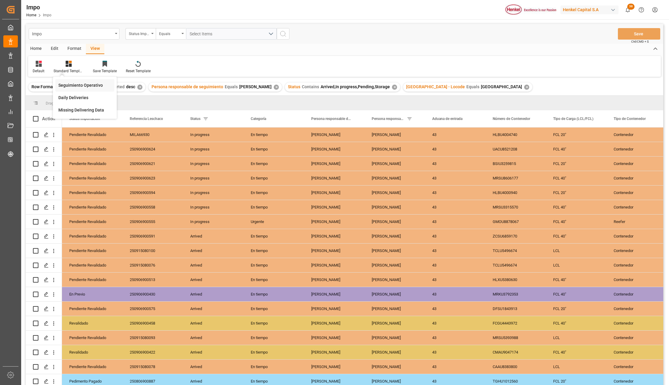
click at [75, 85] on div "Seguimiento Operativo" at bounding box center [84, 85] width 53 height 6
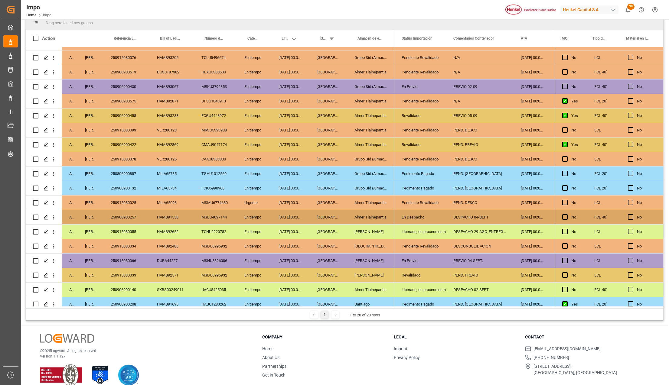
scroll to position [108, 0]
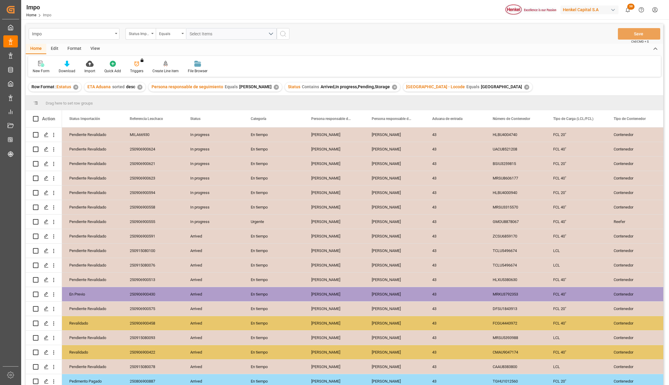
click at [91, 46] on div "View" at bounding box center [95, 49] width 18 height 10
click at [72, 62] on div at bounding box center [69, 63] width 30 height 6
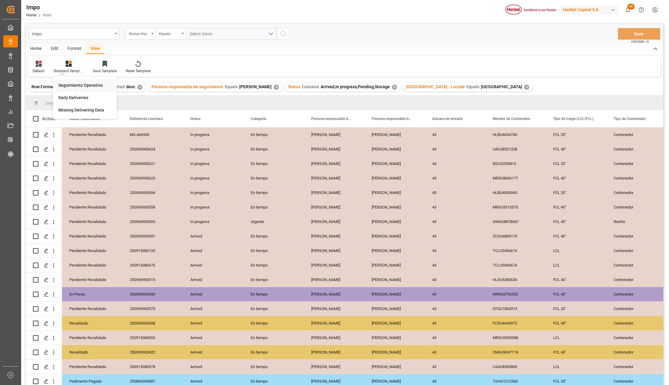
click at [77, 83] on div "Seguimiento Operativo" at bounding box center [84, 85] width 53 height 6
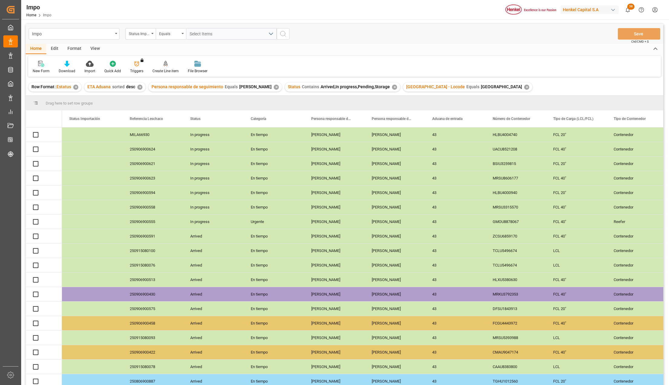
click at [95, 49] on div "View" at bounding box center [95, 49] width 18 height 10
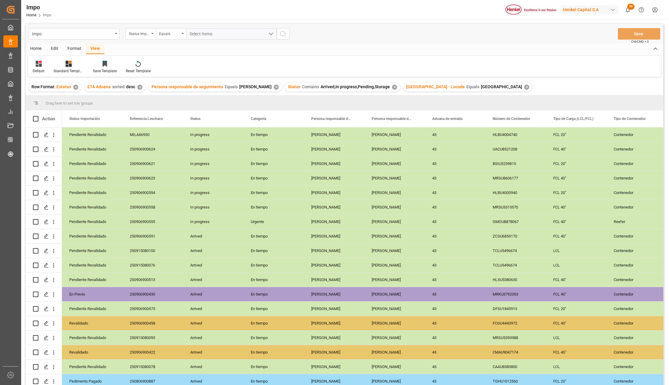
click at [69, 64] on icon at bounding box center [69, 64] width 6 height 6
click at [74, 83] on div "Seguimiento Operativo" at bounding box center [84, 85] width 53 height 6
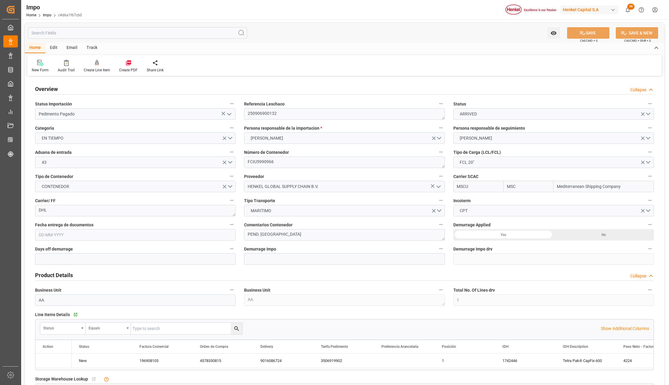
type input "MSC"
type input "Mediterranean Shipping Company"
type input "1"
type input "12.71"
type input "11"
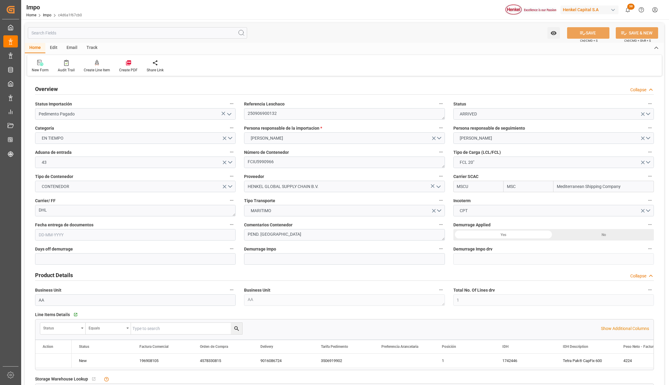
type input "[DATE]"
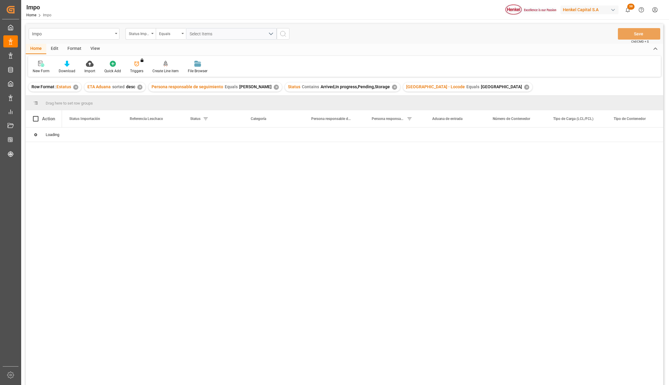
click at [96, 47] on div "View" at bounding box center [95, 49] width 18 height 10
click at [72, 67] on div "Standard Templates" at bounding box center [68, 66] width 39 height 13
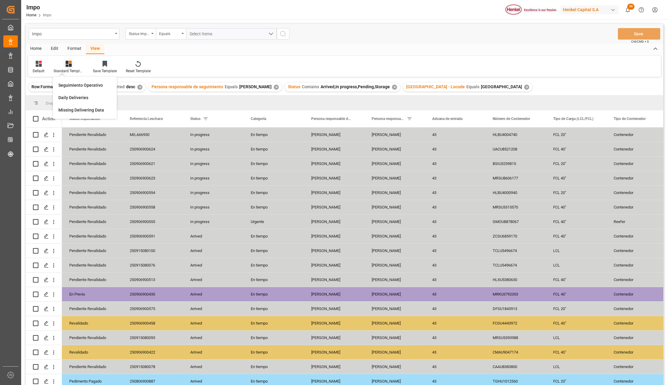
click at [86, 84] on div "Seguimiento Operativo" at bounding box center [84, 85] width 53 height 6
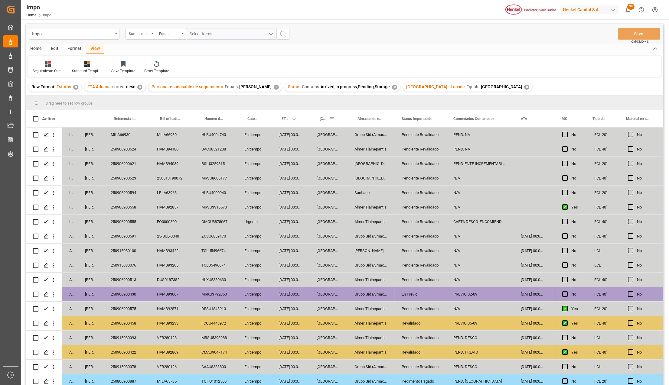
click at [77, 86] on div "✕" at bounding box center [75, 87] width 5 height 5
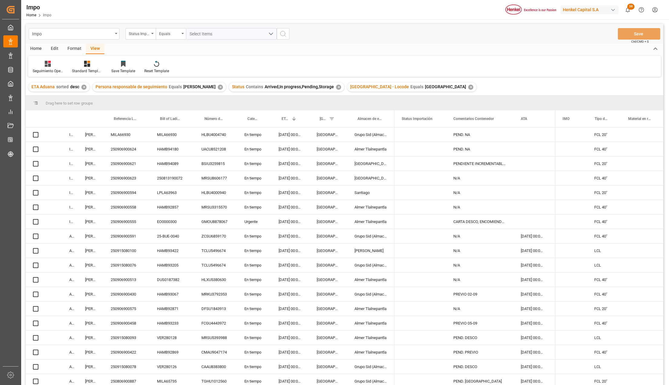
click at [73, 47] on div "Format" at bounding box center [74, 49] width 23 height 10
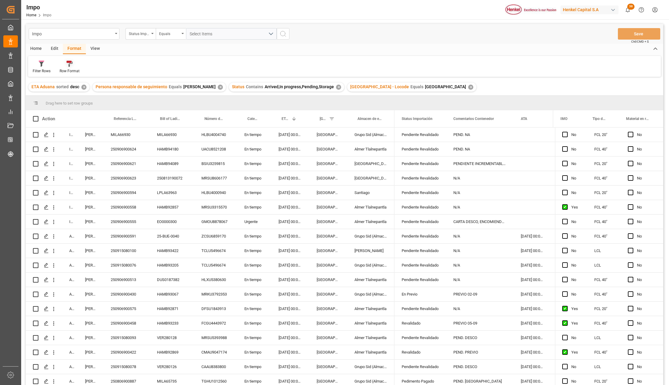
click at [64, 69] on div "Row Format" at bounding box center [70, 70] width 20 height 5
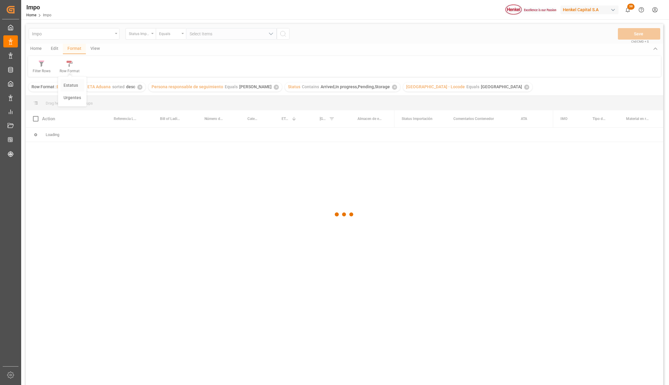
click at [68, 85] on div "Impo Status Importación Equals Select Items Save Ctrl/CMD + S Home Edit Format …" at bounding box center [345, 212] width 638 height 377
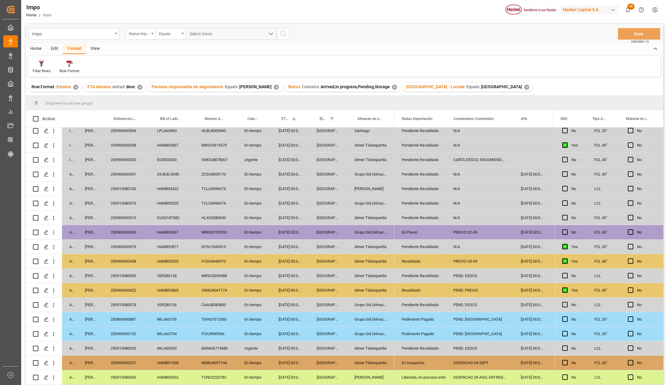
scroll to position [149, 0]
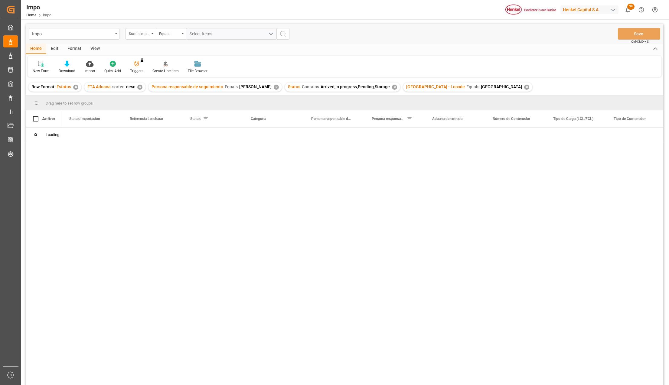
click at [524, 85] on div "✕" at bounding box center [526, 87] width 5 height 5
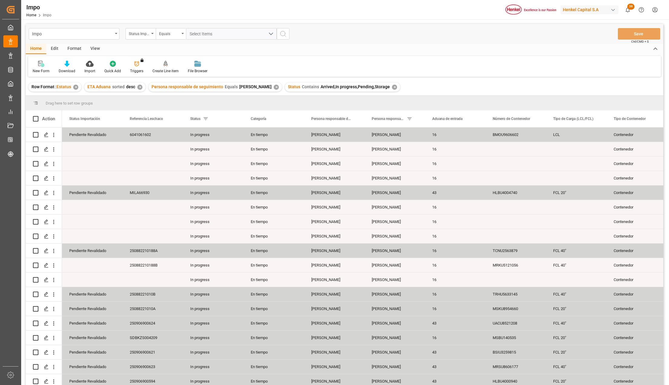
click at [93, 46] on div "View" at bounding box center [95, 49] width 18 height 10
click at [73, 64] on div at bounding box center [69, 63] width 30 height 6
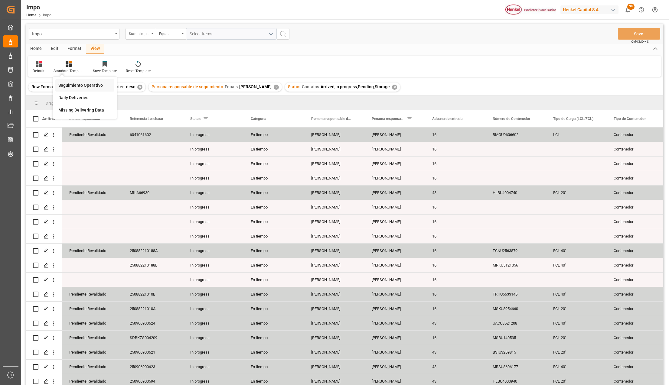
click at [75, 83] on div "Seguimiento Operativo" at bounding box center [84, 85] width 53 height 6
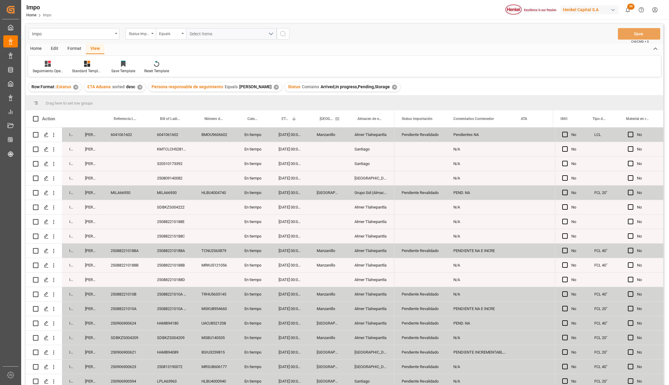
click at [338, 120] on span at bounding box center [337, 118] width 5 height 5
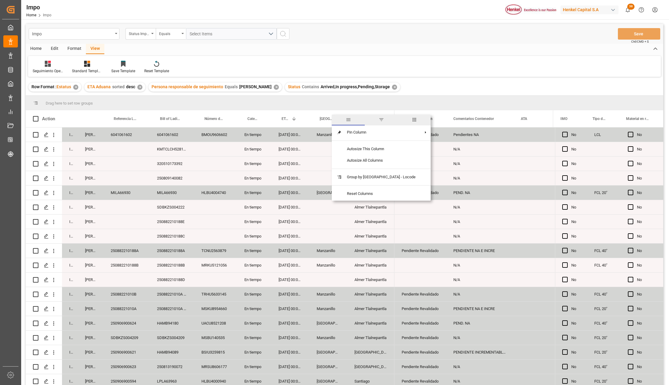
click at [373, 118] on span "filter" at bounding box center [381, 120] width 33 height 11
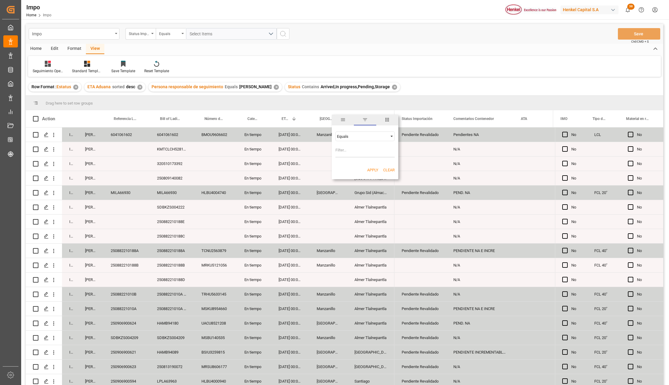
click at [345, 154] on input "Filter Value" at bounding box center [364, 151] width 59 height 12
type input "Manzanillo,Altamira"
click at [369, 170] on button "Apply" at bounding box center [372, 170] width 11 height 6
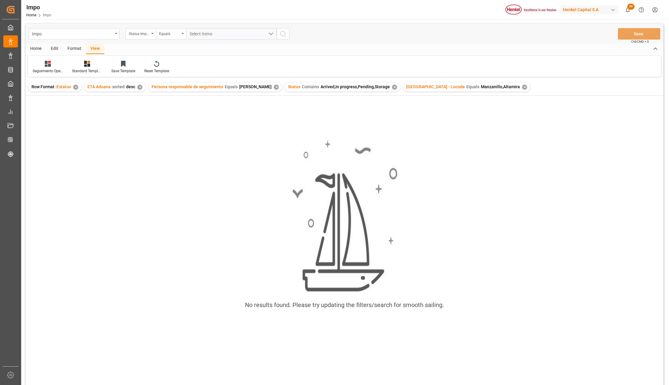
click at [522, 87] on div "✕" at bounding box center [524, 87] width 5 height 5
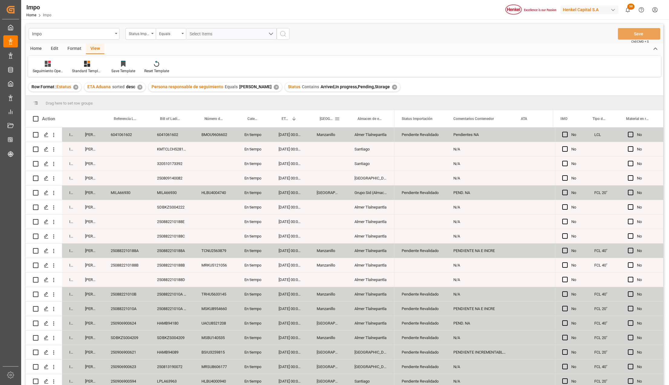
click at [338, 117] on span at bounding box center [337, 118] width 5 height 5
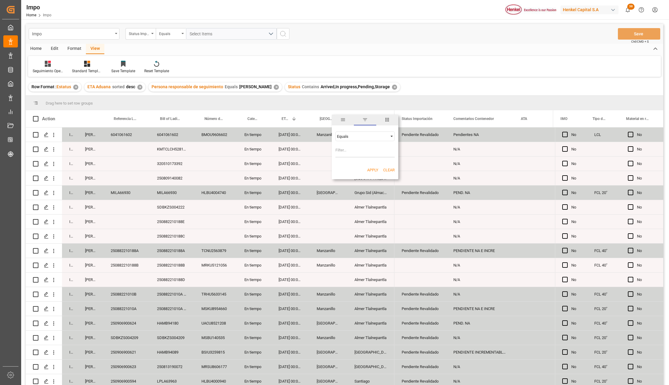
click at [355, 149] on input "Filter Value" at bounding box center [364, 151] width 59 height 12
type input "Manzanillo"
click at [341, 164] on div "Apply Clear" at bounding box center [365, 170] width 67 height 16
click at [368, 169] on button "Apply" at bounding box center [372, 170] width 11 height 6
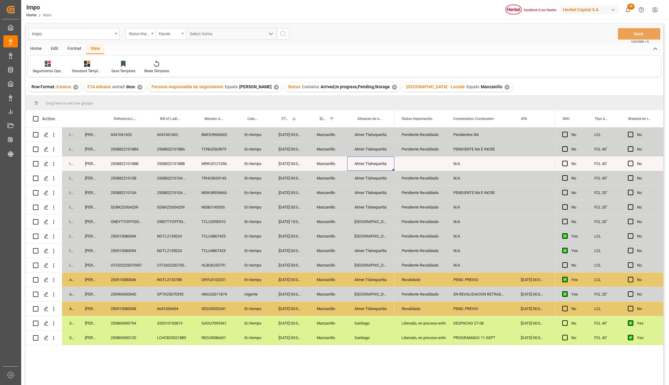
click at [362, 160] on div "Almer Tlalnepantla" at bounding box center [370, 164] width 47 height 14
drag, startPoint x: 327, startPoint y: 238, endPoint x: 317, endPoint y: 233, distance: 11.1
click at [327, 238] on div "Manzanillo" at bounding box center [328, 236] width 38 height 14
